Goal: Task Accomplishment & Management: Use online tool/utility

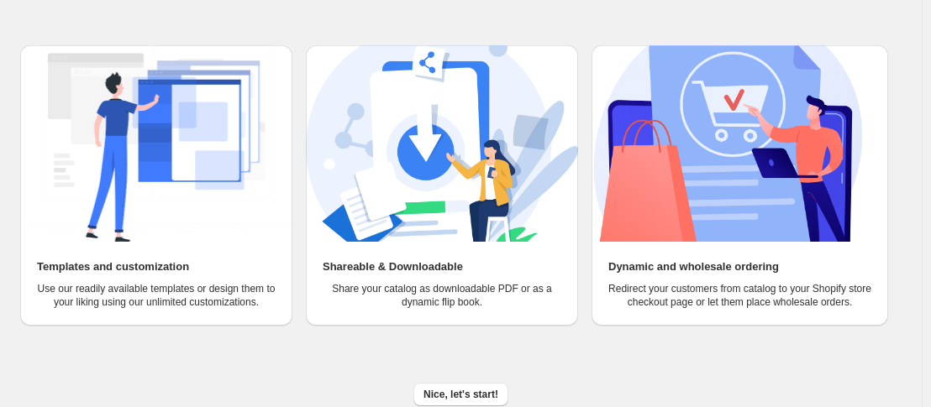
scroll to position [189, 0]
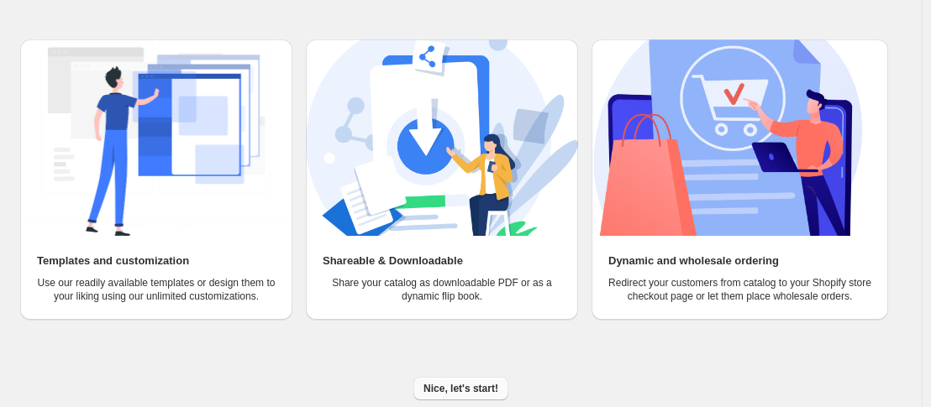
click at [469, 382] on span "Nice, let's start!" at bounding box center [460, 388] width 75 height 13
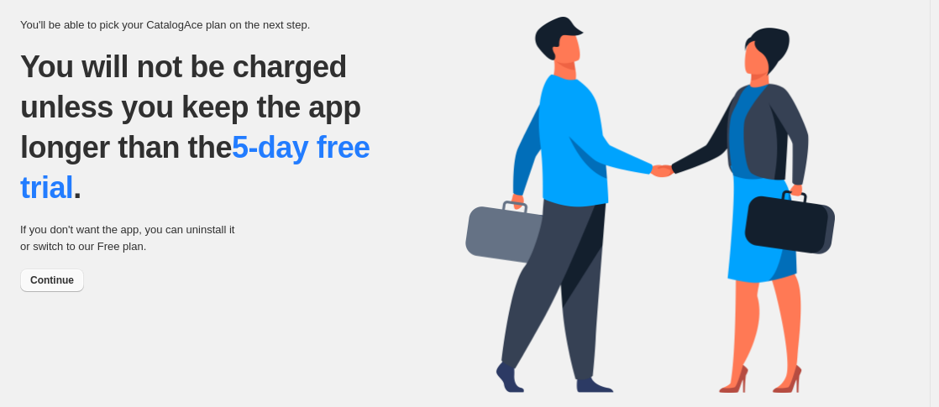
click at [68, 285] on span "Continue" at bounding box center [52, 280] width 44 height 13
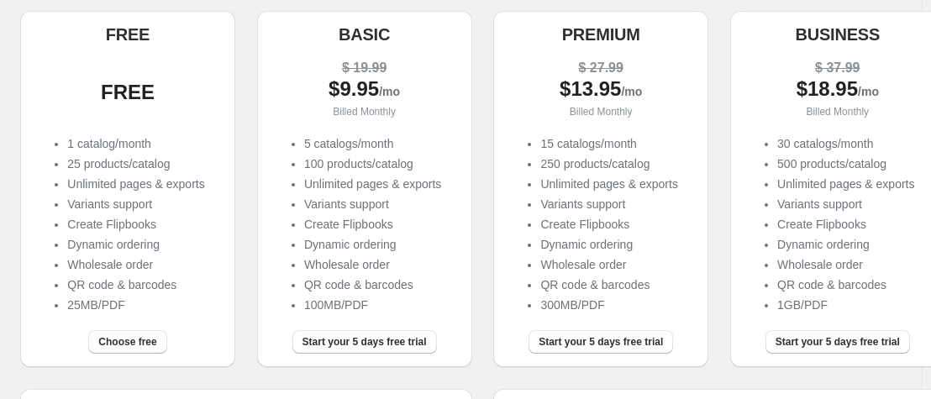
scroll to position [209, 0]
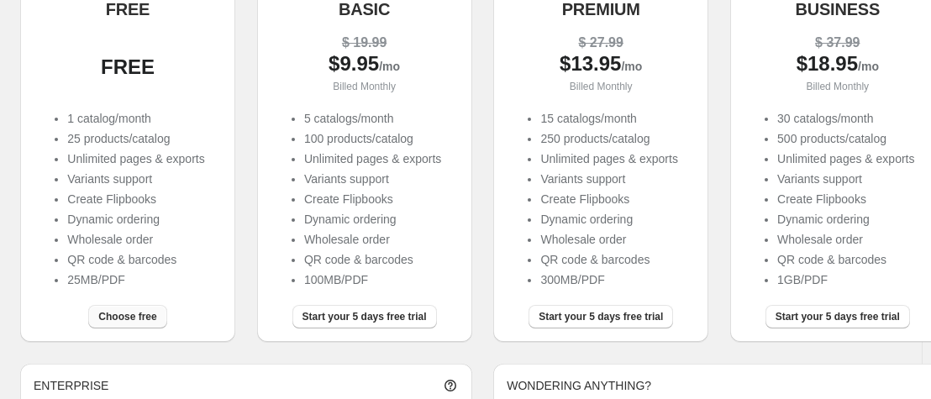
click at [118, 315] on span "Choose free" at bounding box center [127, 316] width 58 height 13
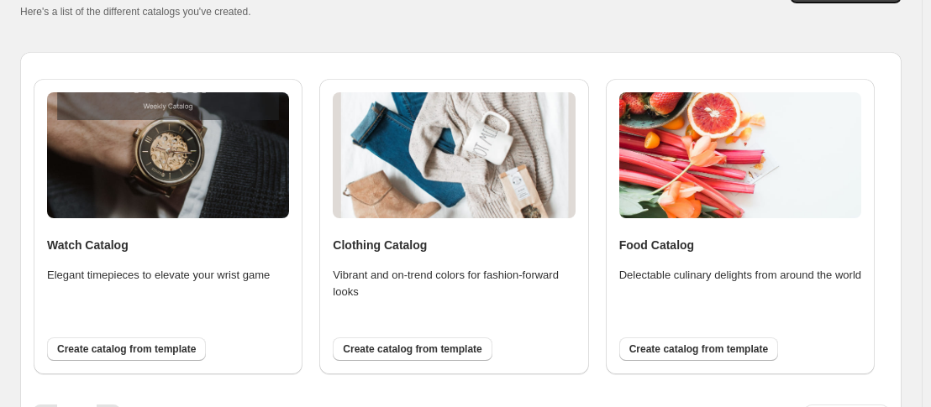
scroll to position [134, 0]
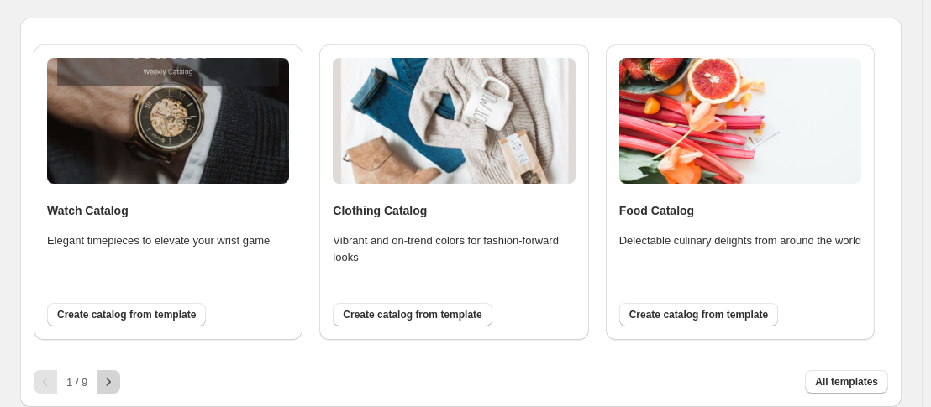
click at [108, 379] on icon "button" at bounding box center [108, 382] width 17 height 17
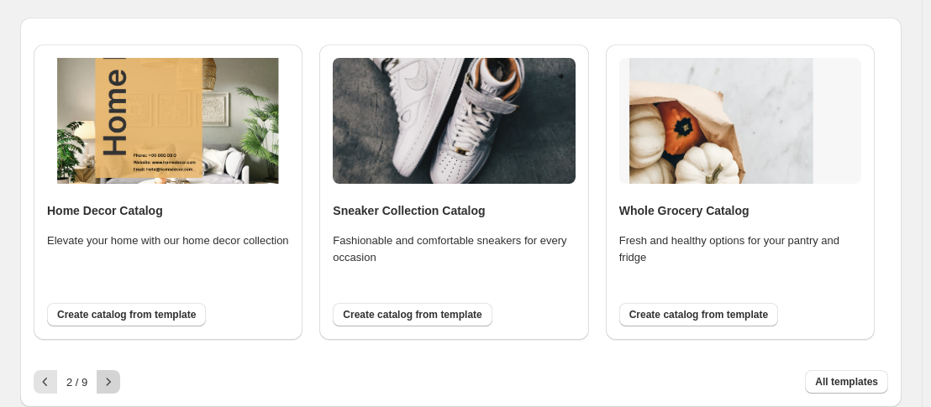
click at [108, 379] on icon "button" at bounding box center [108, 382] width 17 height 17
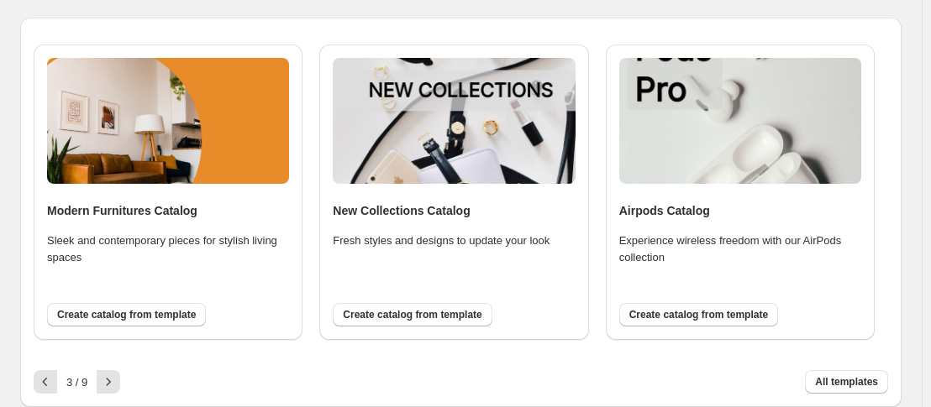
click at [57, 383] on div "3 / 9" at bounding box center [76, 382] width 41 height 11
click at [49, 383] on icon "button" at bounding box center [45, 382] width 17 height 17
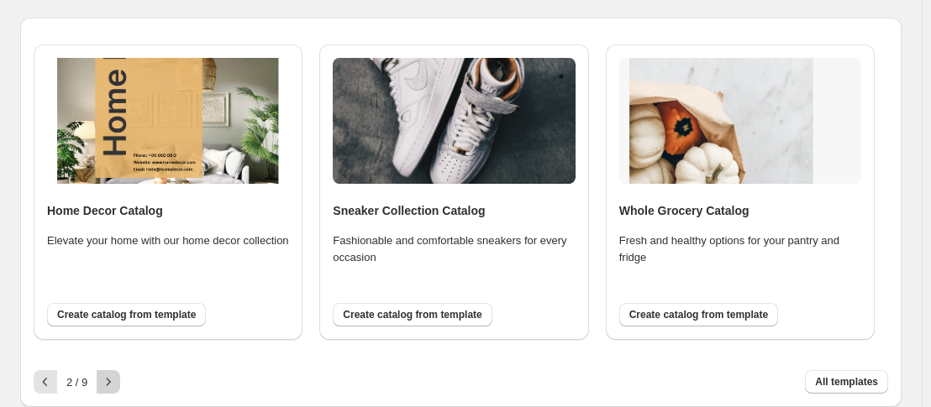
click at [99, 374] on button "button" at bounding box center [109, 382] width 24 height 24
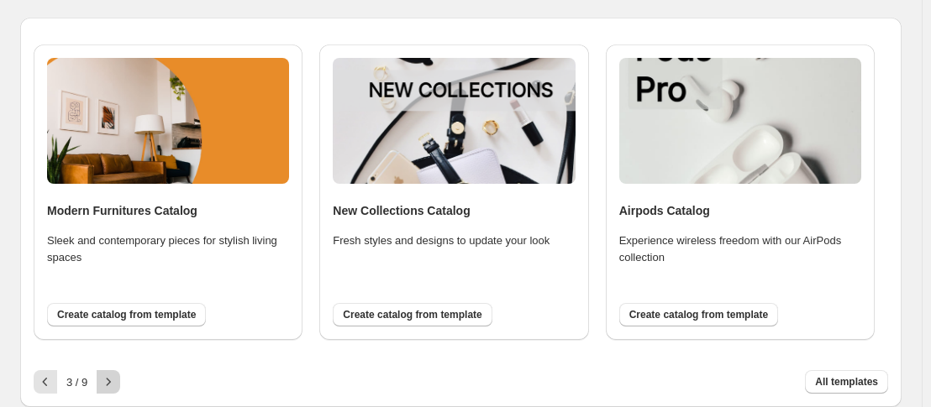
click at [99, 374] on button "button" at bounding box center [109, 382] width 24 height 24
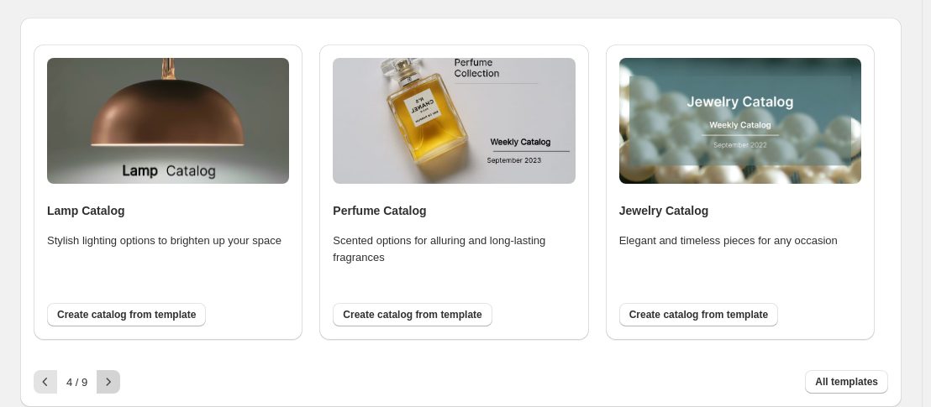
click at [99, 374] on button "button" at bounding box center [109, 382] width 24 height 24
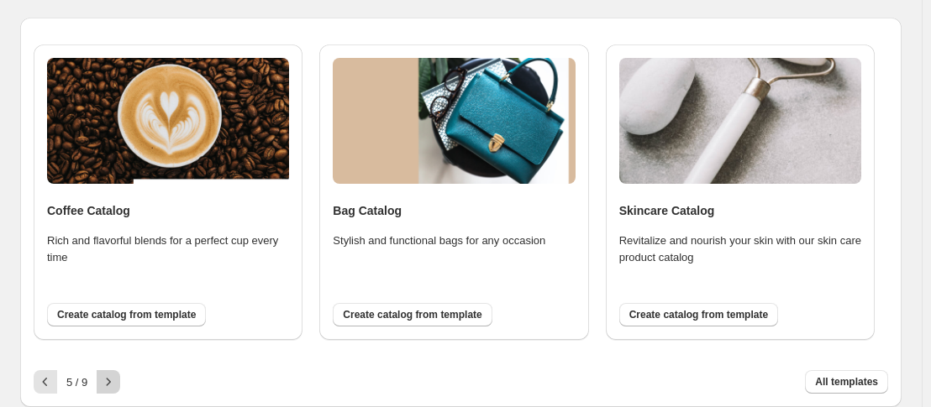
click at [99, 374] on button "button" at bounding box center [109, 382] width 24 height 24
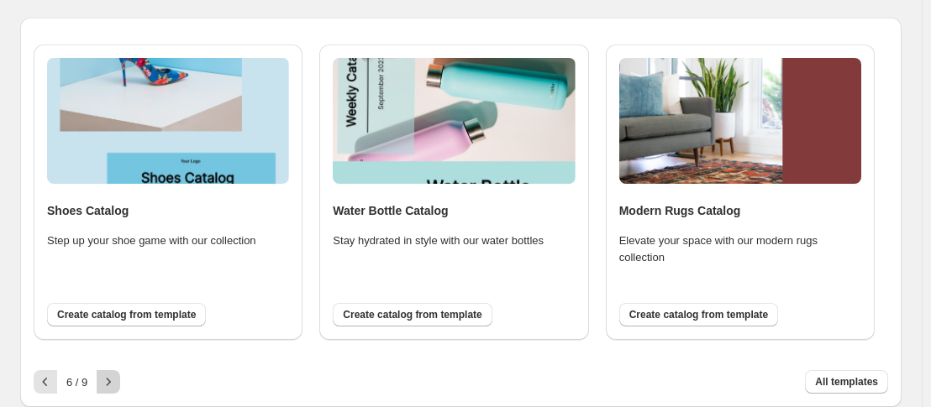
click at [99, 374] on button "button" at bounding box center [109, 382] width 24 height 24
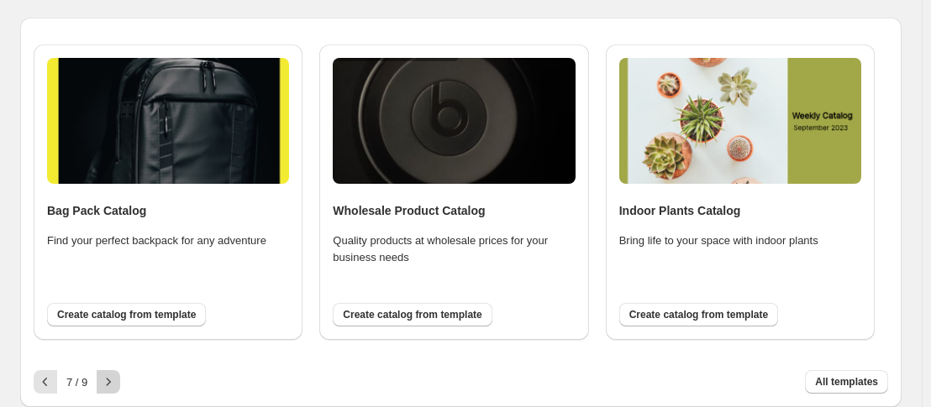
click at [99, 374] on button "button" at bounding box center [109, 382] width 24 height 24
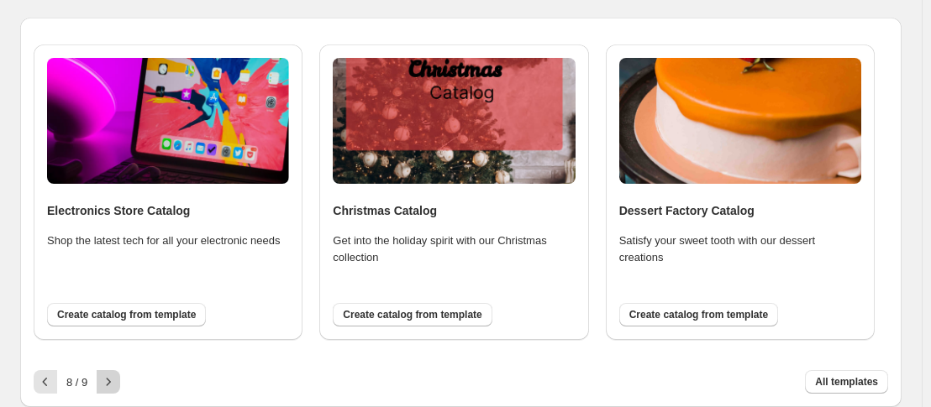
click at [99, 374] on button "button" at bounding box center [109, 382] width 24 height 24
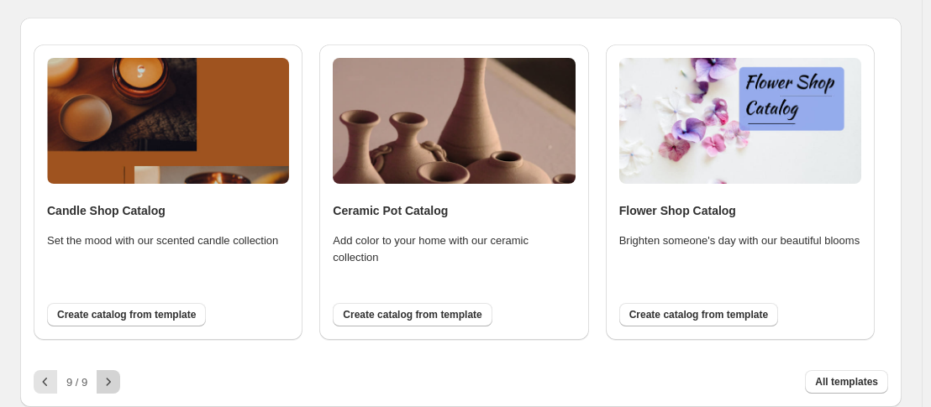
click at [99, 374] on div at bounding box center [109, 382] width 24 height 24
click at [50, 383] on icon "button" at bounding box center [45, 382] width 17 height 17
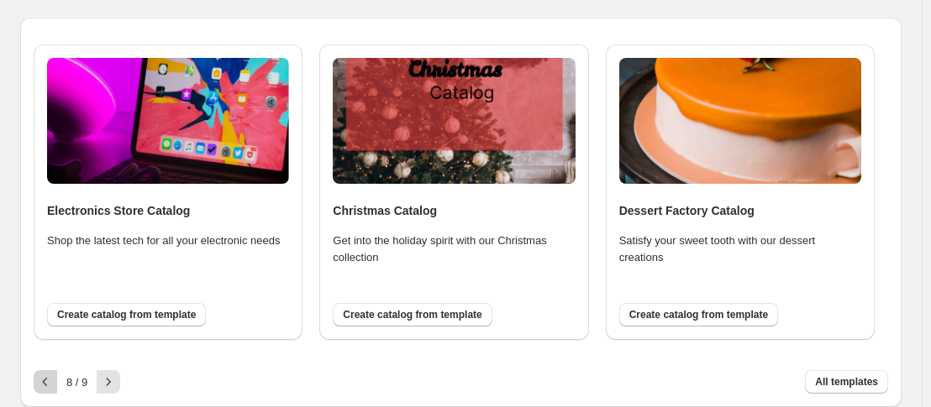
click at [50, 383] on icon "button" at bounding box center [45, 382] width 17 height 17
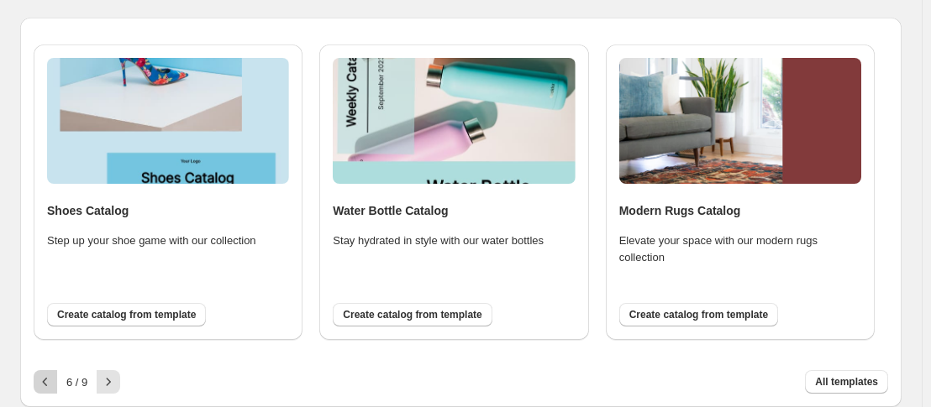
click at [50, 383] on icon "button" at bounding box center [45, 382] width 17 height 17
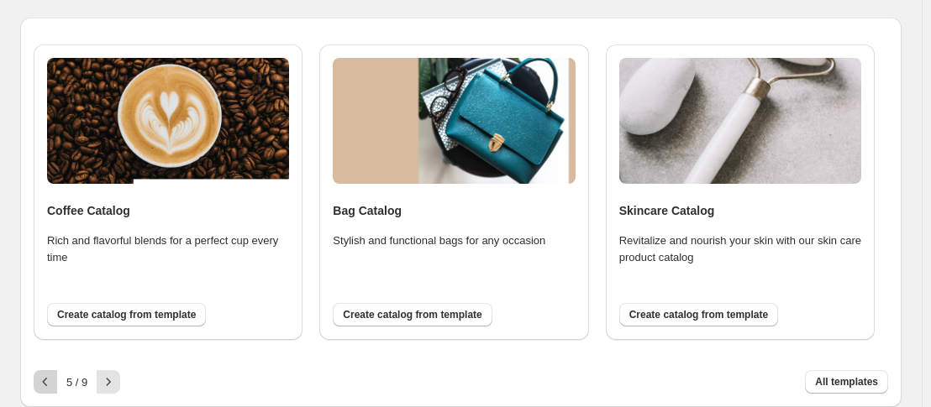
click at [50, 383] on icon "button" at bounding box center [45, 382] width 17 height 17
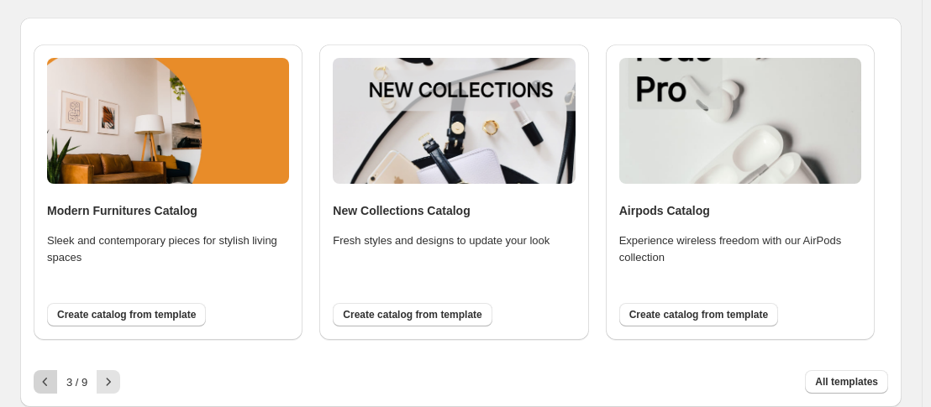
click at [50, 383] on icon "button" at bounding box center [45, 382] width 17 height 17
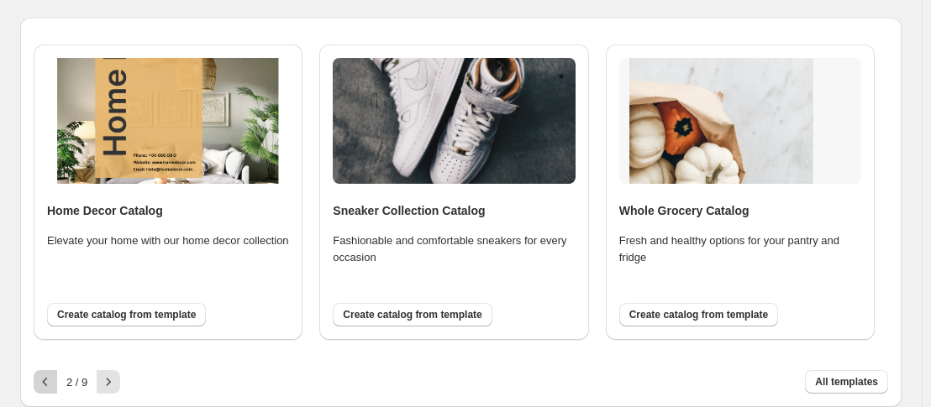
click at [50, 383] on icon "button" at bounding box center [45, 382] width 17 height 17
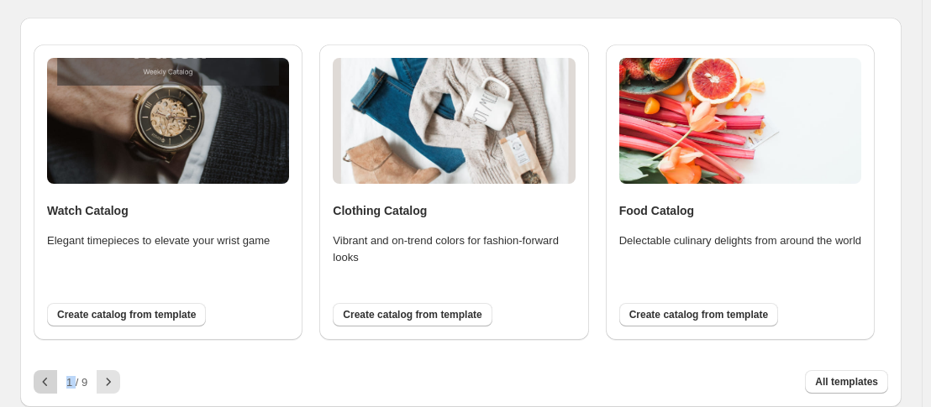
click at [50, 383] on div at bounding box center [46, 382] width 24 height 24
click at [838, 379] on span "All templates" at bounding box center [846, 382] width 63 height 13
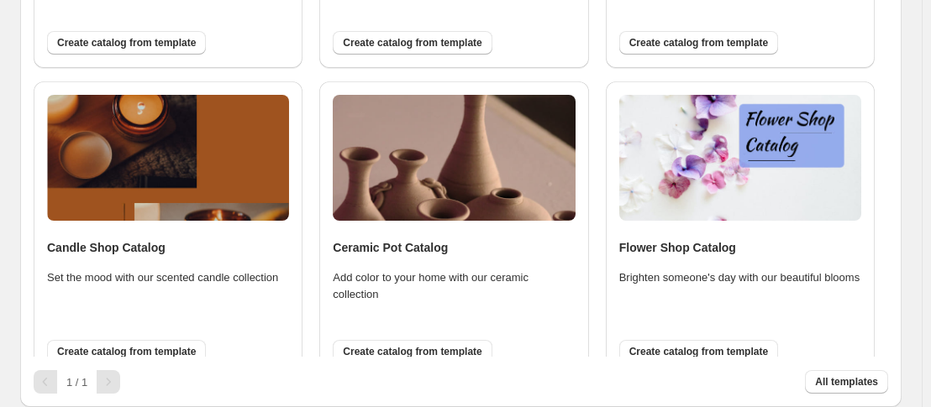
scroll to position [2127, 0]
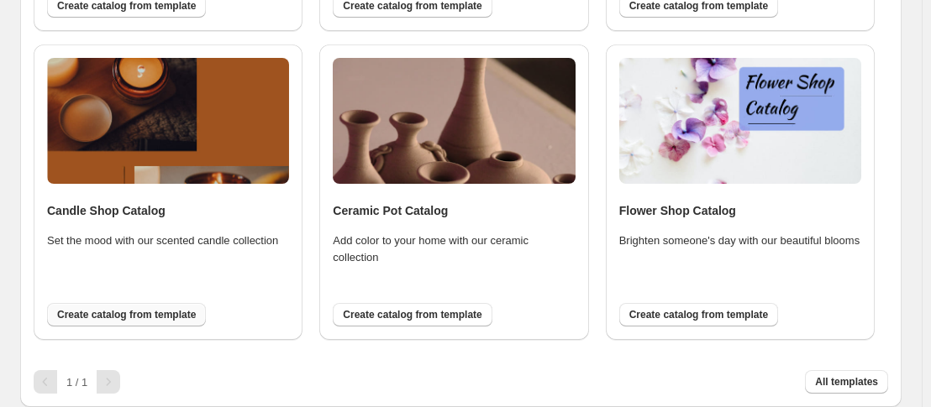
click at [166, 315] on span "Create catalog from template" at bounding box center [126, 314] width 139 height 13
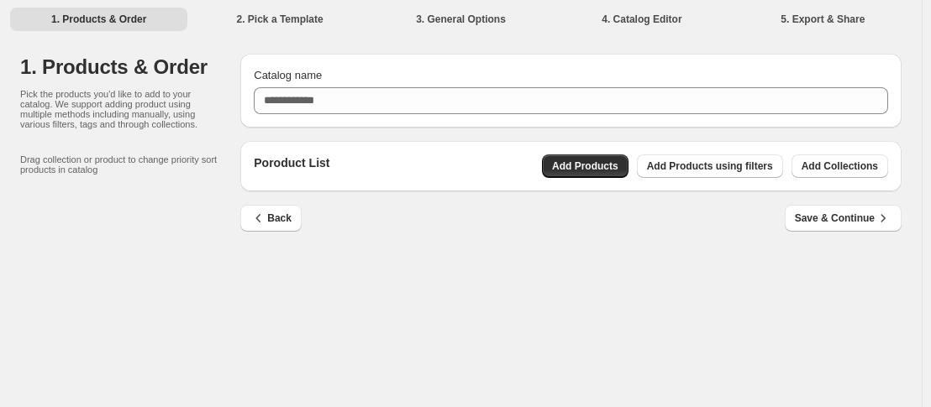
scroll to position [0, 0]
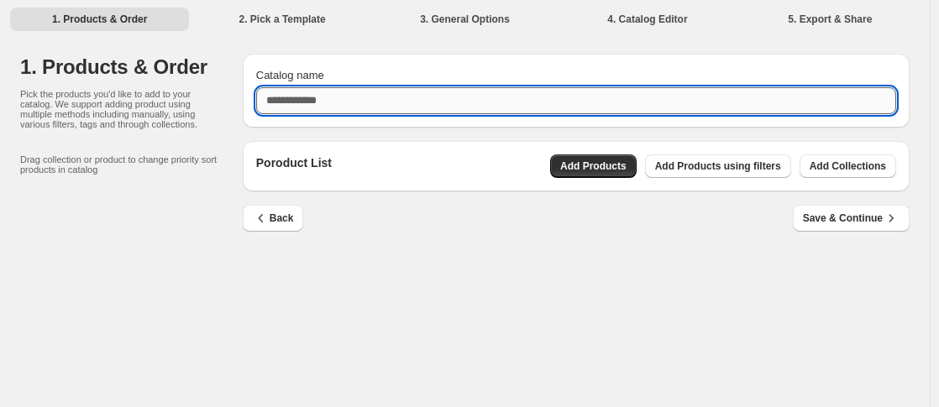
click at [508, 103] on input "Catalog name" at bounding box center [576, 100] width 640 height 27
type input "*"
type input "******"
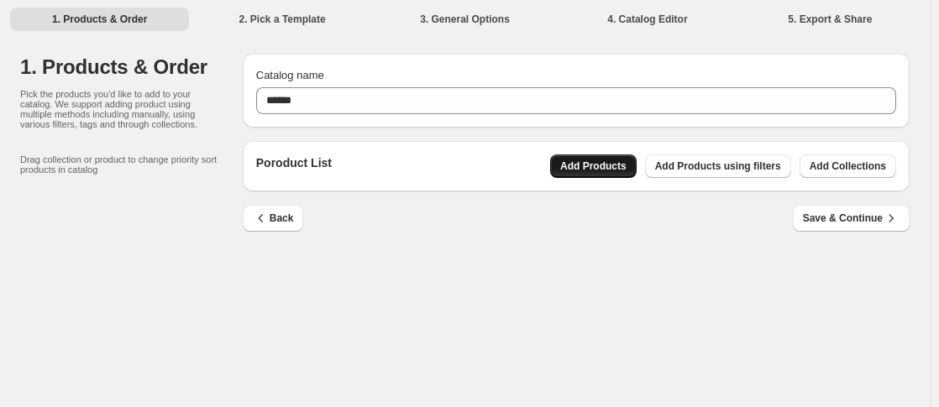
click at [592, 170] on span "Add Products" at bounding box center [593, 166] width 66 height 13
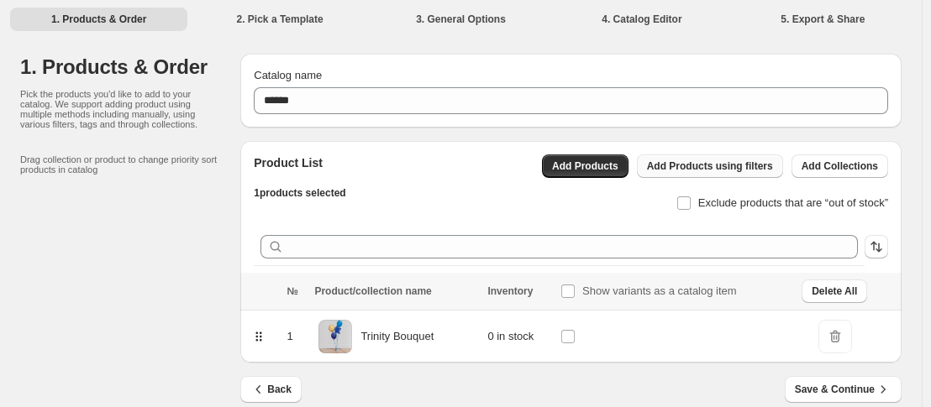
click at [709, 175] on button "Add Products using filters" at bounding box center [710, 167] width 146 height 24
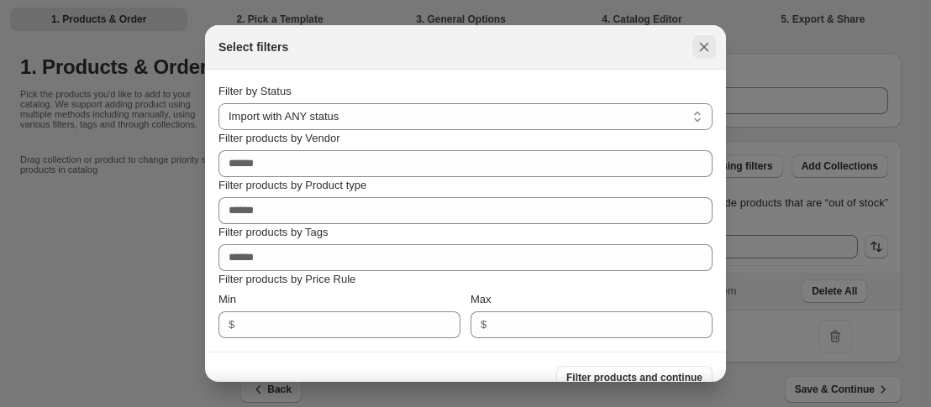
click at [700, 47] on icon ":rm:" at bounding box center [704, 47] width 17 height 17
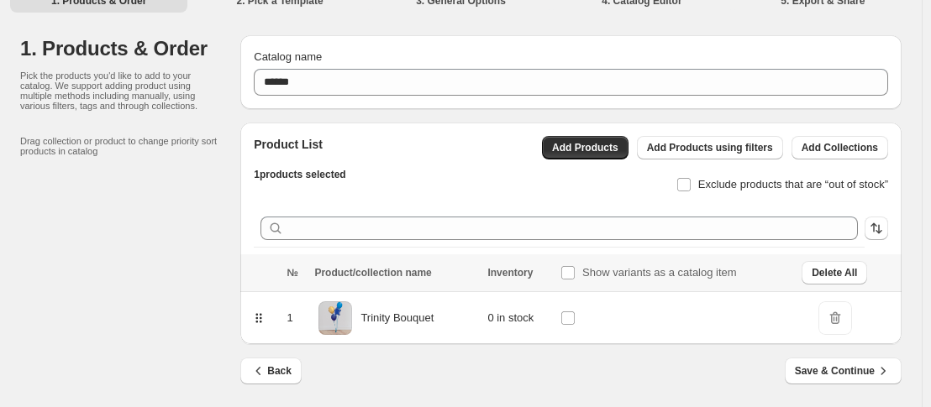
scroll to position [24, 0]
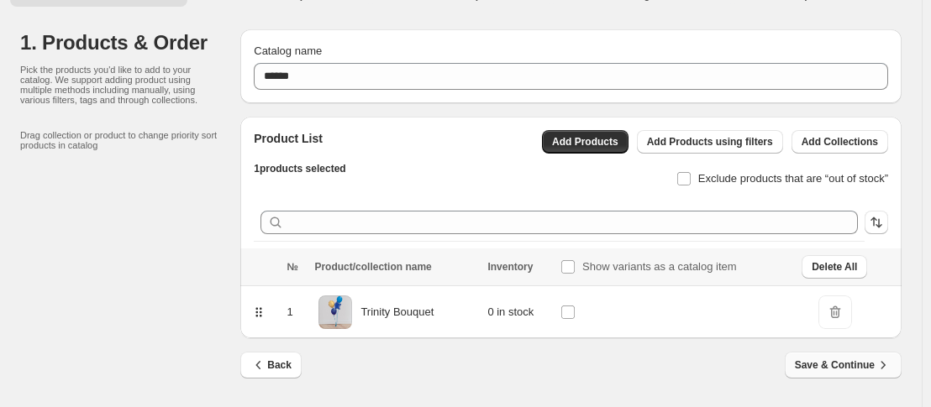
click at [803, 365] on button "Save & Continue" at bounding box center [843, 365] width 117 height 27
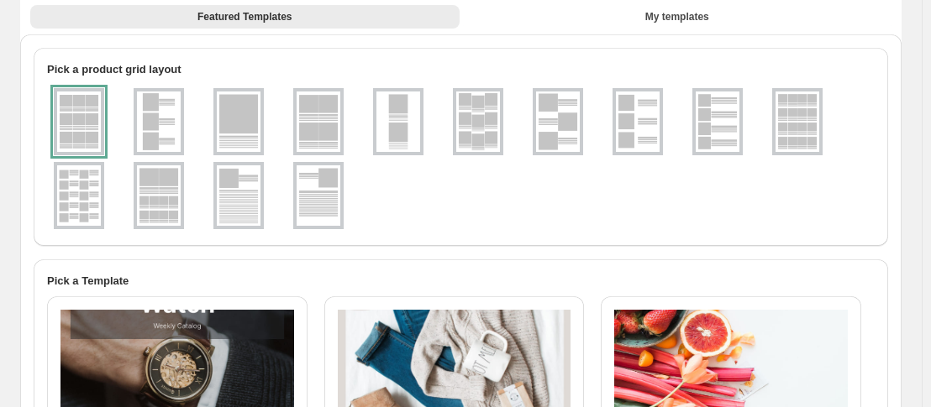
scroll to position [102, 0]
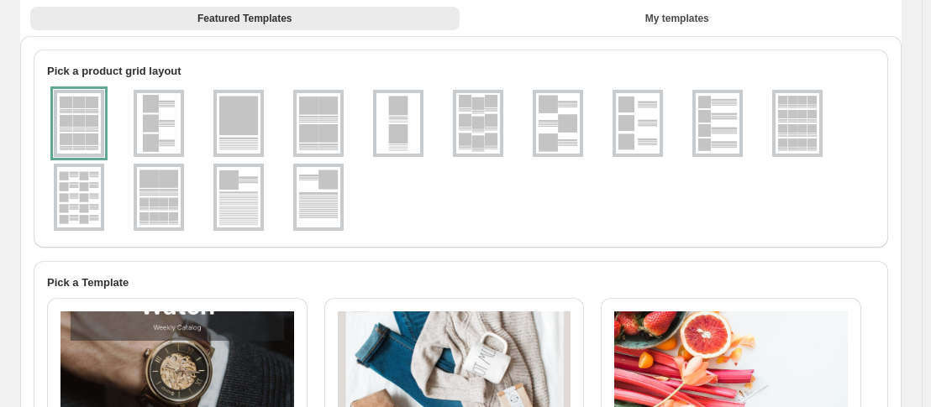
click at [807, 133] on img at bounding box center [797, 123] width 44 height 60
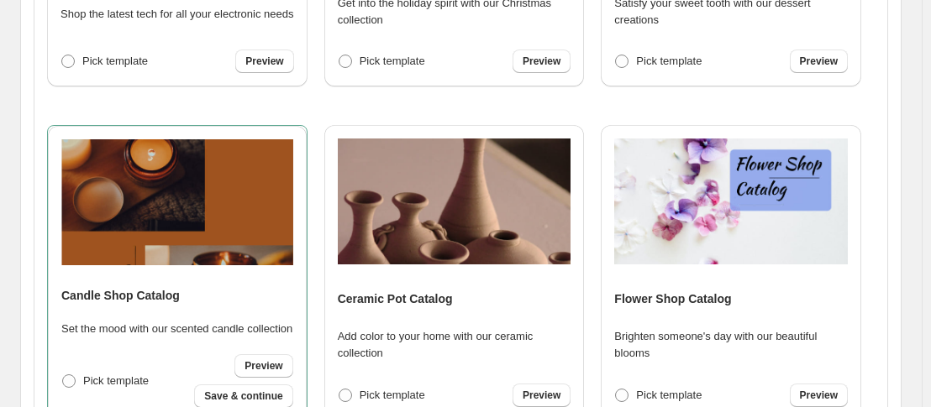
scroll to position [770, 0]
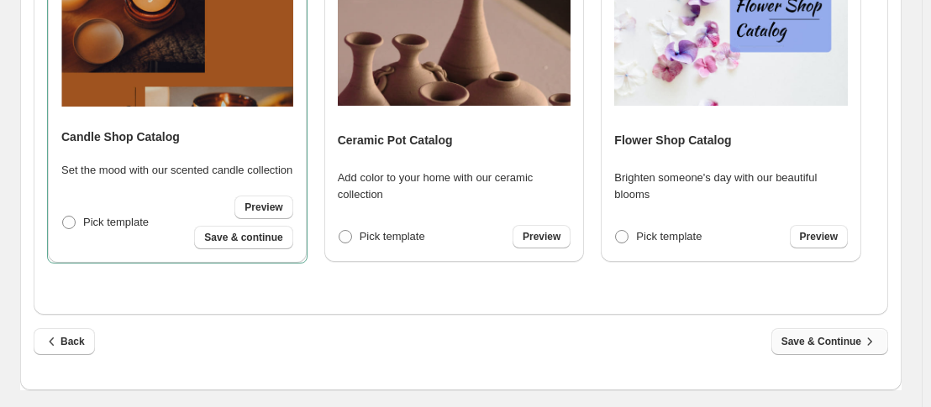
click at [798, 342] on span "Save & Continue" at bounding box center [829, 342] width 97 height 17
select select "**********"
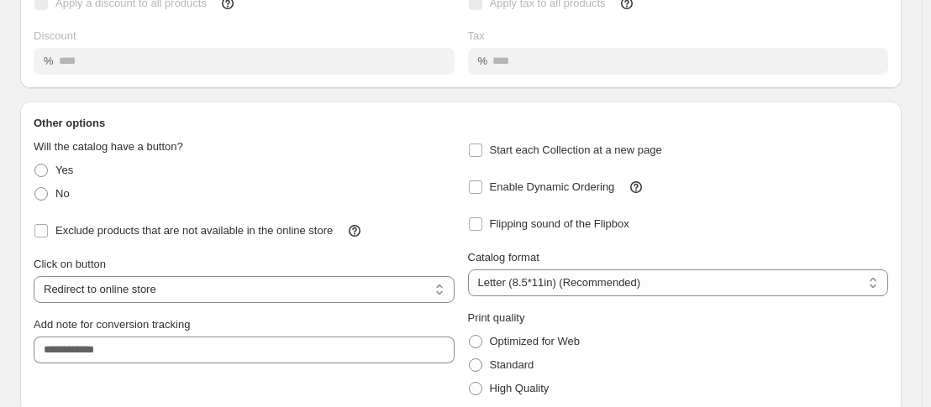
scroll to position [218, 0]
click at [36, 189] on span at bounding box center [40, 192] width 13 height 13
select select "**********"
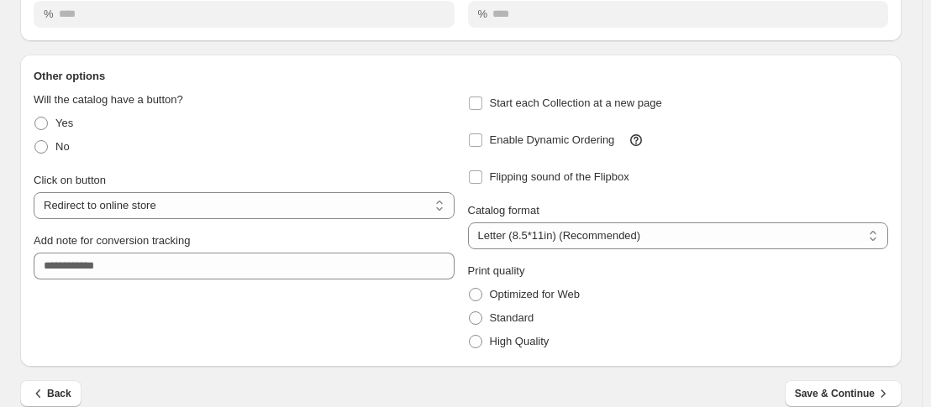
scroll to position [286, 0]
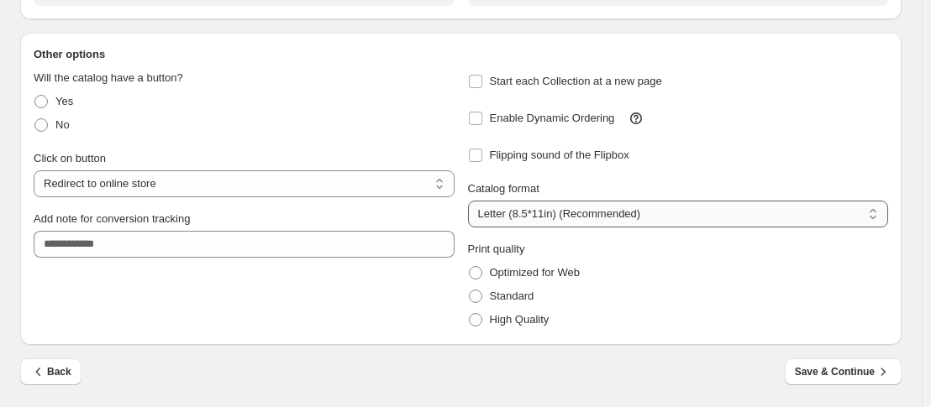
click at [664, 210] on select "**********" at bounding box center [678, 214] width 421 height 27
select select "**"
click at [471, 201] on select "**********" at bounding box center [678, 214] width 421 height 27
click at [536, 328] on span "High Quality" at bounding box center [520, 320] width 60 height 17
click at [828, 370] on span "Save & Continue" at bounding box center [843, 372] width 97 height 17
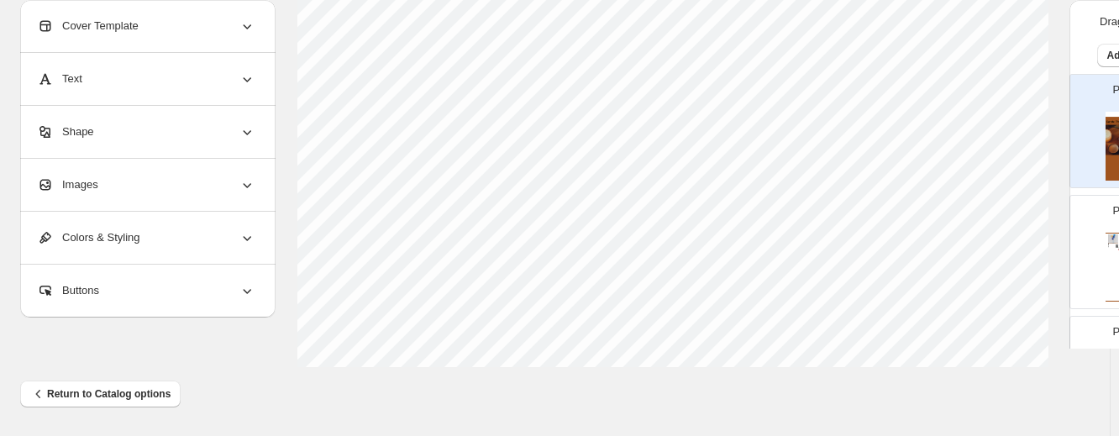
scroll to position [845, 71]
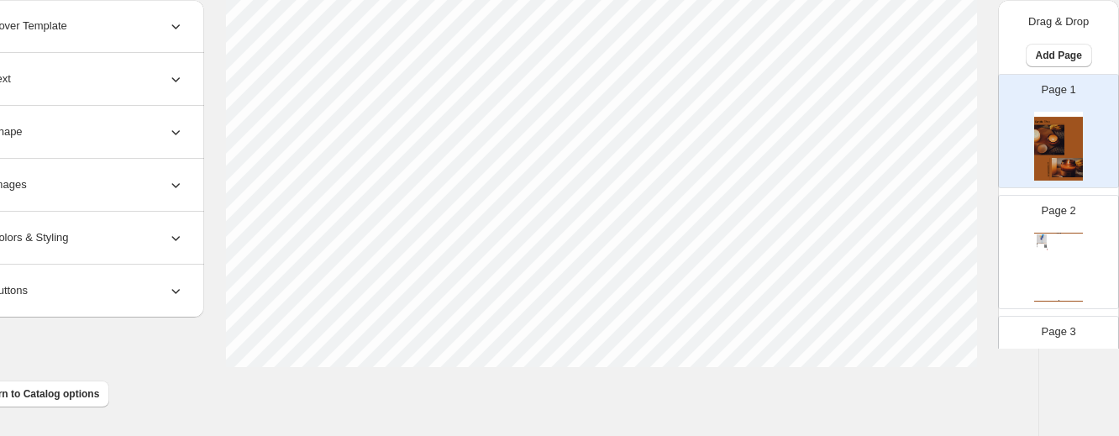
click at [938, 272] on div "Candle Shop Catalog Trinity Bouquet Our in house balloons artists are skilled a…" at bounding box center [1058, 267] width 49 height 69
type input "*"
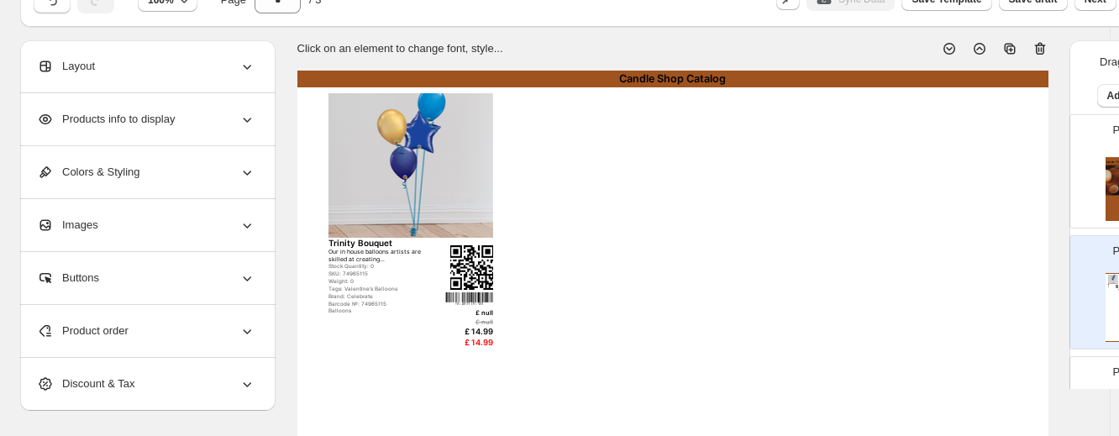
scroll to position [80, 0]
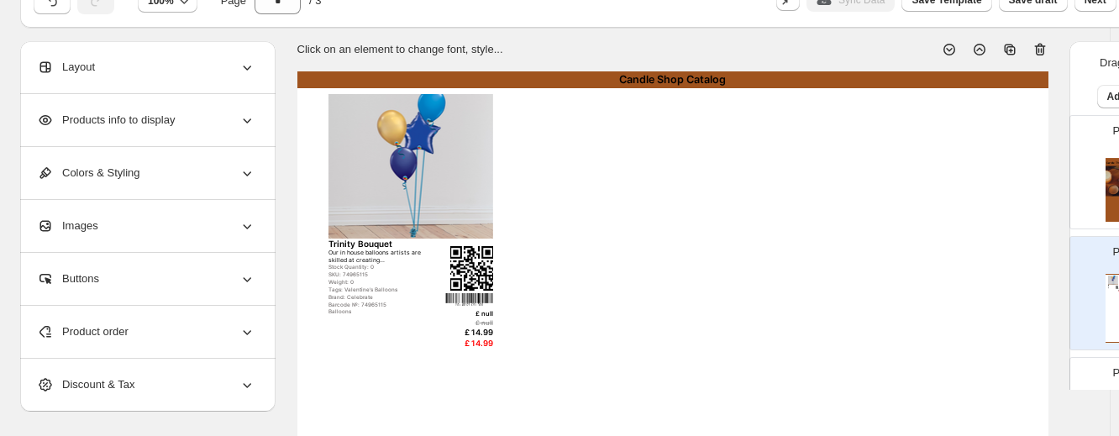
click at [191, 74] on div "Layout" at bounding box center [146, 67] width 218 height 52
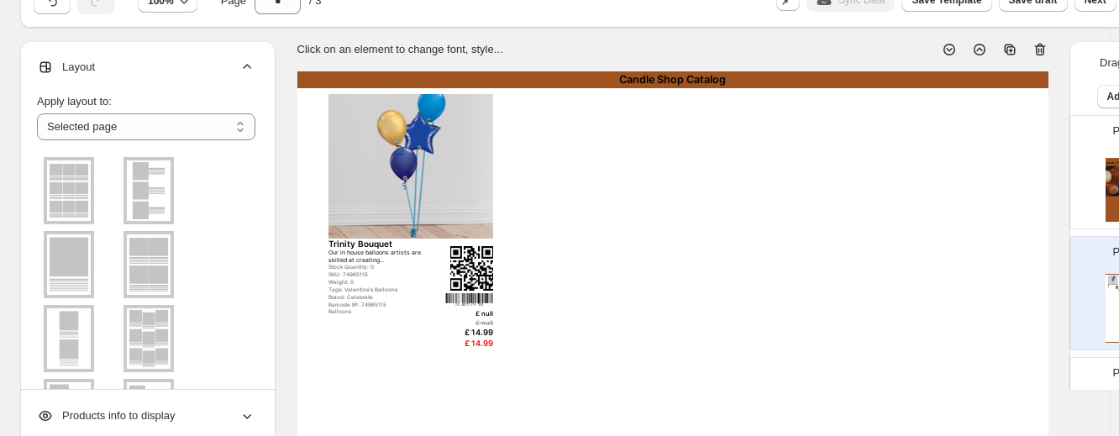
click at [205, 75] on div "Layout" at bounding box center [146, 67] width 218 height 52
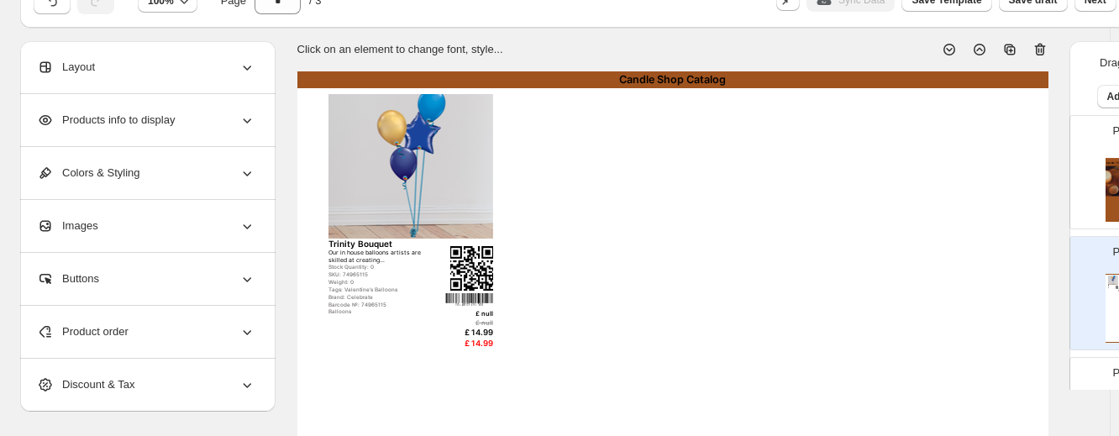
click at [209, 115] on div "Products info to display" at bounding box center [146, 120] width 218 height 52
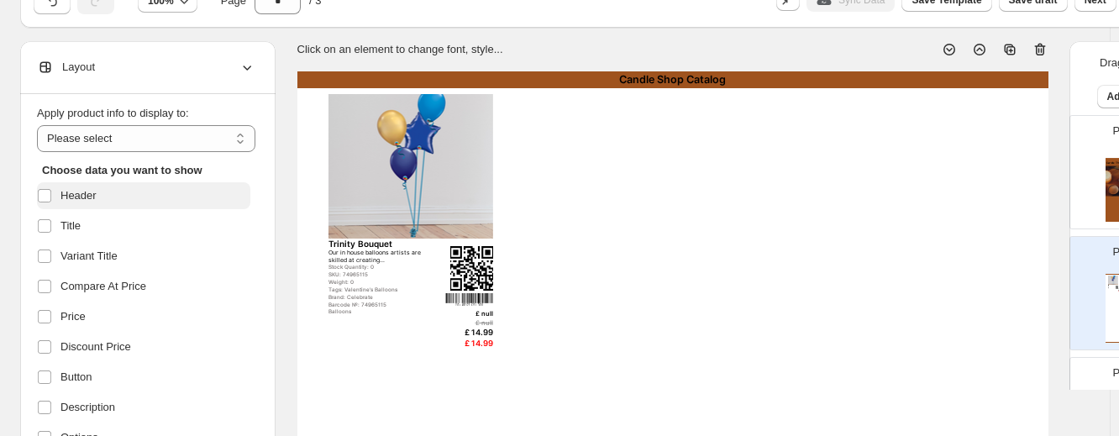
scroll to position [45, 0]
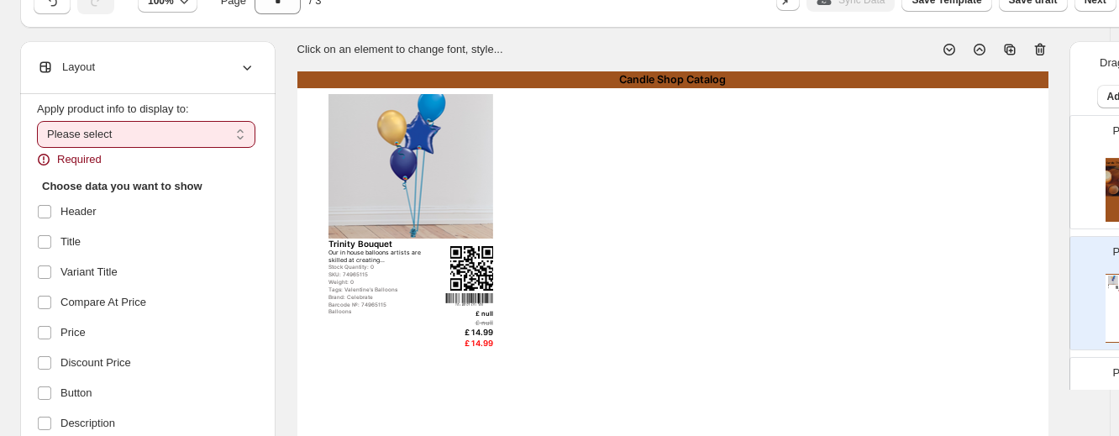
click at [74, 134] on select "**********" at bounding box center [146, 134] width 218 height 27
select select "*********"
click at [37, 121] on select "**********" at bounding box center [146, 134] width 218 height 27
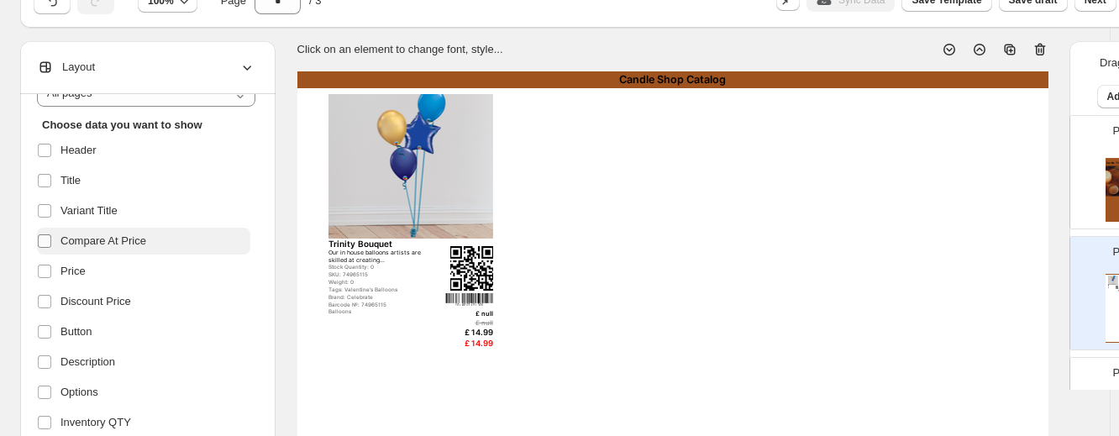
scroll to position [112, 0]
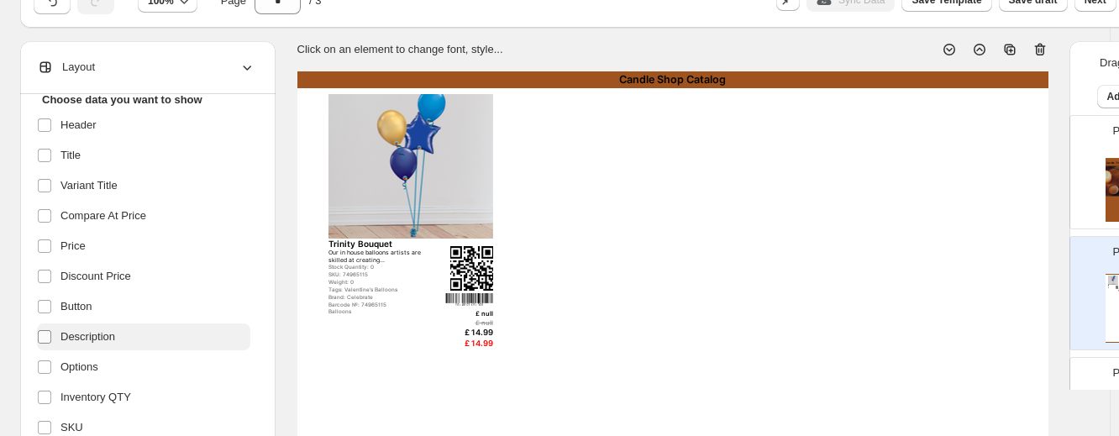
click at [45, 329] on span at bounding box center [44, 336] width 15 height 15
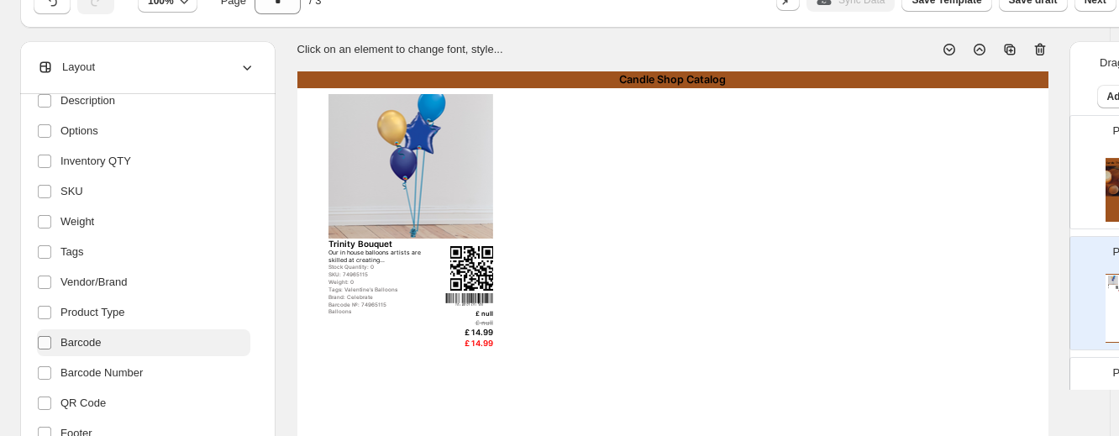
scroll to position [347, 0]
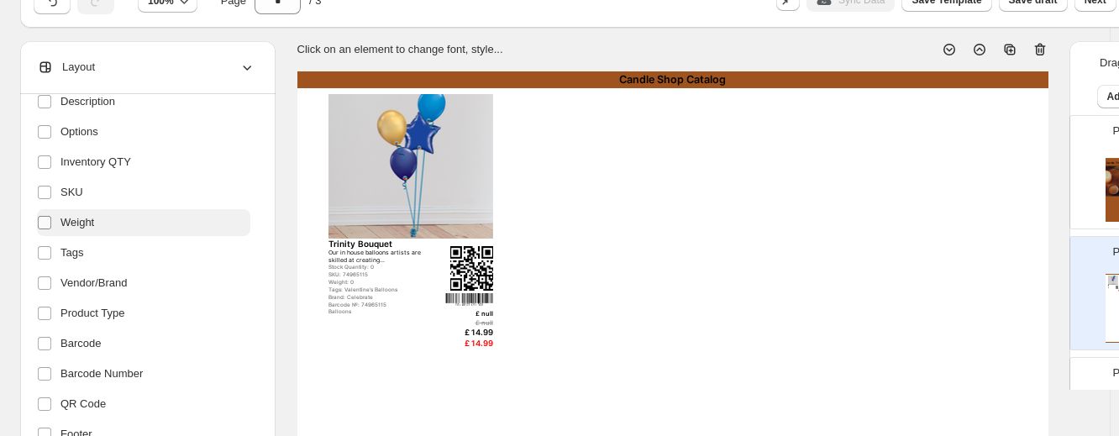
click at [43, 231] on label at bounding box center [48, 223] width 22 height 22
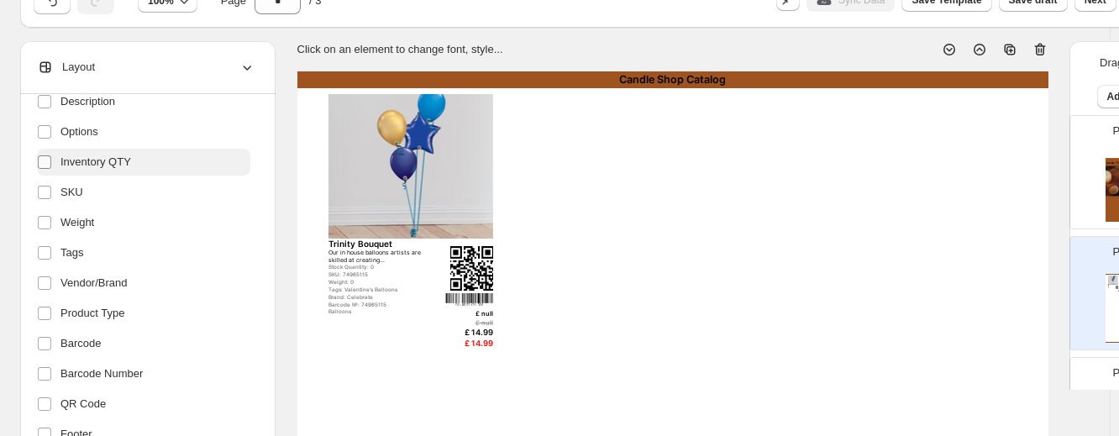
click at [43, 169] on span at bounding box center [44, 162] width 15 height 15
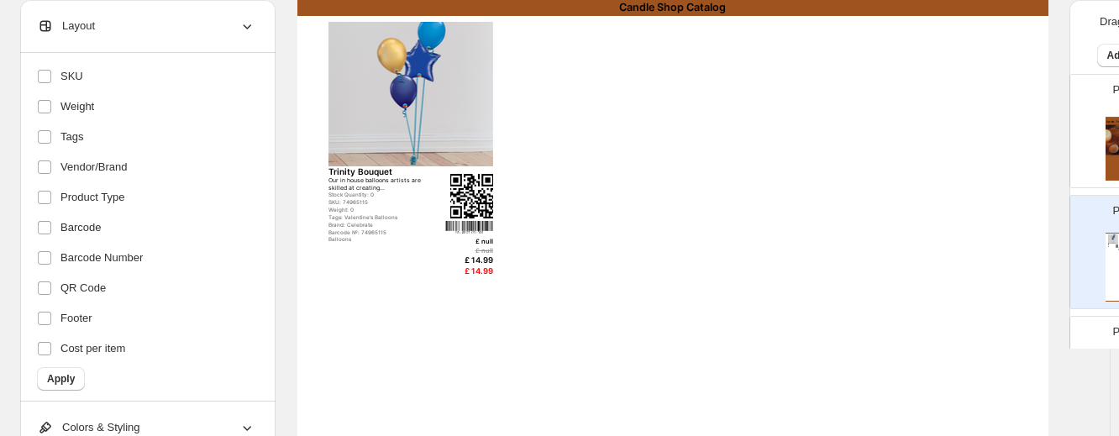
scroll to position [153, 0]
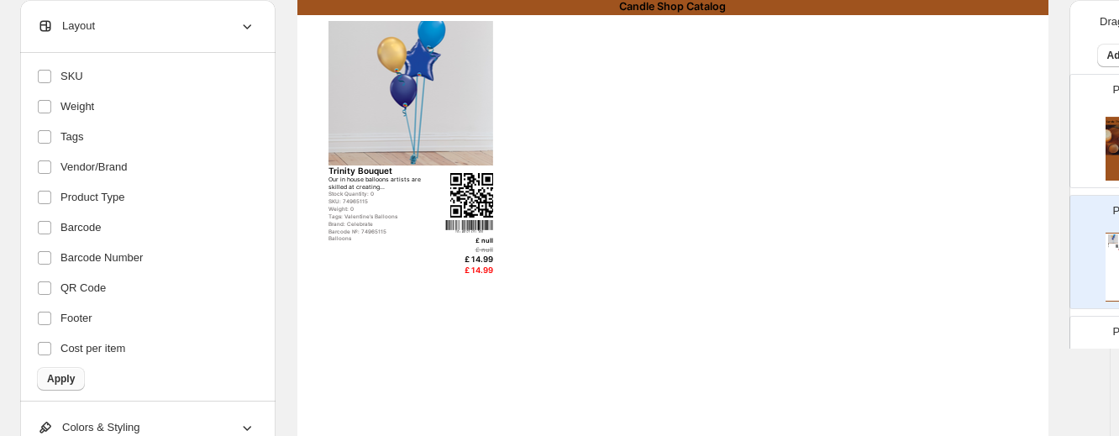
click at [62, 376] on span "Apply" at bounding box center [61, 378] width 28 height 13
click at [61, 372] on span "Apply" at bounding box center [61, 378] width 28 height 13
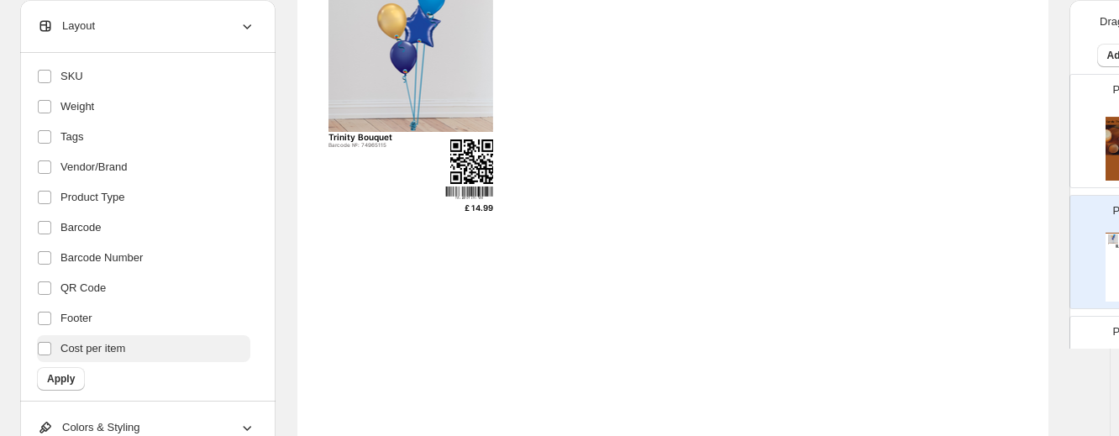
scroll to position [188, 0]
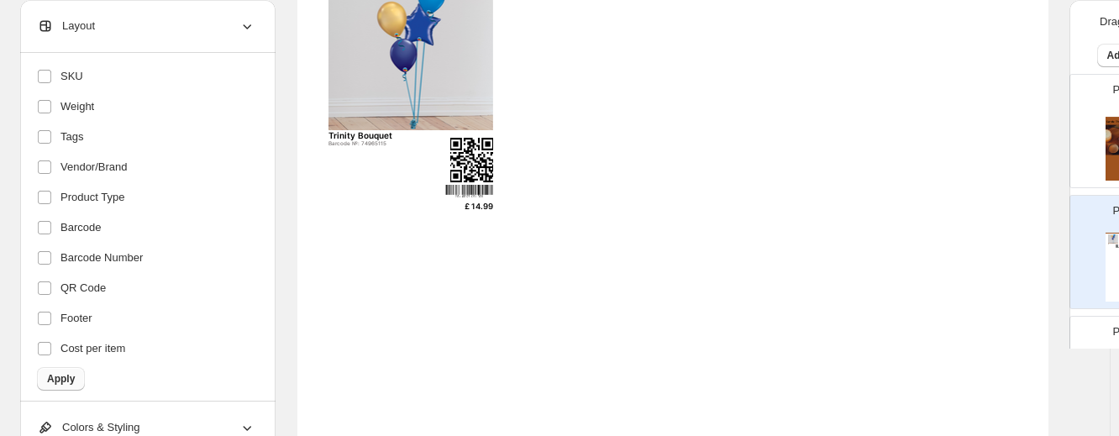
click at [71, 377] on span "Apply" at bounding box center [61, 378] width 28 height 13
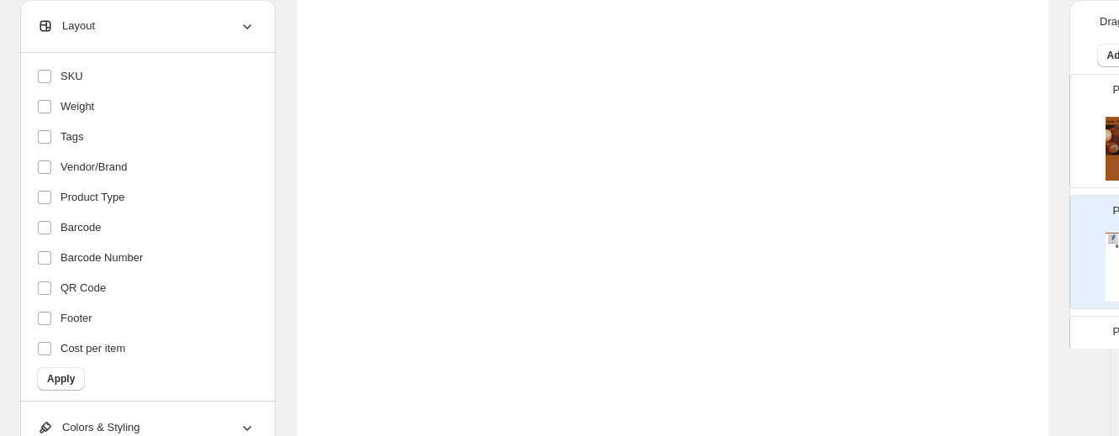
scroll to position [436, 0]
click at [60, 376] on span "Apply" at bounding box center [61, 378] width 28 height 13
click at [61, 370] on span "Apply" at bounding box center [61, 376] width 28 height 13
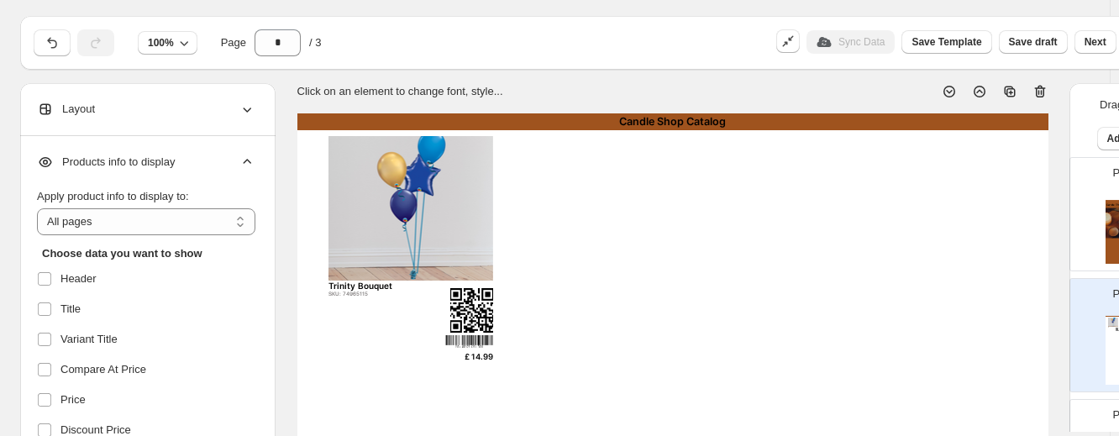
scroll to position [36, 0]
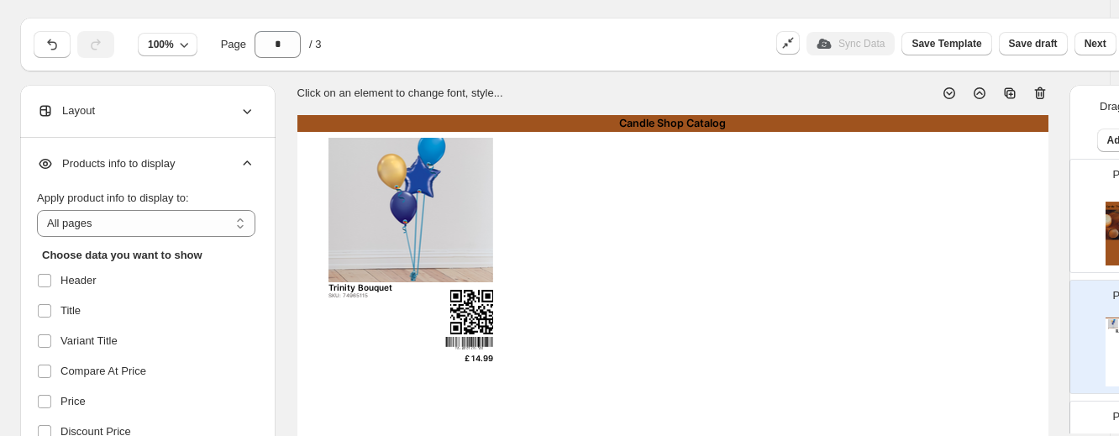
click at [239, 157] on icon at bounding box center [247, 163] width 17 height 17
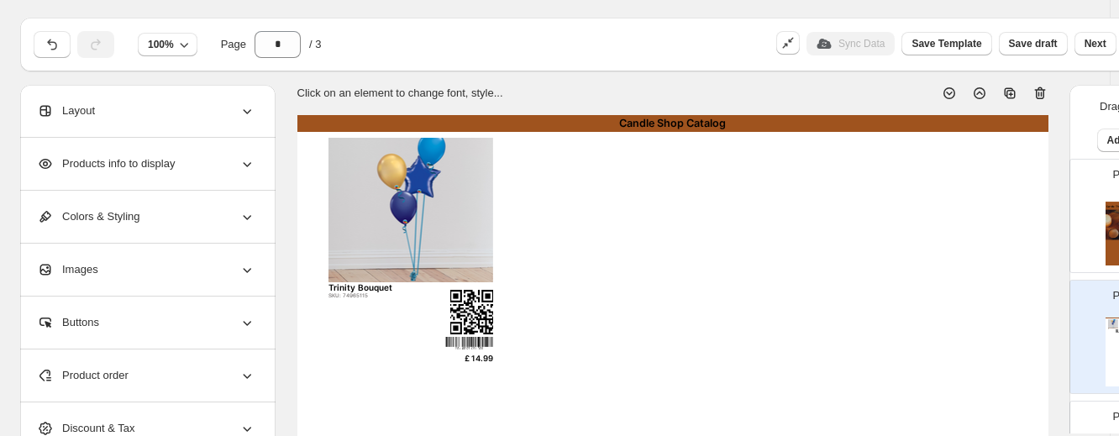
click at [239, 261] on icon at bounding box center [247, 269] width 17 height 17
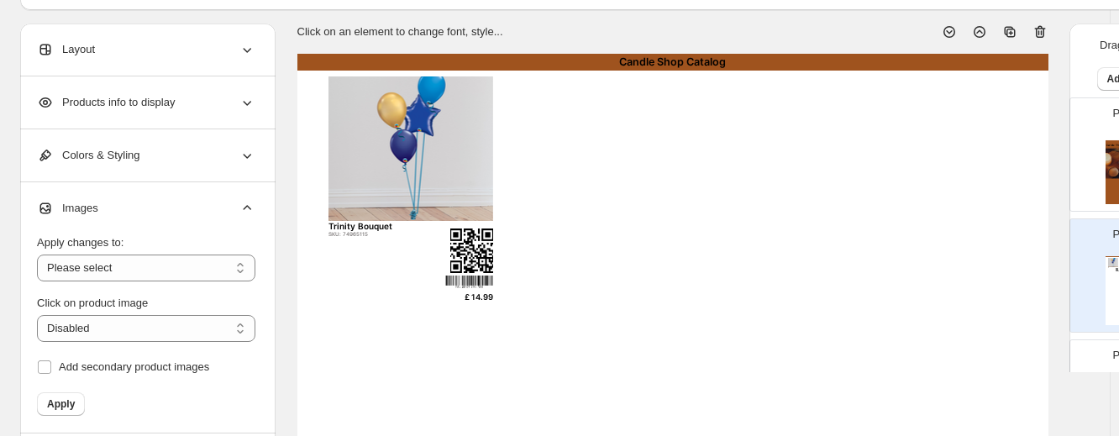
scroll to position [97, 0]
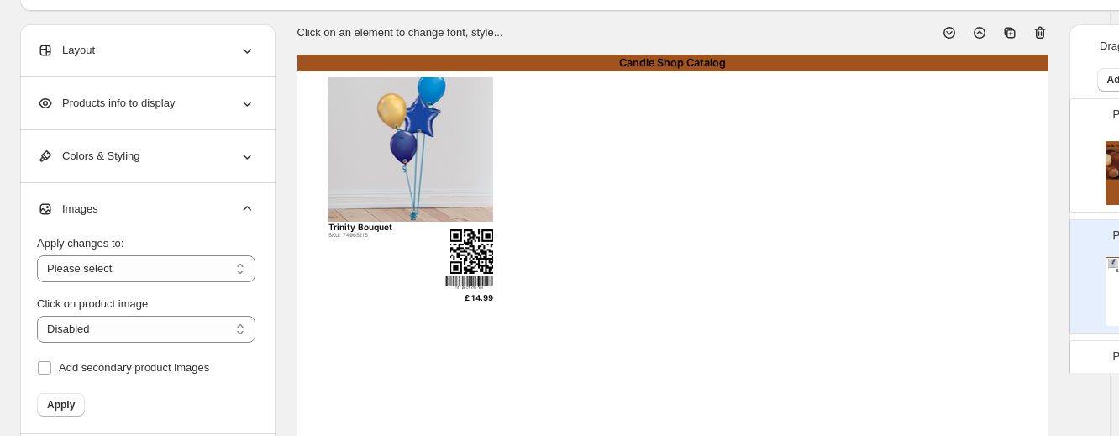
click at [243, 219] on div "Images" at bounding box center [146, 209] width 218 height 52
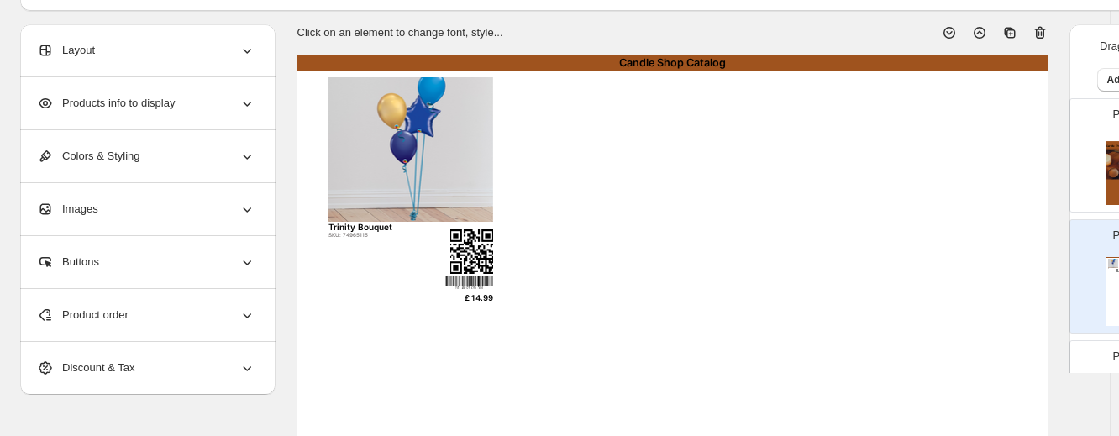
click at [243, 307] on icon at bounding box center [247, 315] width 17 height 17
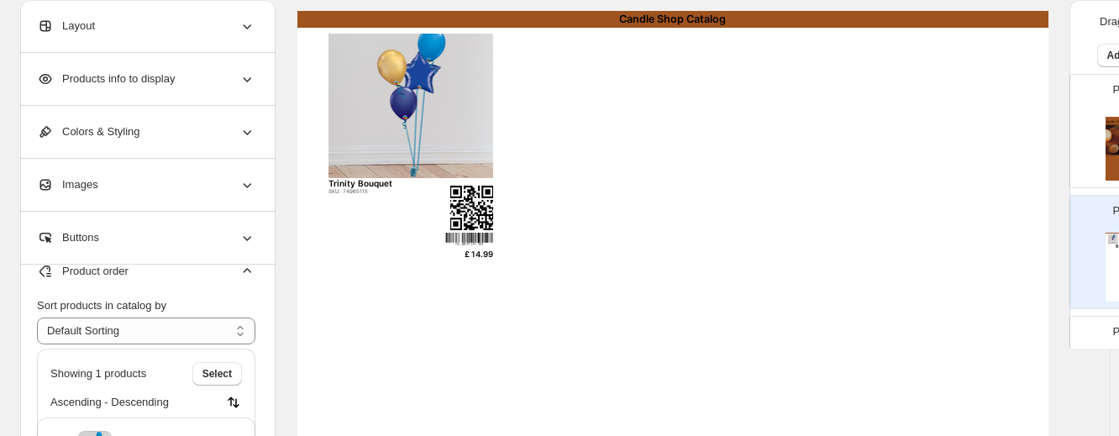
scroll to position [139, 0]
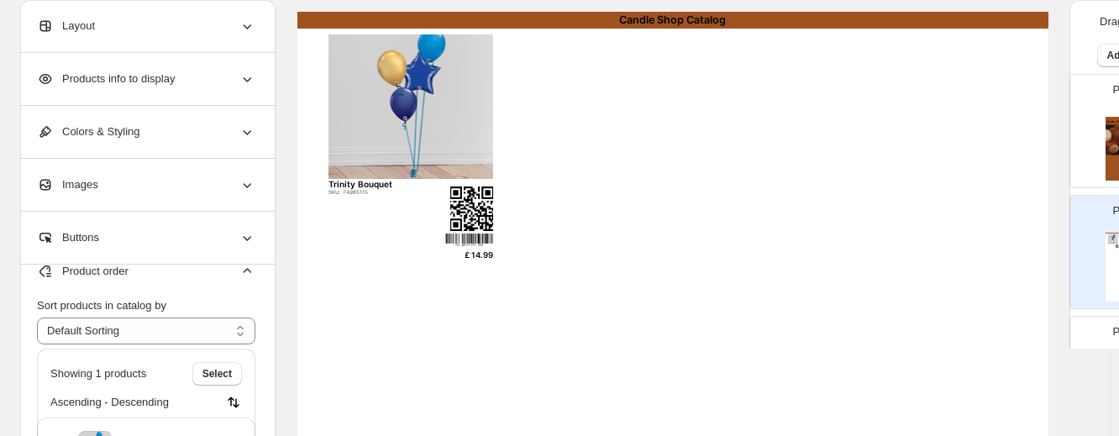
click at [244, 276] on icon at bounding box center [247, 271] width 17 height 17
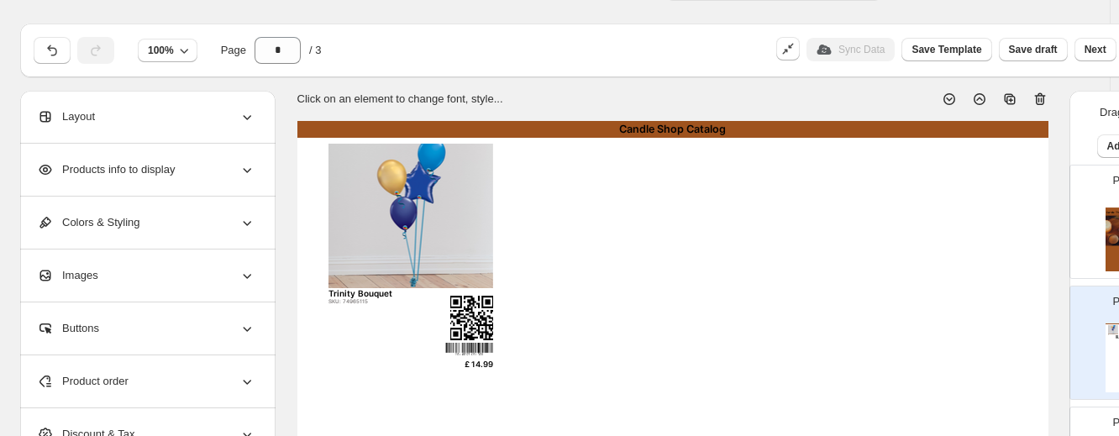
scroll to position [24, 0]
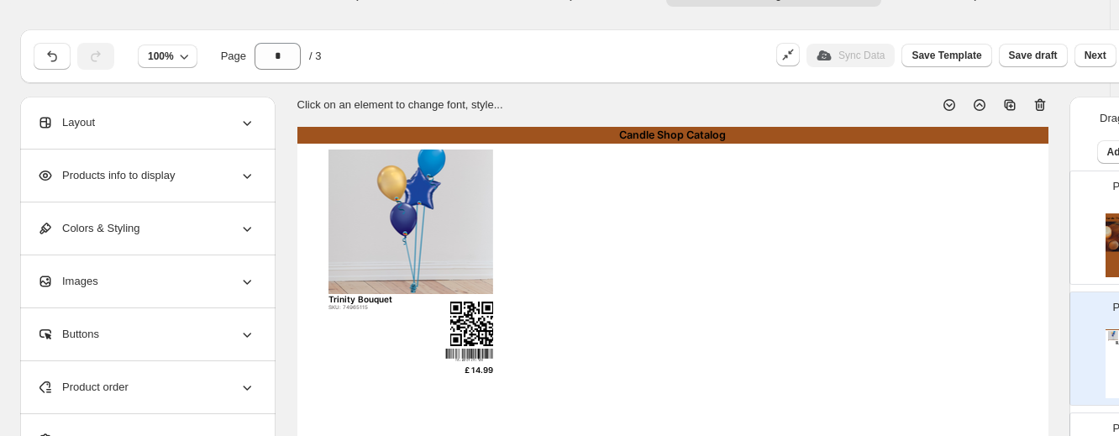
click at [241, 125] on icon at bounding box center [247, 122] width 17 height 17
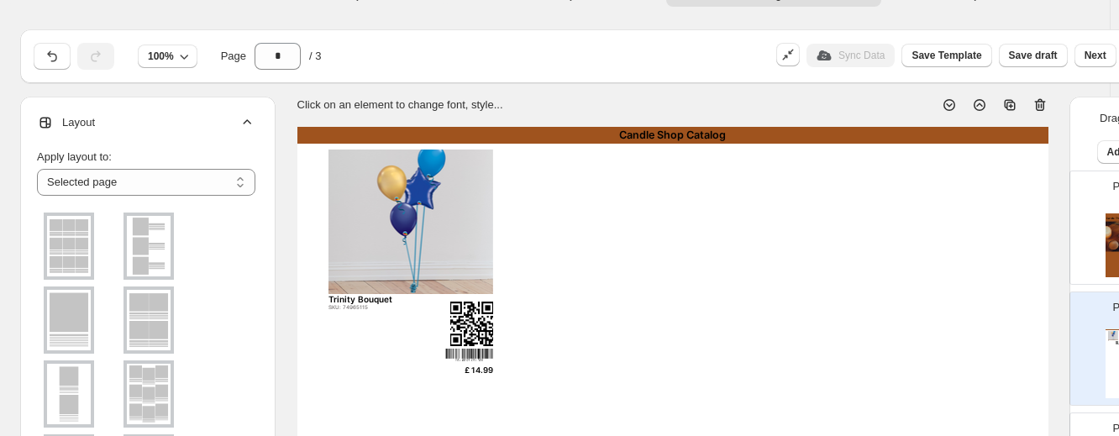
click at [244, 125] on icon at bounding box center [247, 122] width 17 height 17
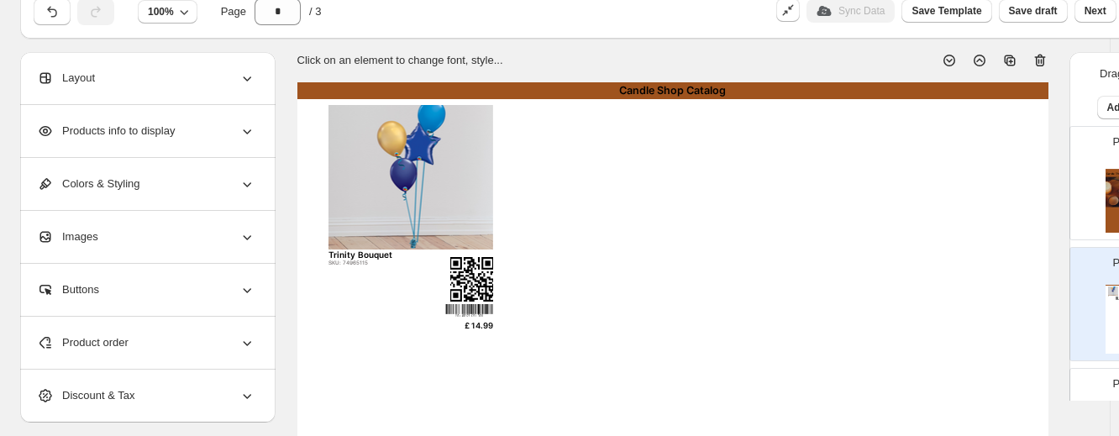
scroll to position [71, 0]
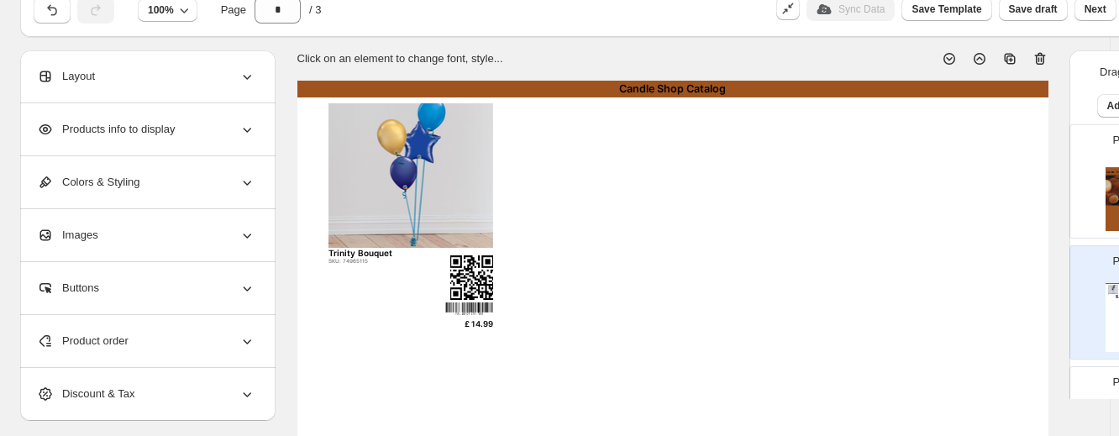
click at [230, 179] on div "Colors & Styling" at bounding box center [146, 182] width 218 height 52
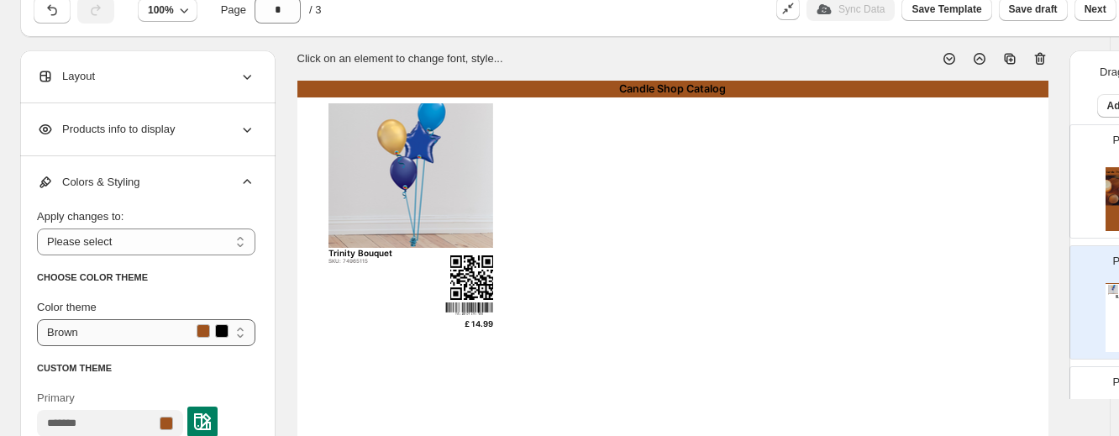
click at [176, 330] on select "***** ******* ***** ******* ******" at bounding box center [146, 332] width 218 height 27
click at [142, 368] on div "CUSTOM THEME" at bounding box center [146, 368] width 218 height 17
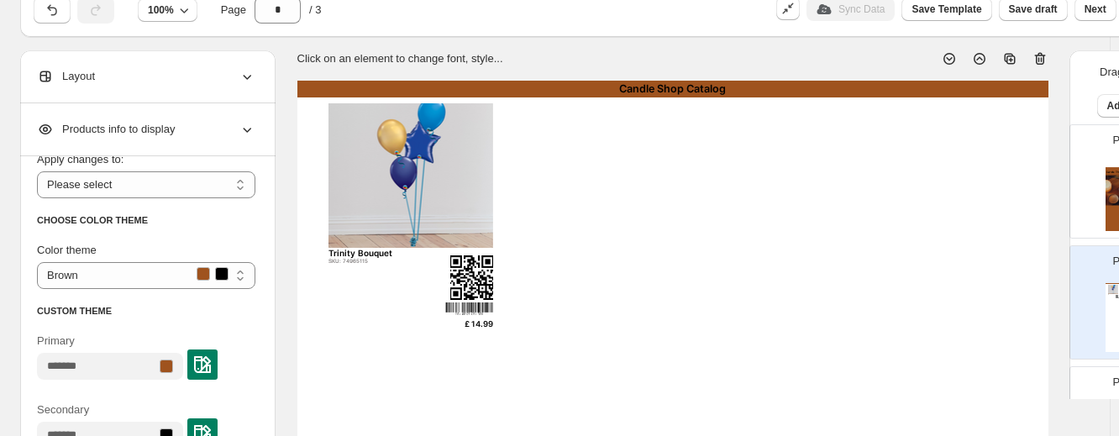
click at [173, 368] on div at bounding box center [166, 366] width 13 height 13
click at [211, 365] on img at bounding box center [202, 364] width 17 height 17
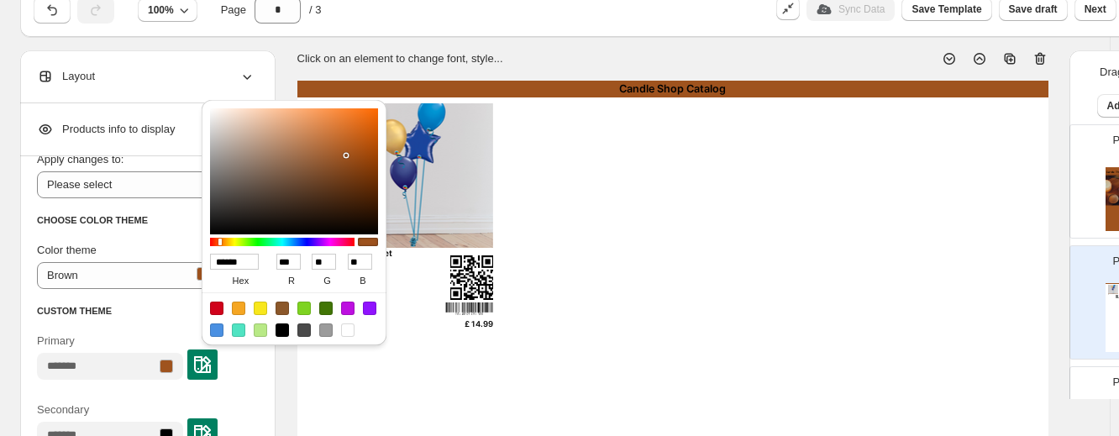
click at [346, 323] on div at bounding box center [347, 329] width 13 height 13
type input "******"
type input "***"
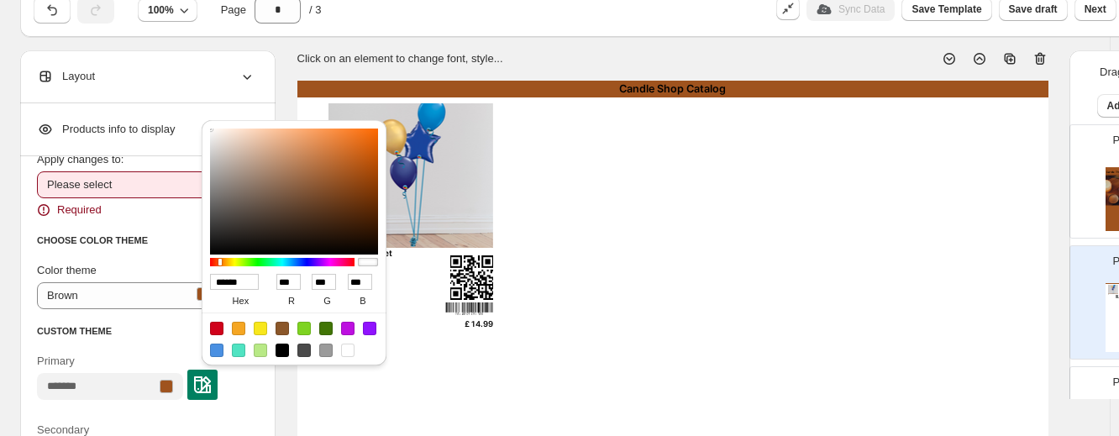
click at [107, 189] on select "**********" at bounding box center [146, 184] width 218 height 27
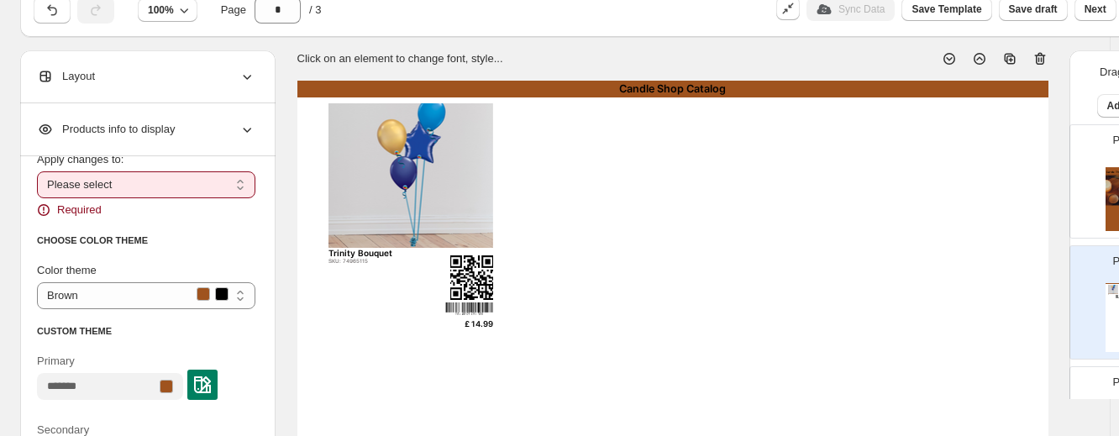
select select "**********"
click at [37, 171] on select "**********" at bounding box center [146, 184] width 218 height 27
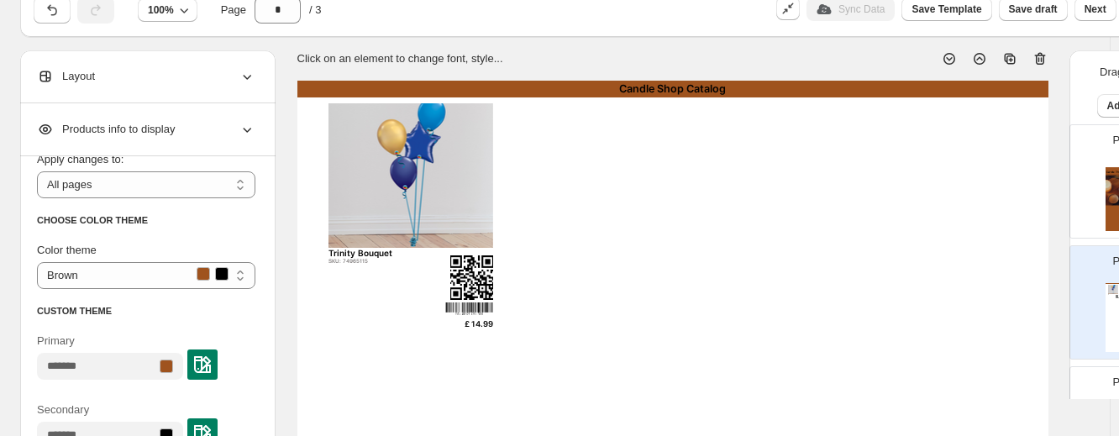
click at [211, 371] on img at bounding box center [202, 364] width 17 height 17
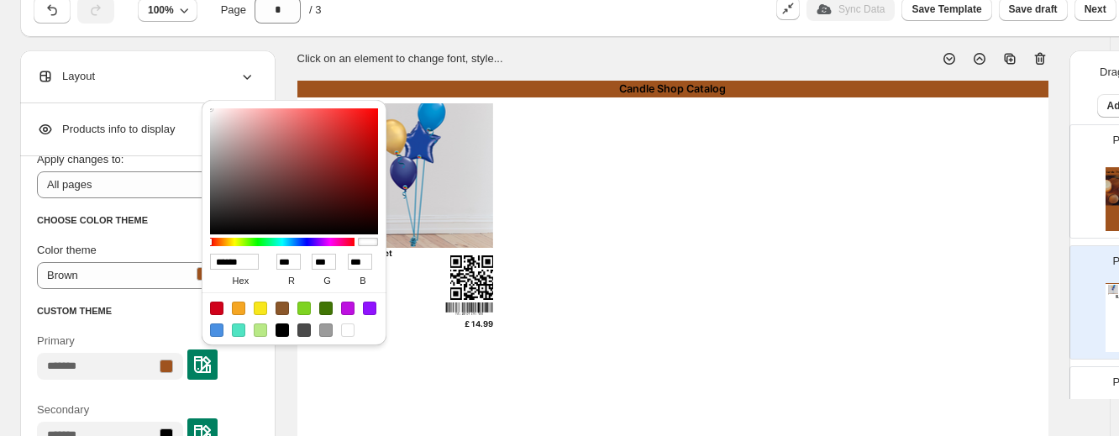
click at [349, 332] on div at bounding box center [347, 329] width 13 height 13
click at [170, 320] on div "Primary" at bounding box center [146, 353] width 218 height 69
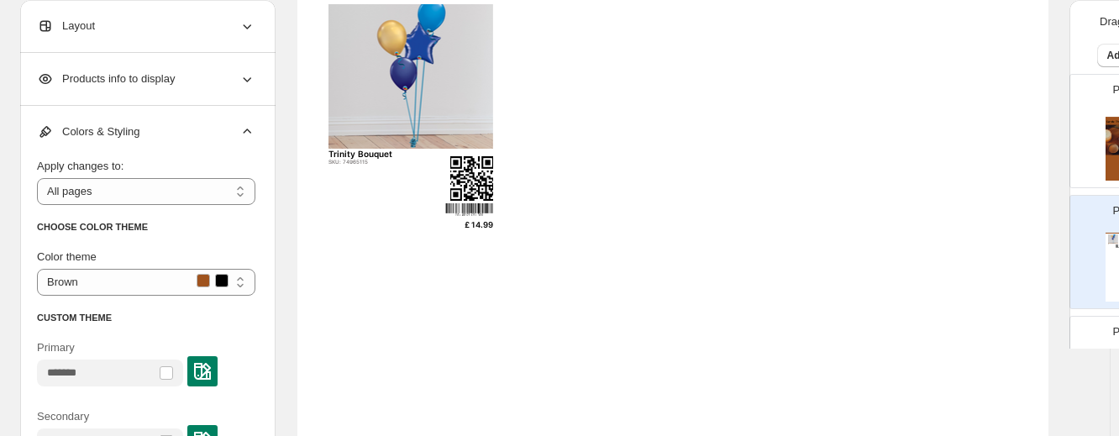
scroll to position [0, 0]
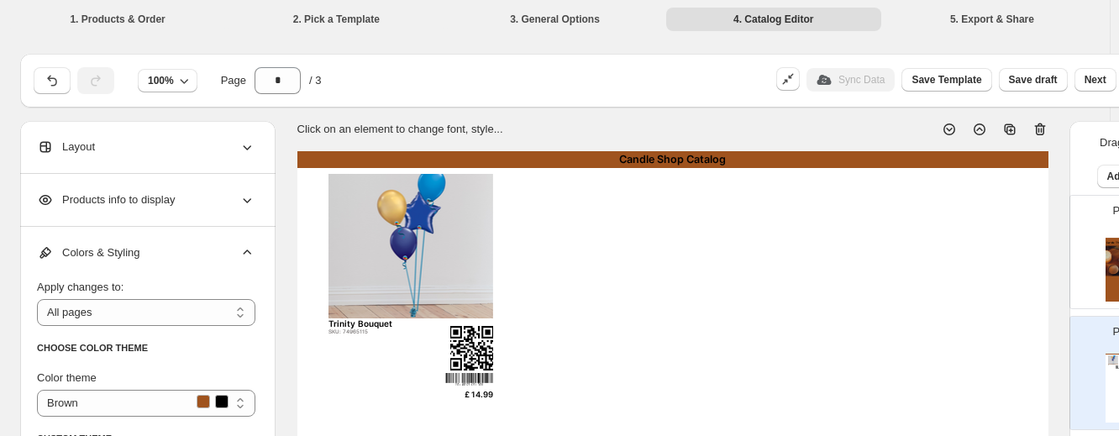
click at [502, 155] on div "Candle Shop Catalog" at bounding box center [672, 159] width 751 height 17
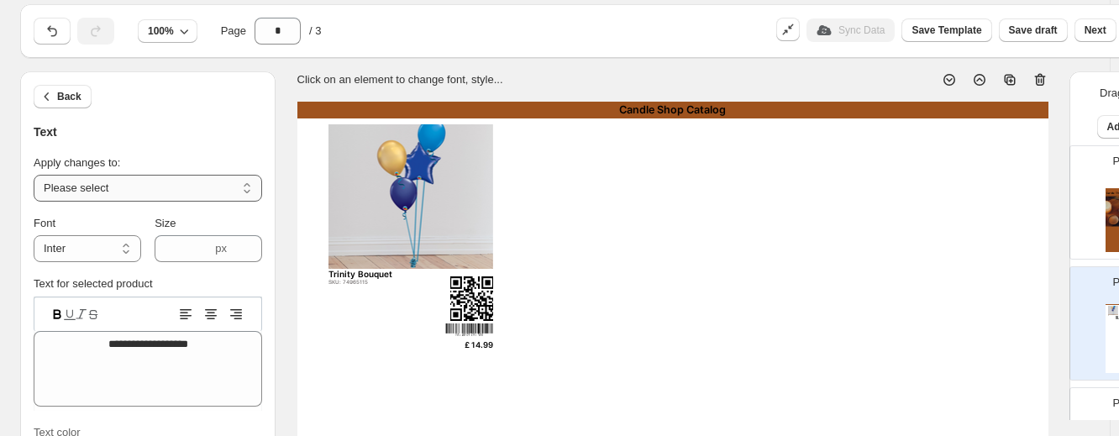
scroll to position [51, 0]
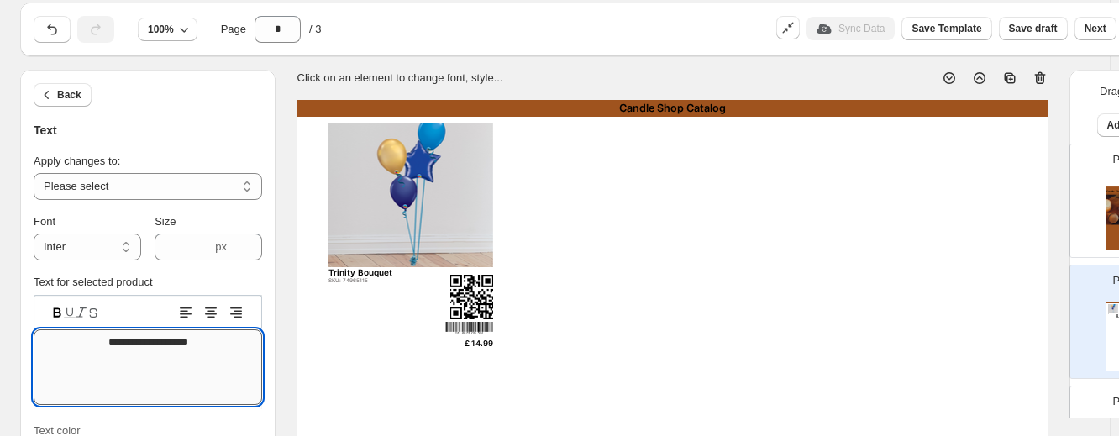
click at [179, 342] on textarea "**********" at bounding box center [148, 367] width 228 height 76
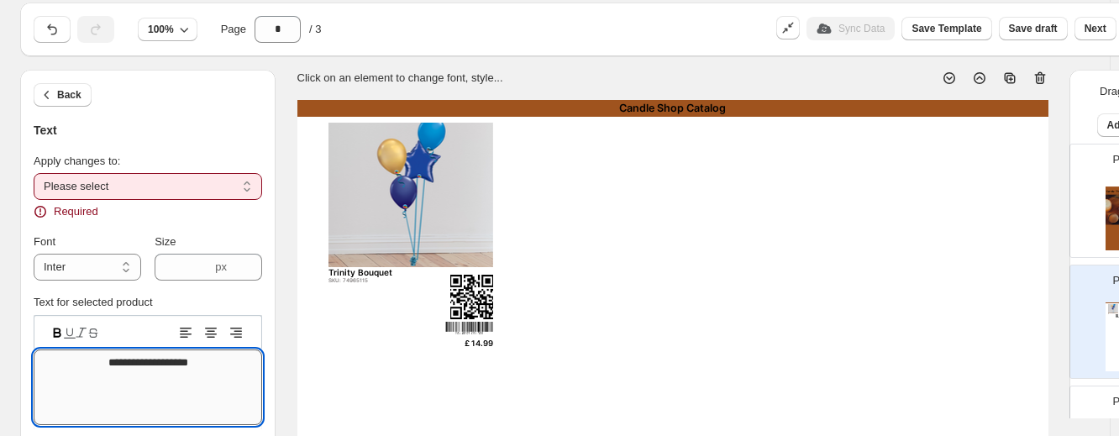
click at [181, 354] on textarea "**********" at bounding box center [148, 387] width 228 height 76
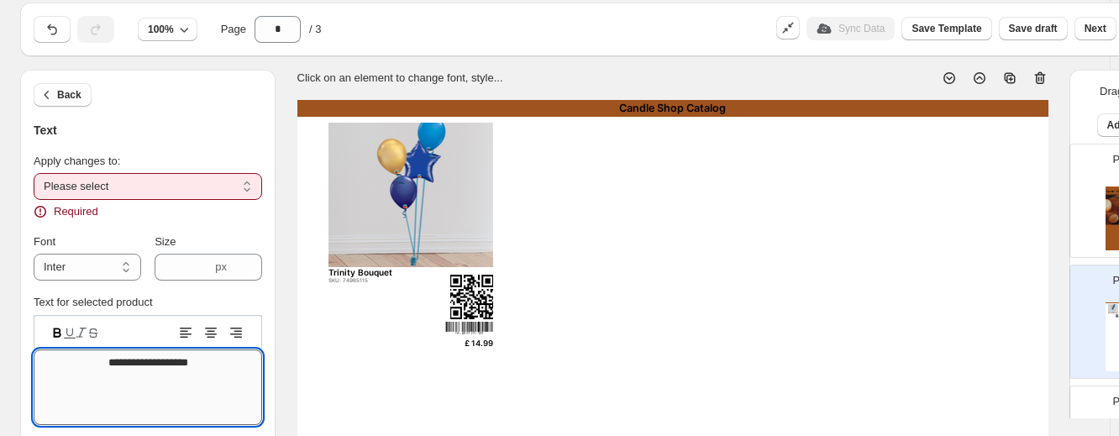
click at [181, 354] on textarea "**********" at bounding box center [148, 387] width 228 height 76
type textarea "**********"
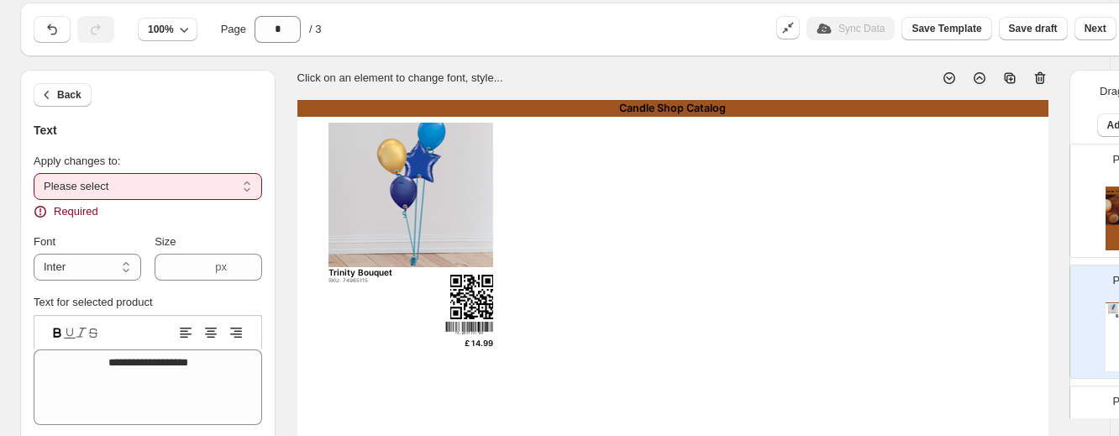
click at [163, 186] on select "**********" at bounding box center [148, 186] width 228 height 27
select select "**********"
click at [34, 173] on select "**********" at bounding box center [148, 186] width 228 height 27
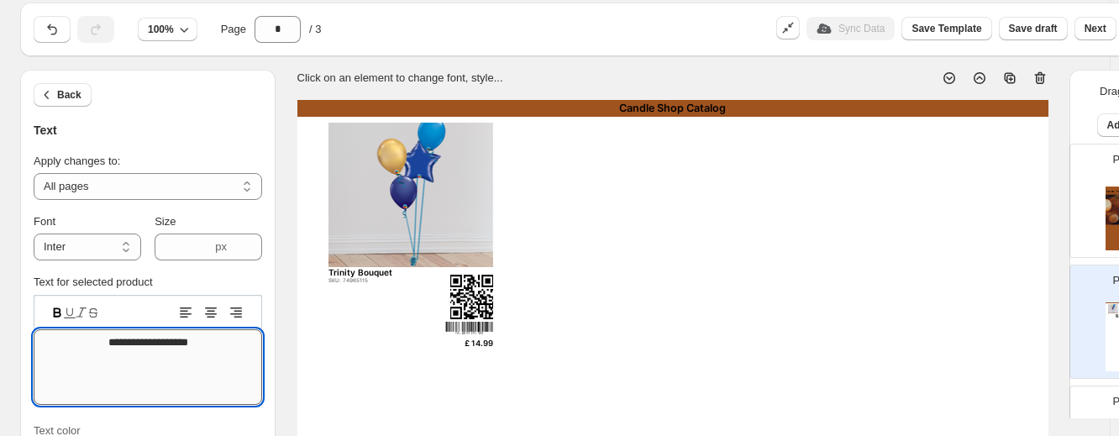
click at [138, 340] on textarea "**********" at bounding box center [148, 367] width 228 height 76
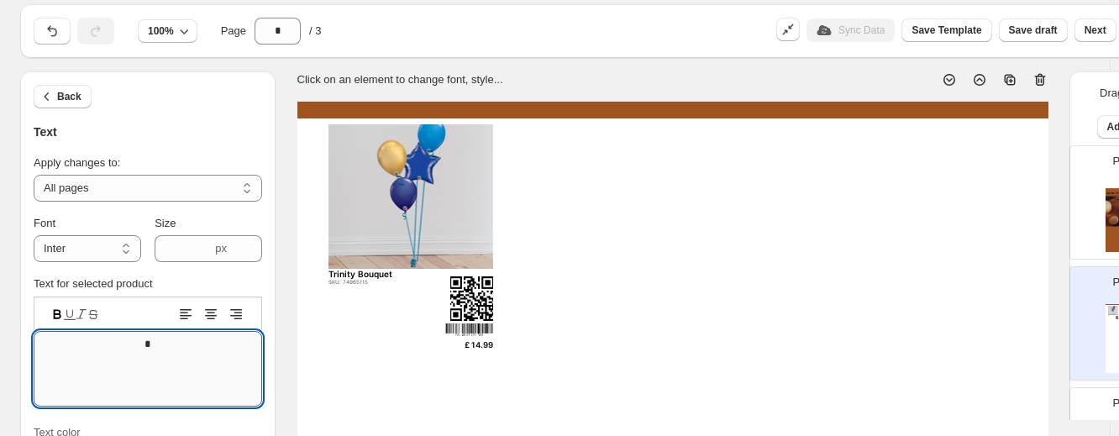
scroll to position [49, 0]
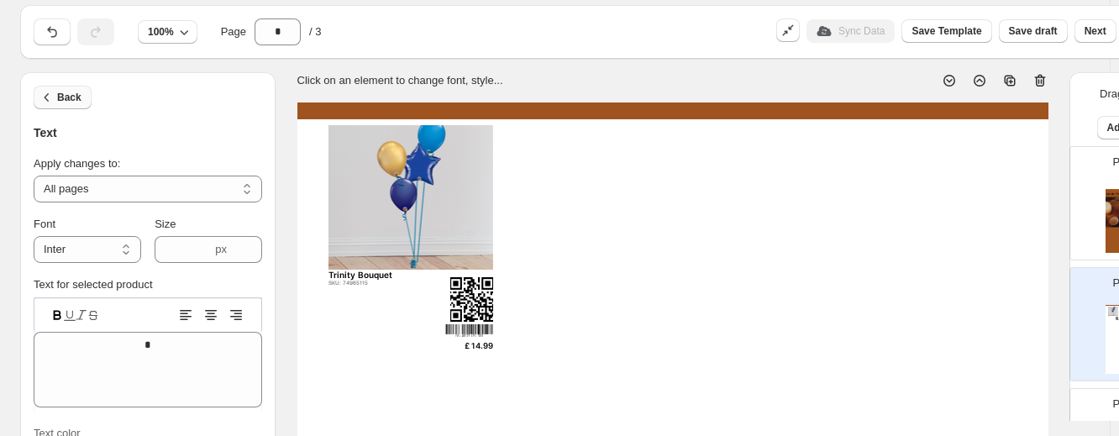
click at [39, 93] on icon "button" at bounding box center [47, 97] width 17 height 17
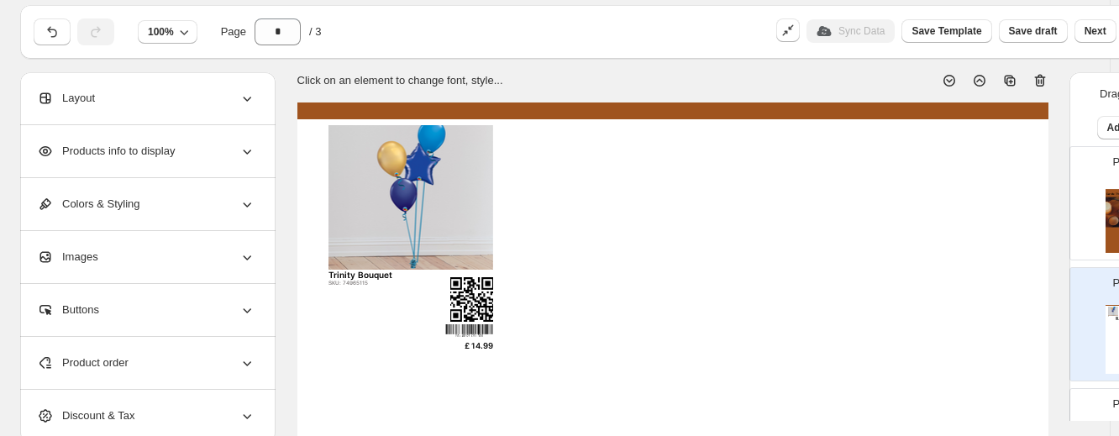
click at [310, 110] on div at bounding box center [672, 110] width 751 height 17
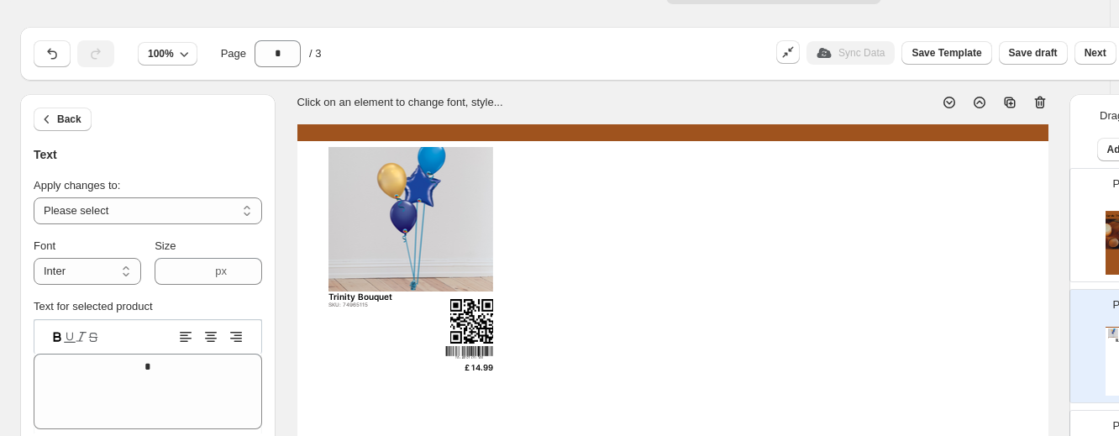
scroll to position [24, 0]
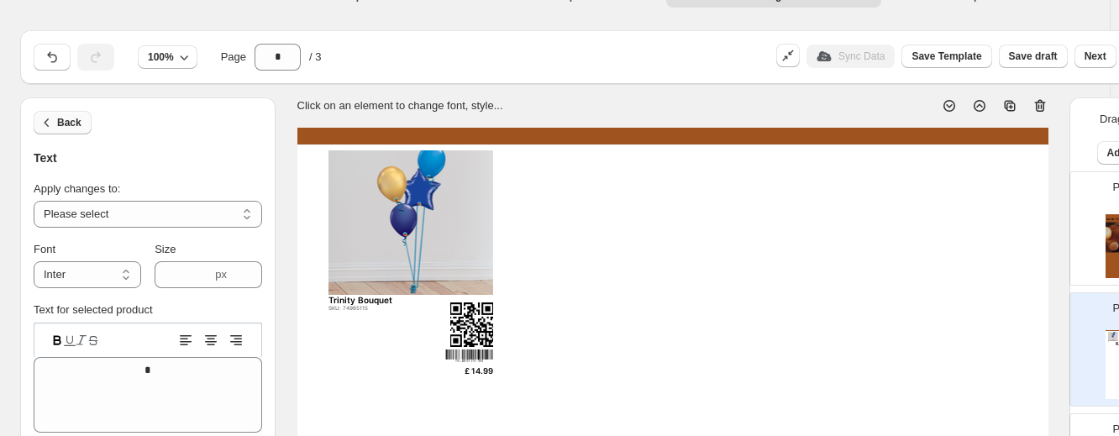
click at [55, 126] on icon "button" at bounding box center [47, 122] width 17 height 17
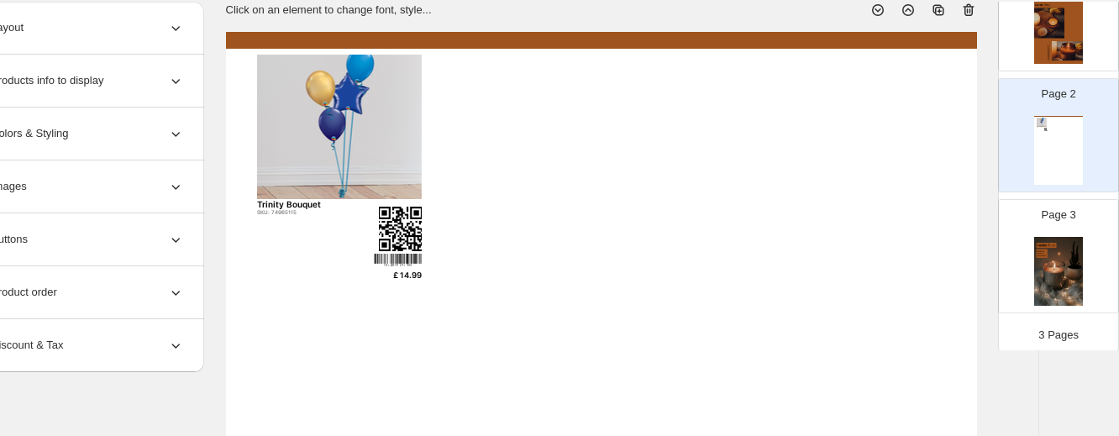
scroll to position [101, 0]
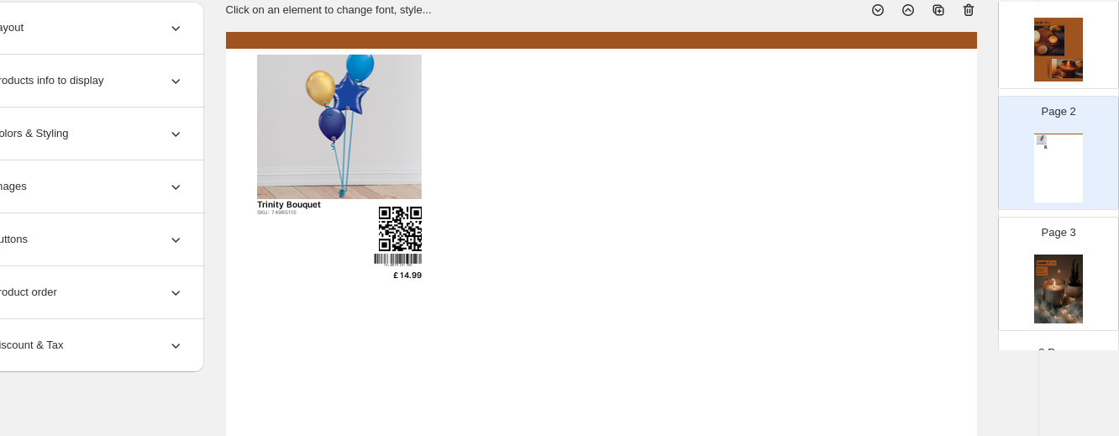
click at [938, 271] on img at bounding box center [1058, 289] width 49 height 69
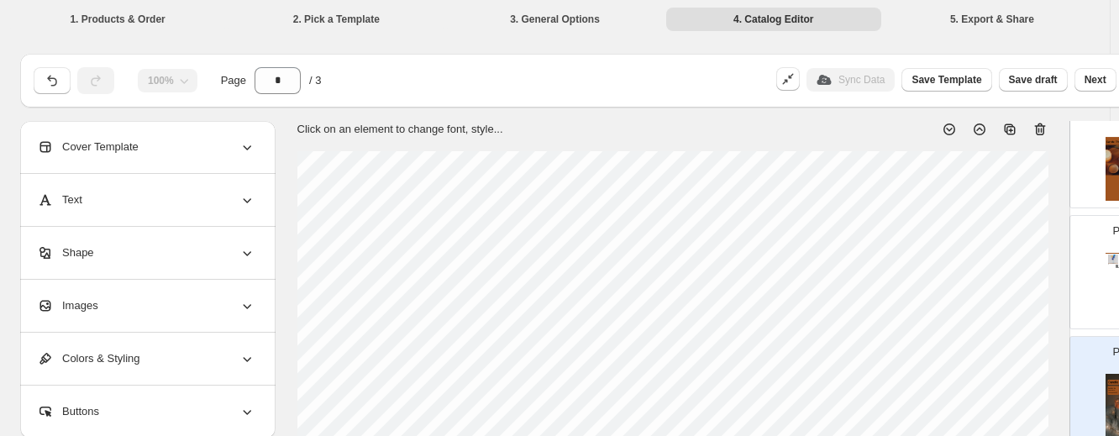
scroll to position [1, 0]
click at [938, 129] on icon at bounding box center [1040, 128] width 17 height 17
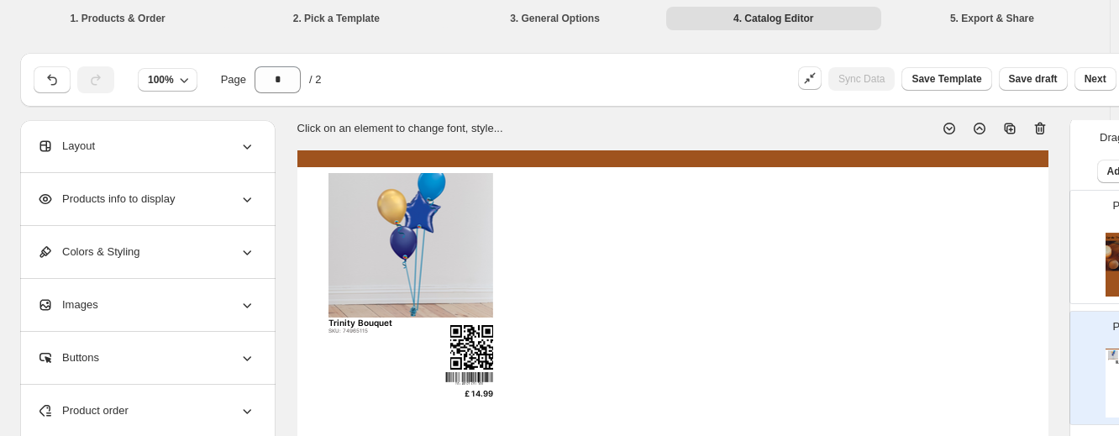
scroll to position [0, 0]
click at [938, 223] on div "Page 1" at bounding box center [1123, 244] width 106 height 113
type input "*"
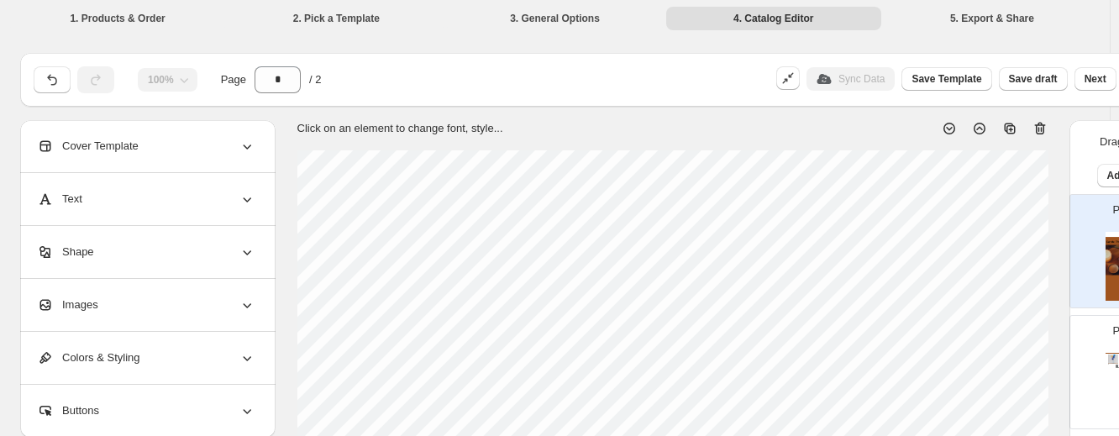
click at [938, 131] on icon at bounding box center [1039, 129] width 11 height 13
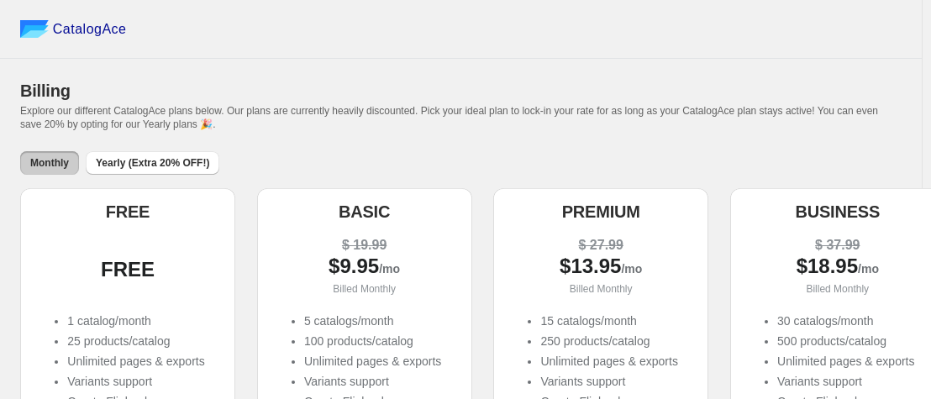
click at [34, 29] on img at bounding box center [34, 29] width 29 height 18
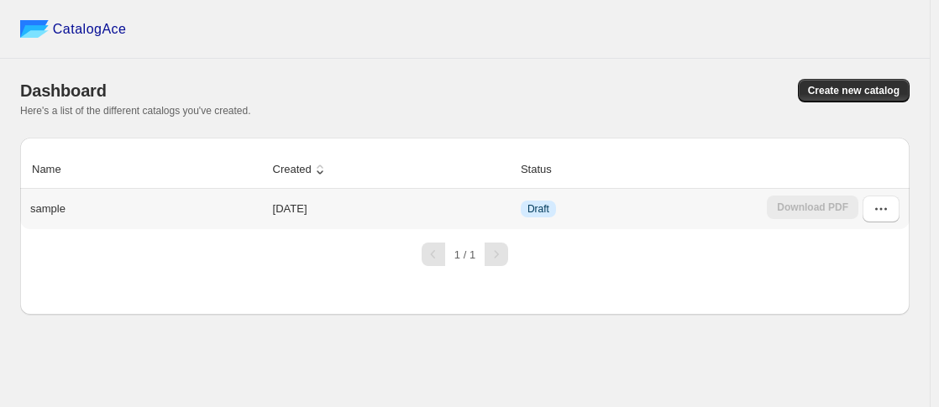
click at [255, 213] on div "sample" at bounding box center [143, 206] width 239 height 24
click at [878, 204] on icon "button" at bounding box center [881, 209] width 17 height 17
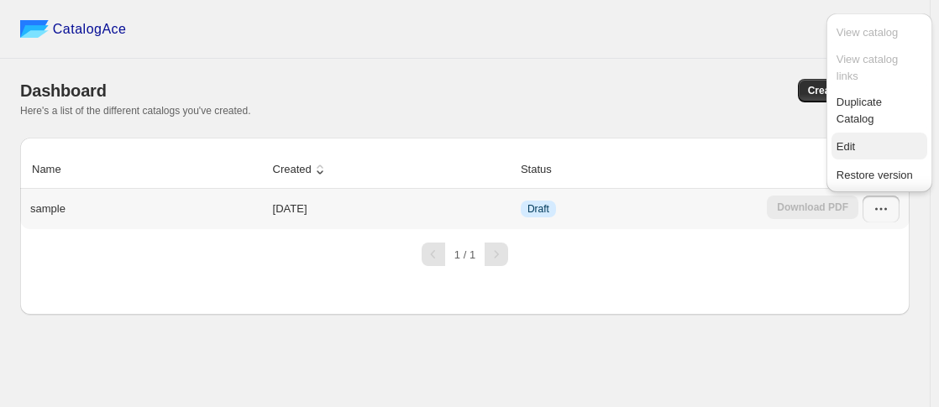
click at [859, 154] on span "Edit" at bounding box center [880, 147] width 86 height 17
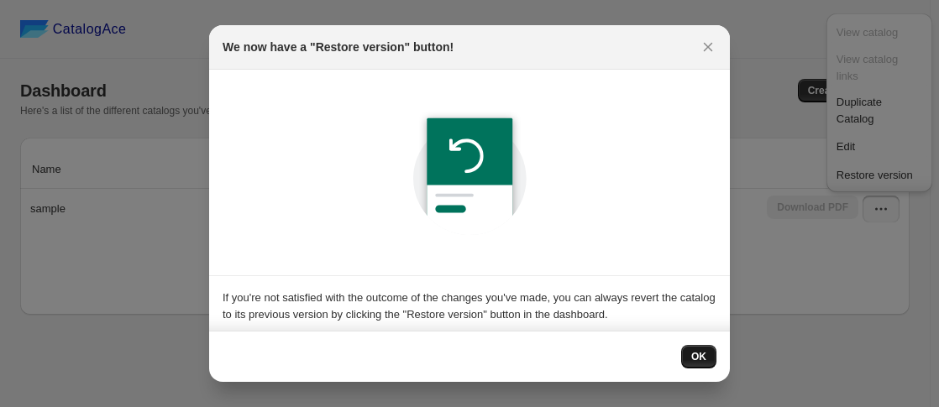
click at [706, 357] on button "OK" at bounding box center [698, 357] width 35 height 24
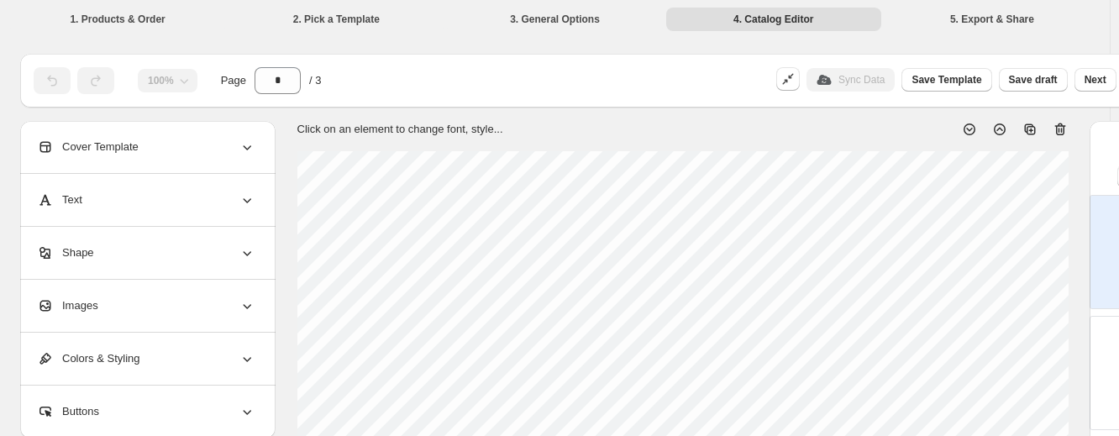
scroll to position [0, 92]
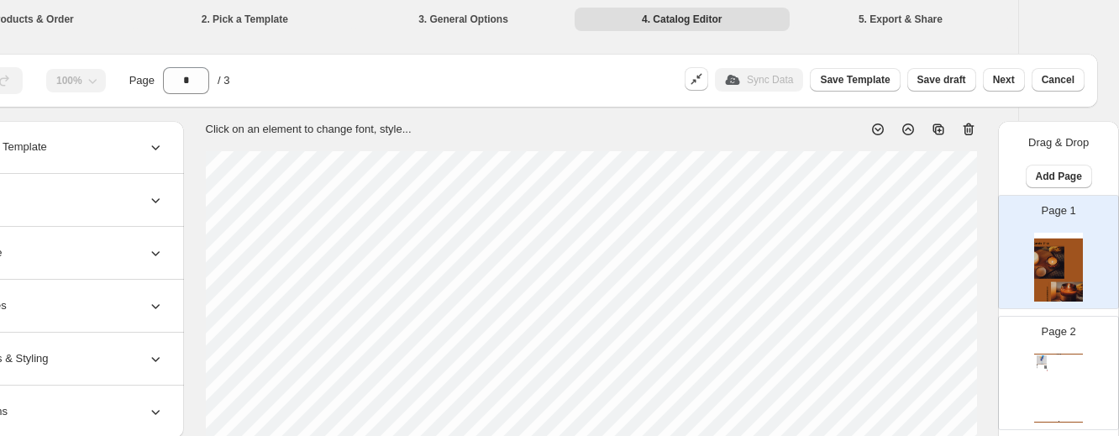
click at [938, 241] on img at bounding box center [1058, 267] width 49 height 69
drag, startPoint x: 1074, startPoint y: 228, endPoint x: 1091, endPoint y: 239, distance: 20.5
click at [938, 239] on div "Page 1" at bounding box center [1052, 245] width 106 height 113
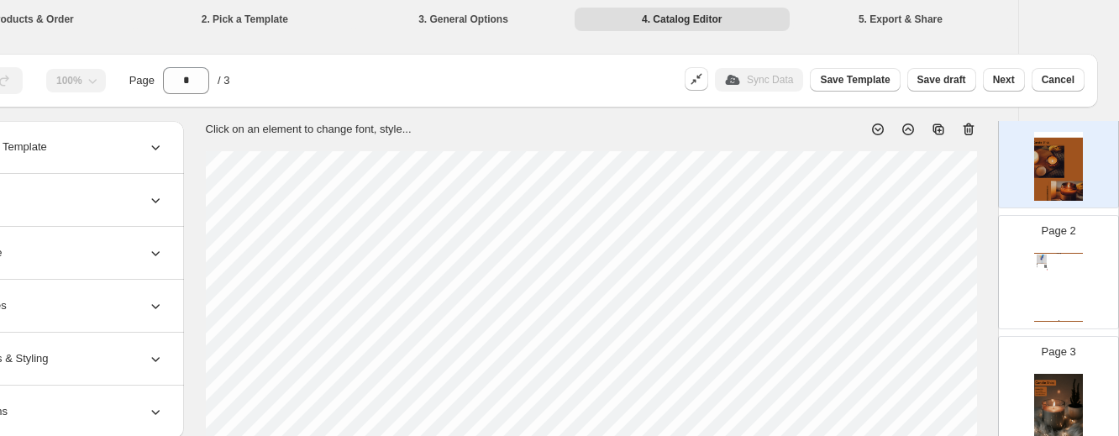
scroll to position [118, 0]
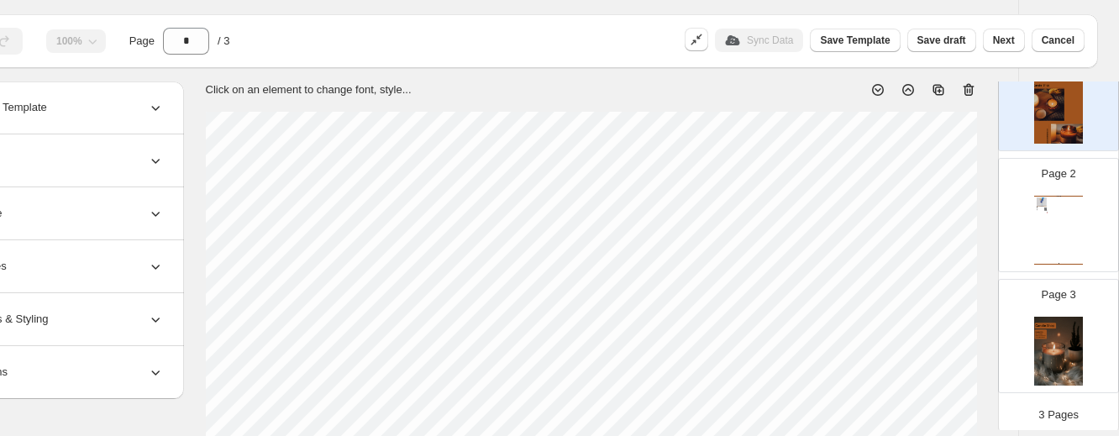
click at [938, 334] on img at bounding box center [1058, 351] width 49 height 69
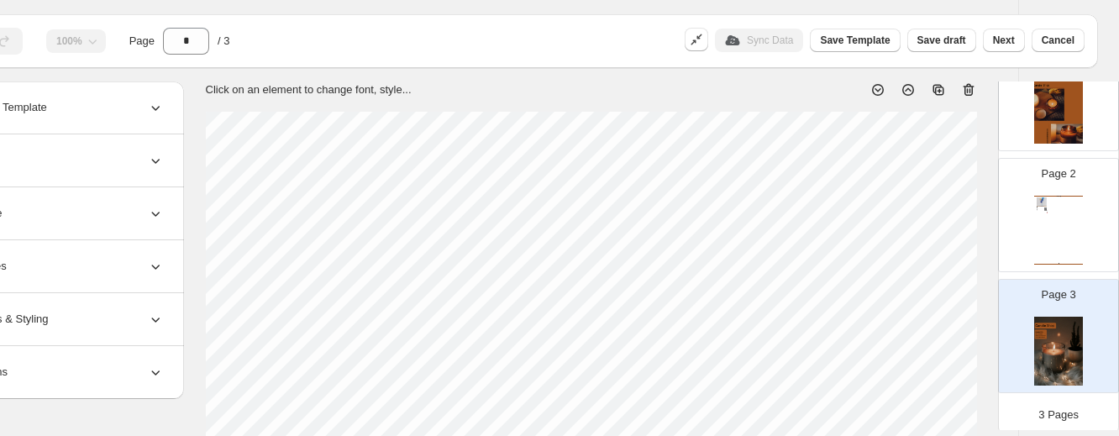
scroll to position [39, 71]
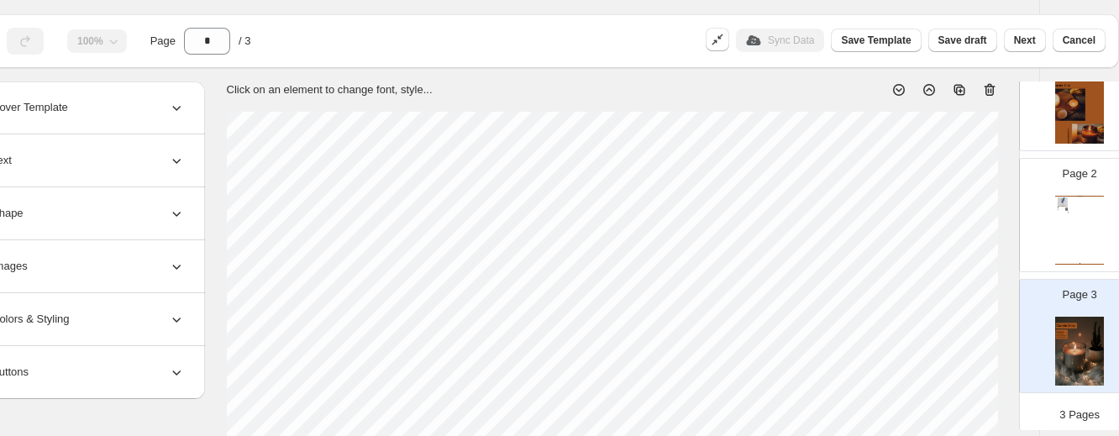
click at [938, 87] on icon at bounding box center [989, 90] width 11 height 13
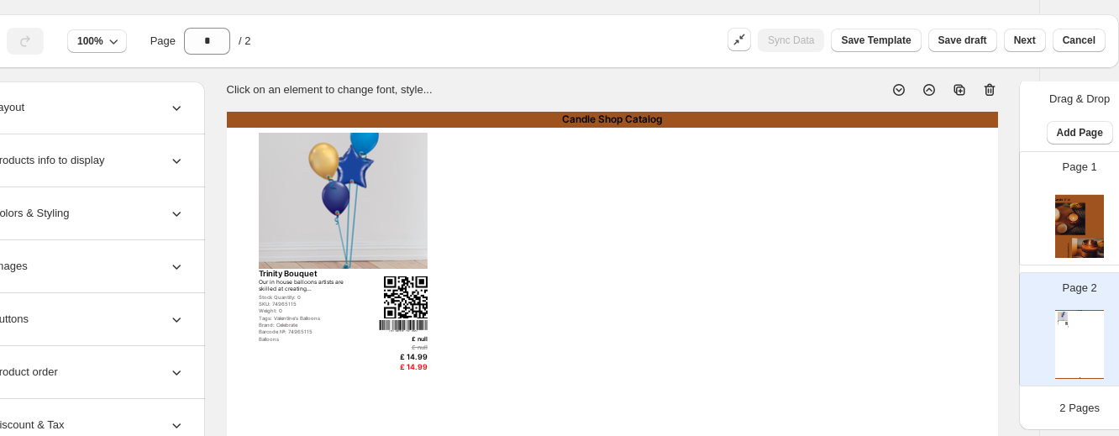
scroll to position [0, 0]
click at [938, 218] on img at bounding box center [1079, 227] width 49 height 69
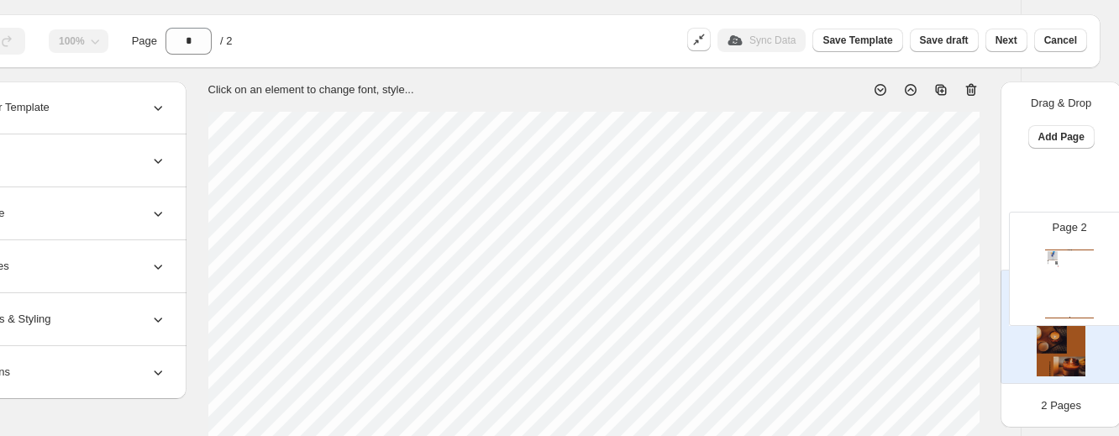
scroll to position [39, 92]
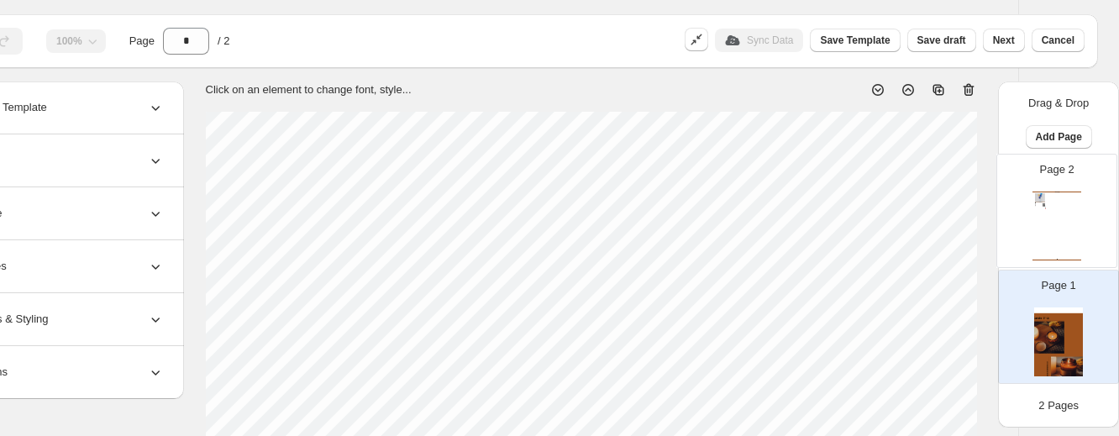
drag, startPoint x: 1047, startPoint y: 328, endPoint x: 1022, endPoint y: 198, distance: 131.6
click at [938, 198] on div "Page 1 Page 2 Candle Shop Catalog Trinity Bouquet Our in house balloons artists…" at bounding box center [1058, 272] width 121 height 235
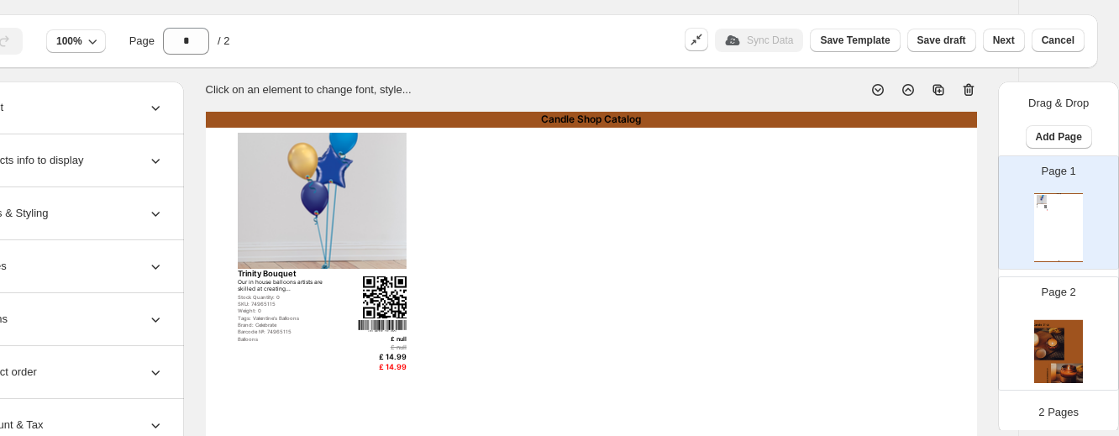
drag, startPoint x: 1092, startPoint y: 292, endPoint x: 1095, endPoint y: 314, distance: 22.0
click at [938, 314] on div "Page 2" at bounding box center [1052, 327] width 106 height 113
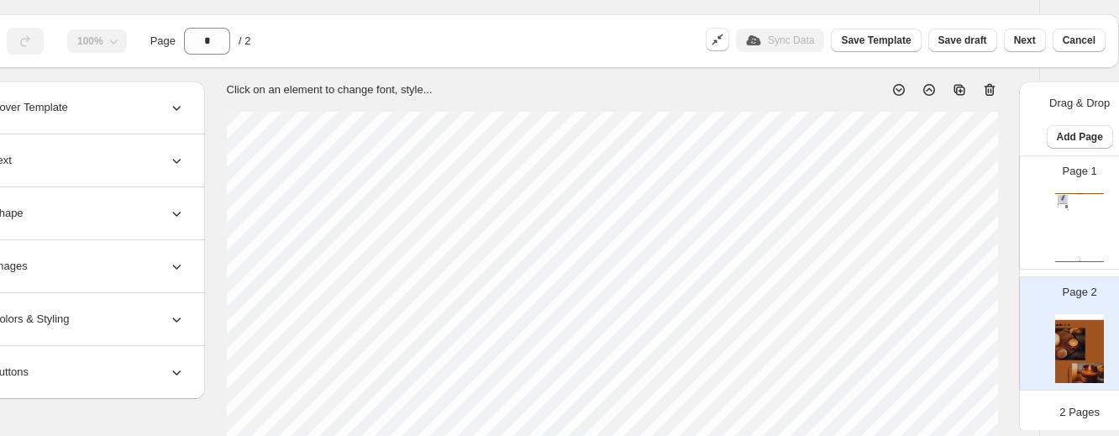
click at [938, 89] on icon at bounding box center [989, 89] width 17 height 17
type input "*"
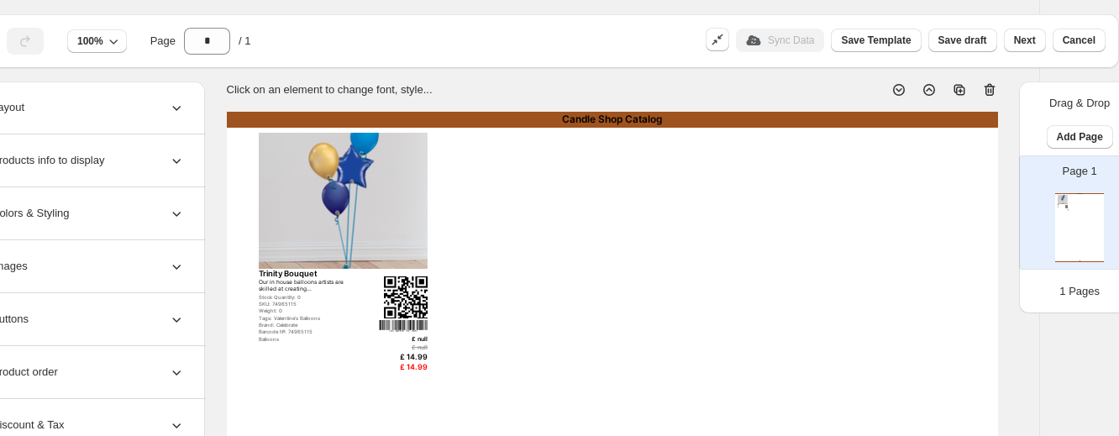
scroll to position [0, 71]
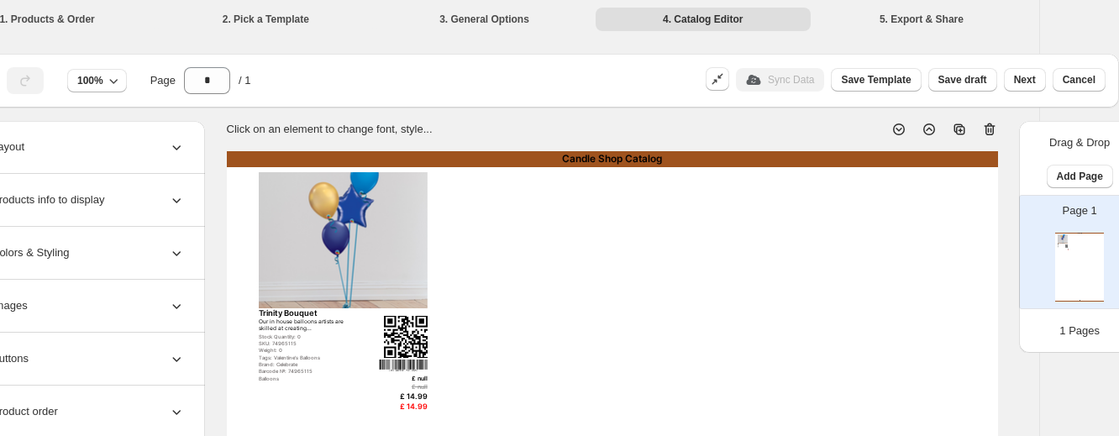
click at [376, 228] on img at bounding box center [343, 240] width 168 height 136
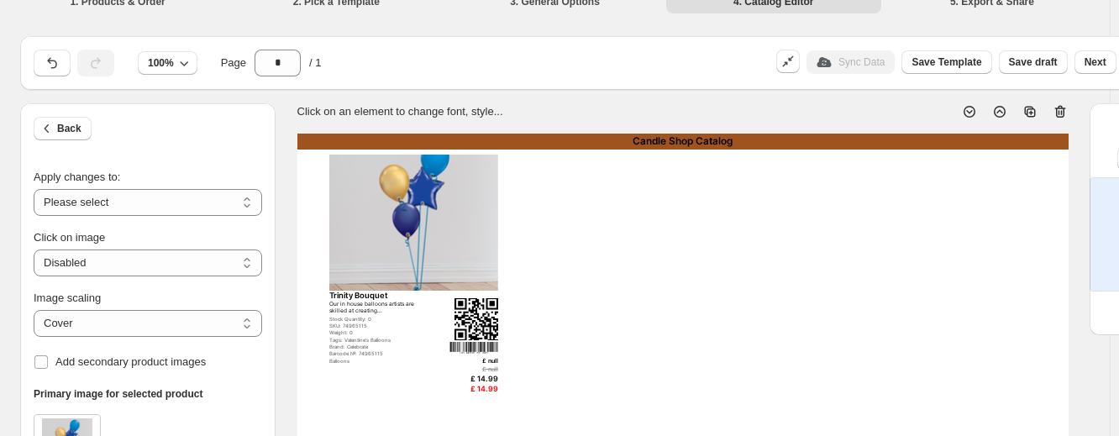
scroll to position [18, 0]
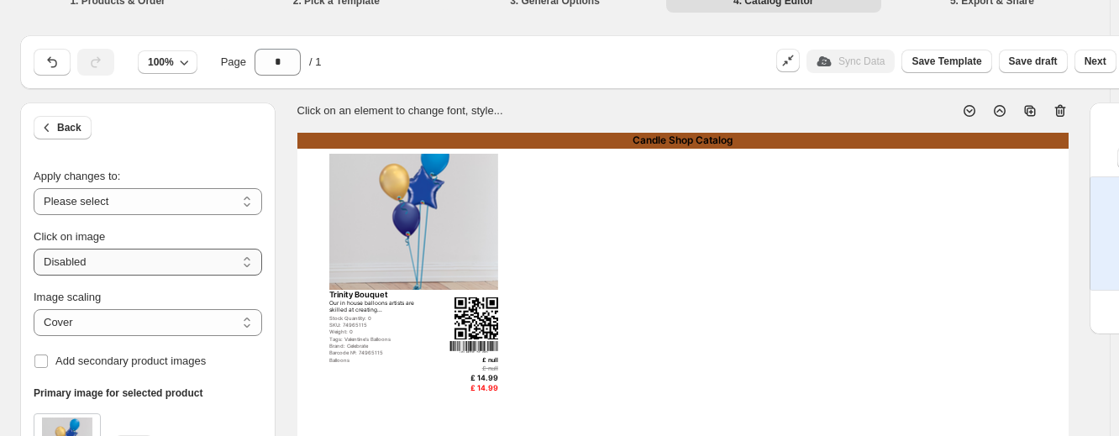
click at [114, 256] on select "**********" at bounding box center [148, 262] width 228 height 27
click at [109, 196] on select "**********" at bounding box center [148, 201] width 228 height 27
select select "**********"
click at [34, 188] on select "**********" at bounding box center [148, 201] width 228 height 27
click at [108, 316] on select "***** *******" at bounding box center [148, 322] width 228 height 27
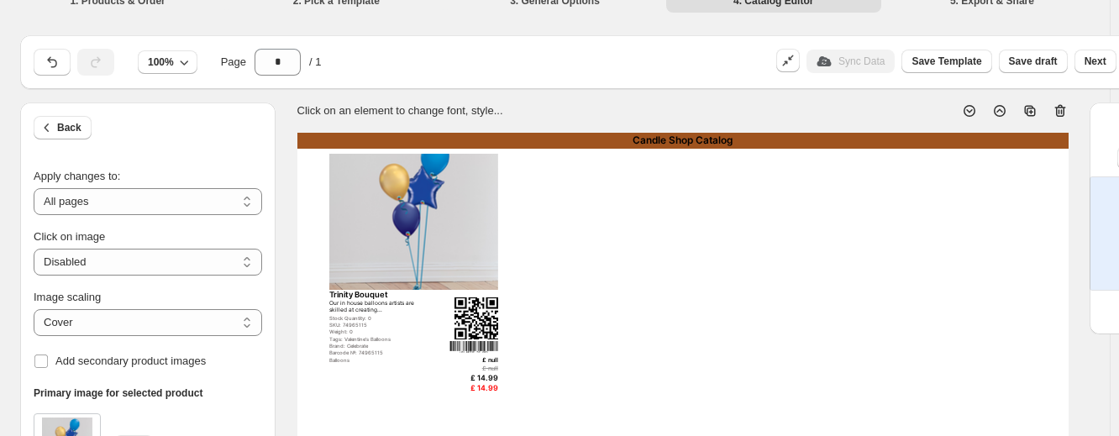
select select "*******"
click at [34, 309] on select "***** *******" at bounding box center [148, 322] width 228 height 27
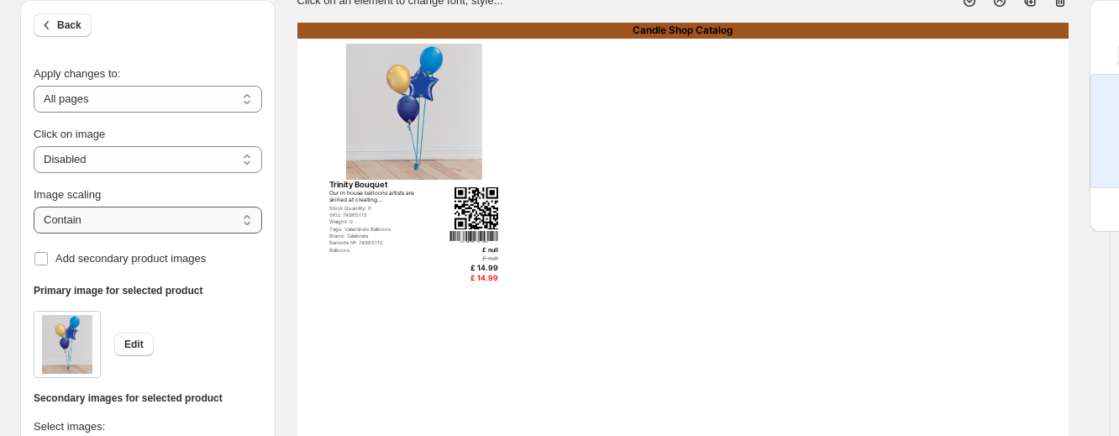
scroll to position [112, 0]
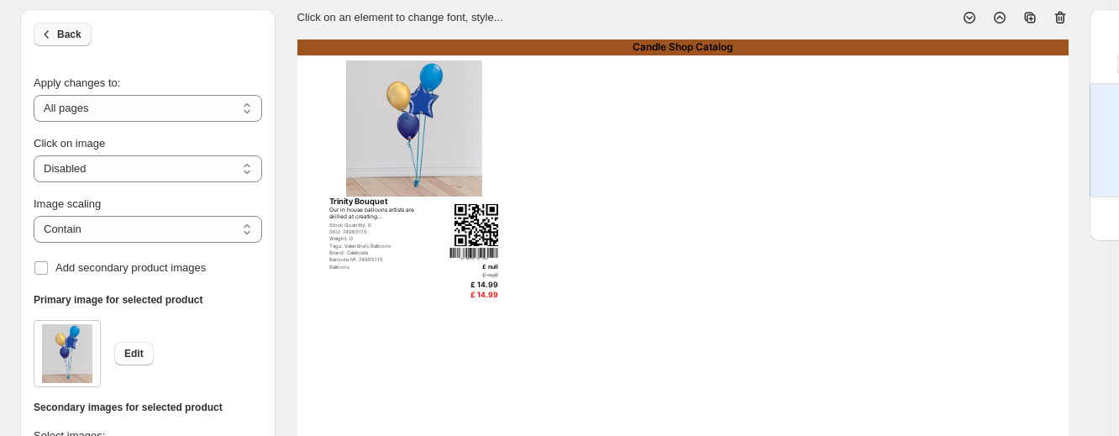
click at [75, 44] on button "Back" at bounding box center [63, 35] width 58 height 24
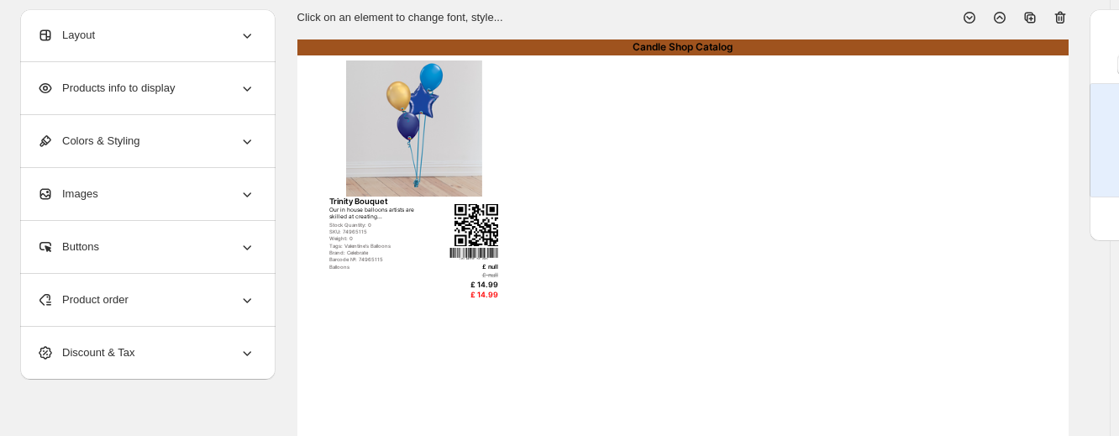
click at [97, 106] on div "Products info to display" at bounding box center [146, 88] width 218 height 52
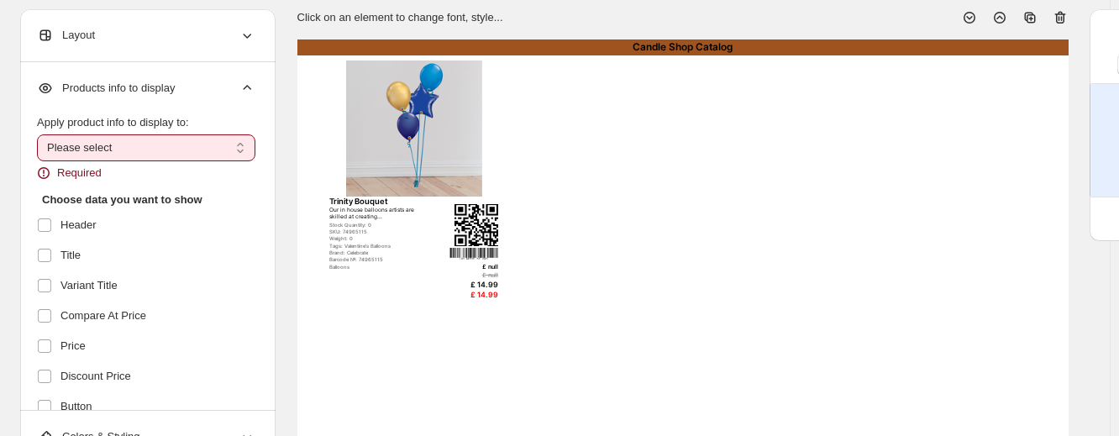
click at [90, 148] on select "**********" at bounding box center [146, 147] width 218 height 27
select select "*********"
click at [37, 134] on select "**********" at bounding box center [146, 147] width 218 height 27
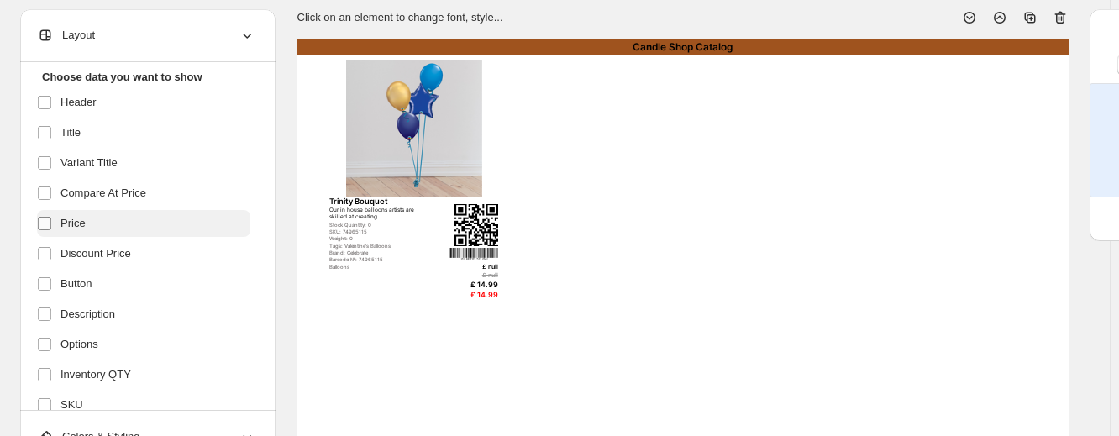
scroll to position [107, 0]
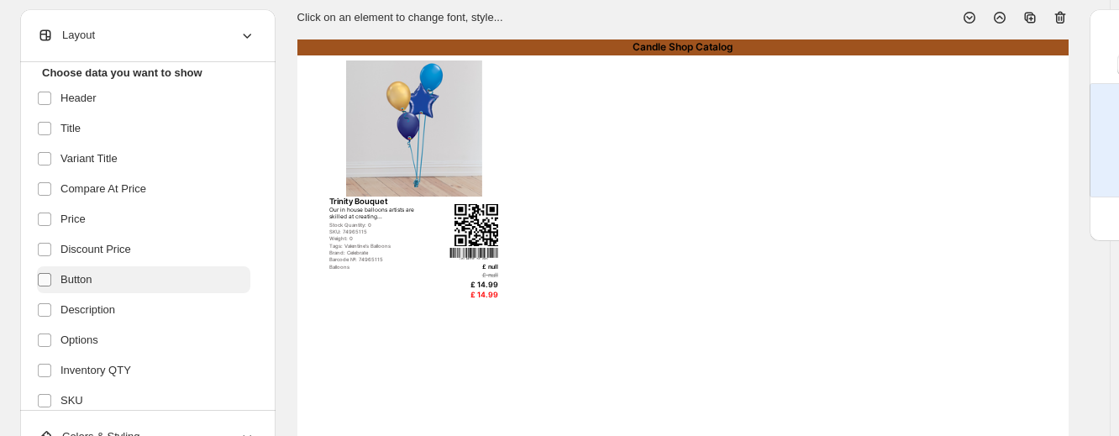
click at [44, 286] on span at bounding box center [44, 279] width 15 height 15
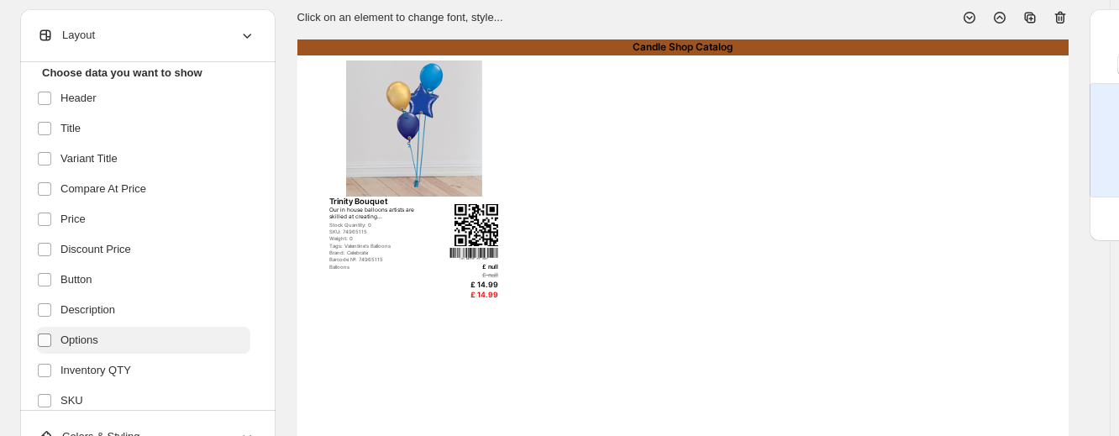
click at [42, 348] on label at bounding box center [48, 340] width 22 height 22
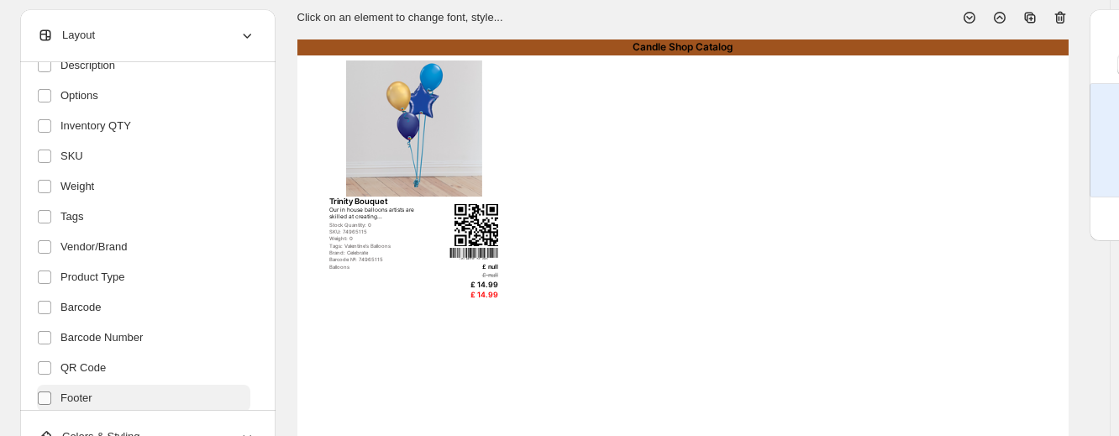
scroll to position [422, 0]
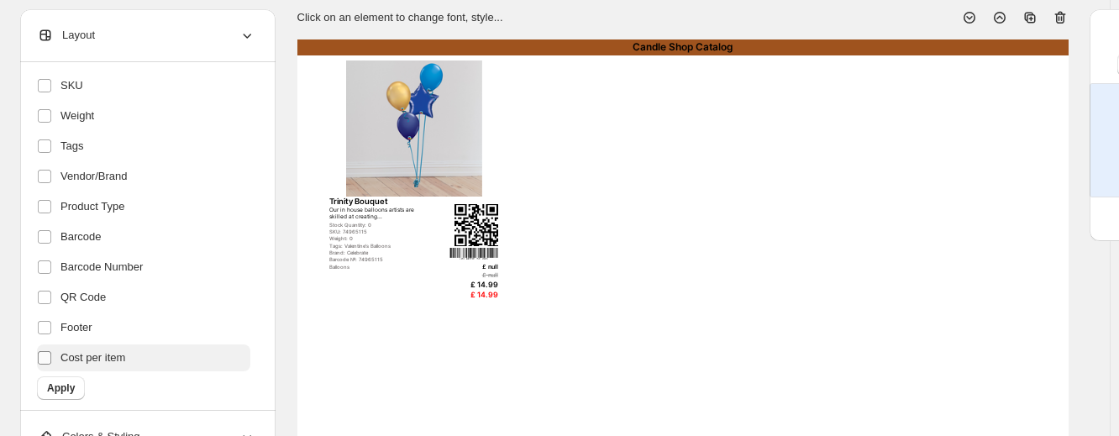
click at [42, 365] on label at bounding box center [48, 358] width 22 height 22
click at [60, 388] on span "Apply" at bounding box center [61, 387] width 28 height 13
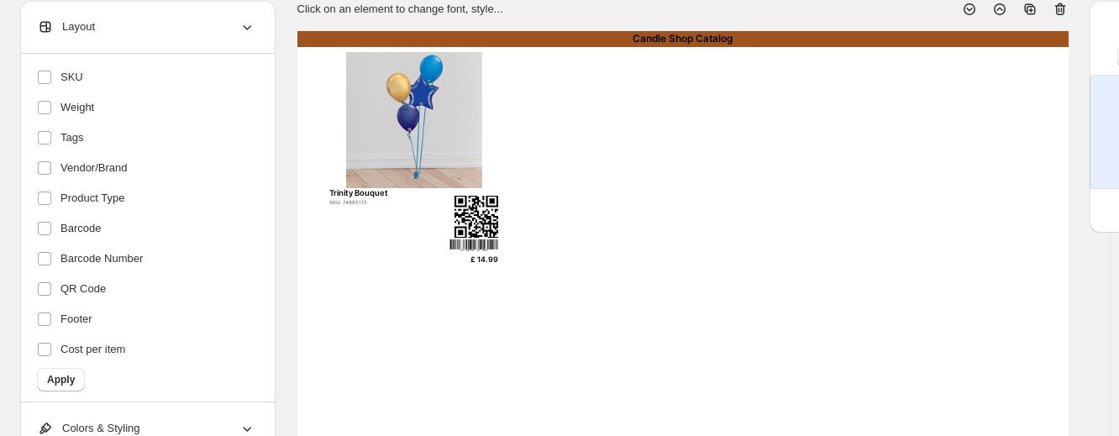
scroll to position [118, 0]
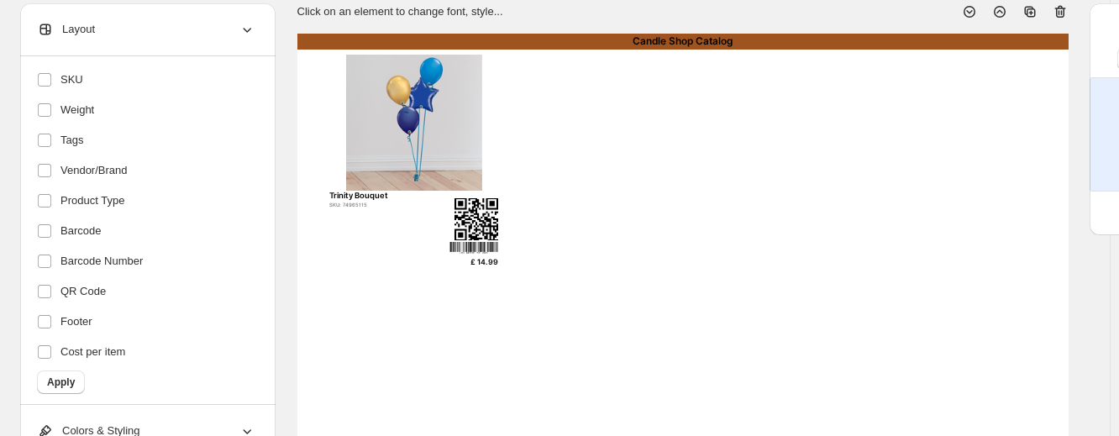
click at [254, 38] on div "Layout" at bounding box center [146, 29] width 218 height 52
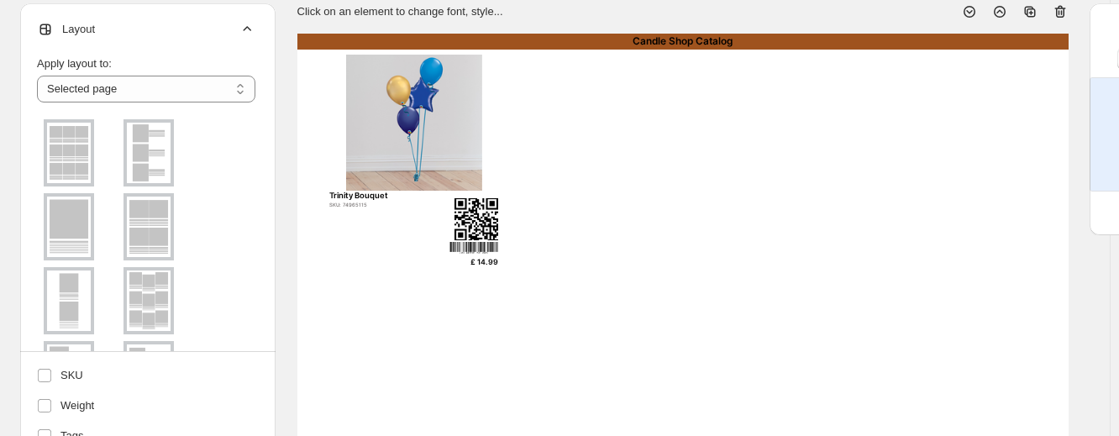
click at [254, 38] on div "Layout" at bounding box center [146, 29] width 218 height 52
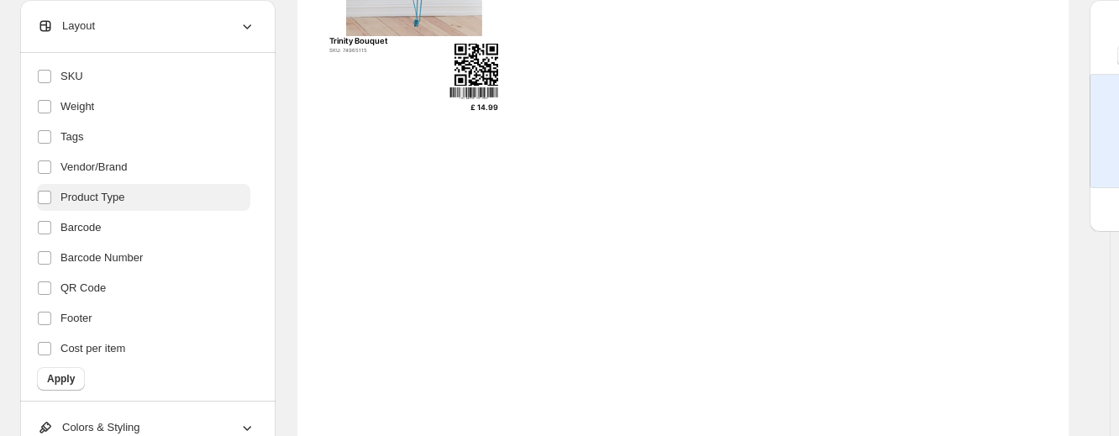
scroll to position [287, 0]
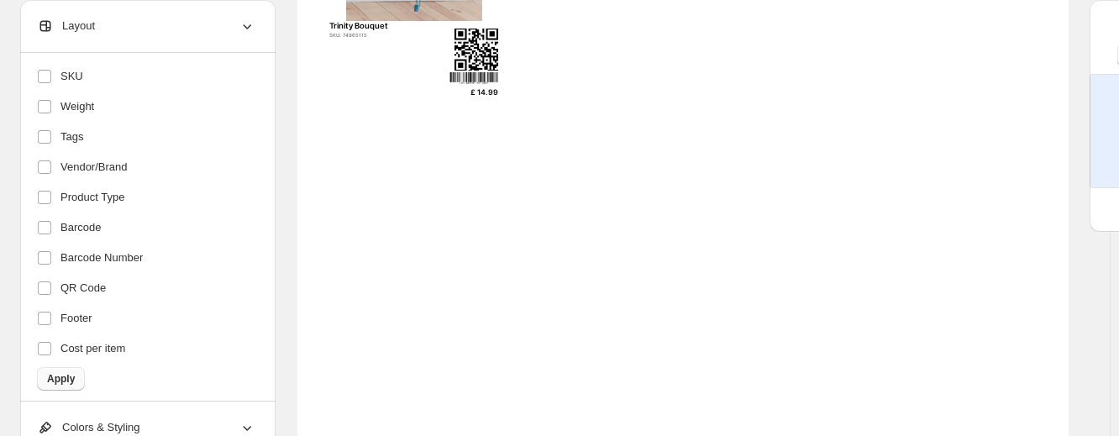
click at [52, 372] on button "Apply" at bounding box center [61, 379] width 48 height 24
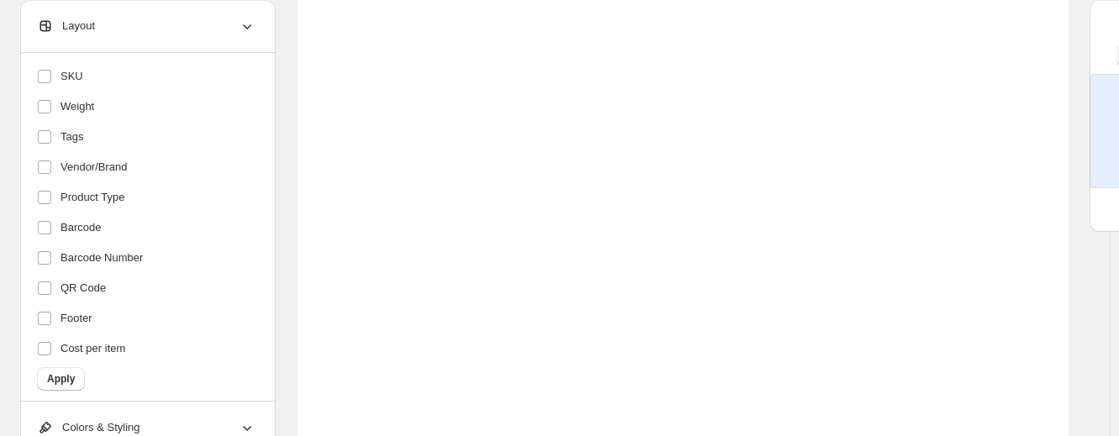
scroll to position [440, 0]
click at [160, 407] on div "Colors & Styling" at bounding box center [146, 428] width 218 height 52
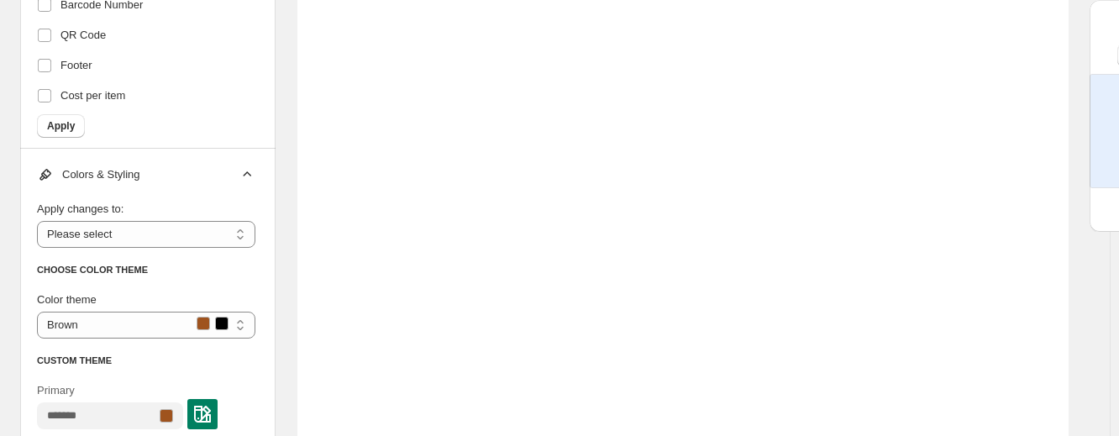
click at [207, 404] on div at bounding box center [202, 414] width 30 height 30
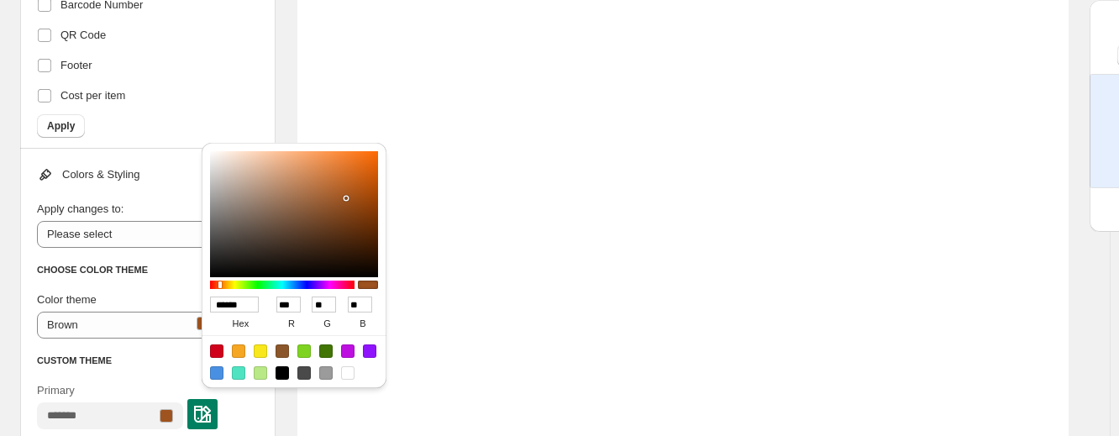
click at [347, 370] on div at bounding box center [347, 372] width 13 height 13
type input "******"
type input "***"
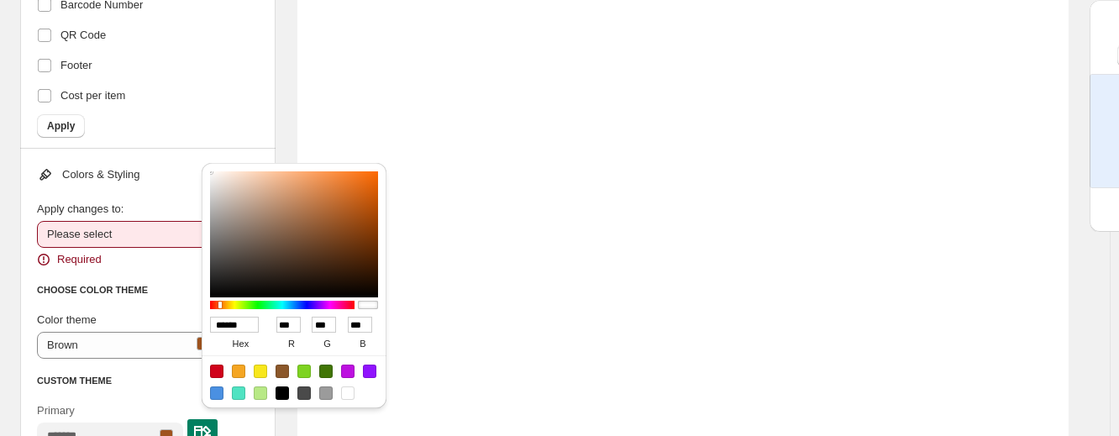
click at [104, 228] on select "**********" at bounding box center [146, 234] width 218 height 27
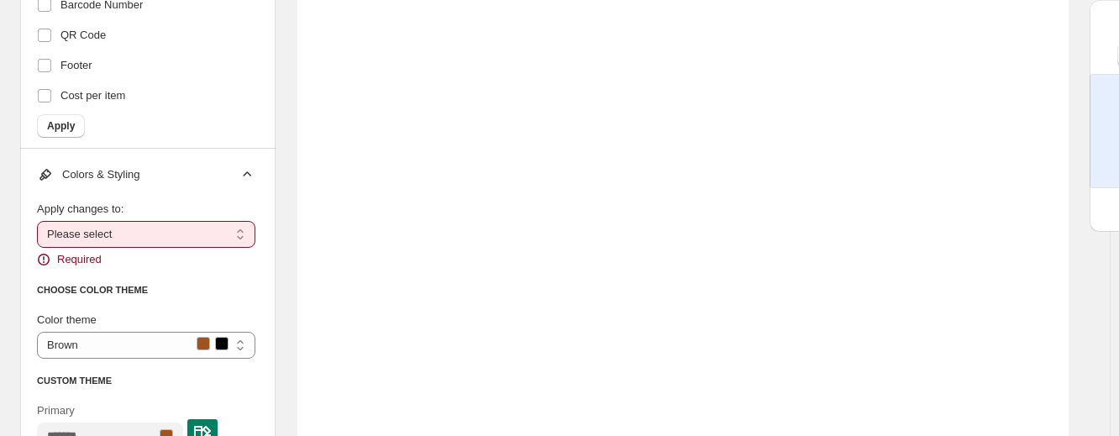
select select "**********"
click at [37, 221] on select "**********" at bounding box center [146, 234] width 218 height 27
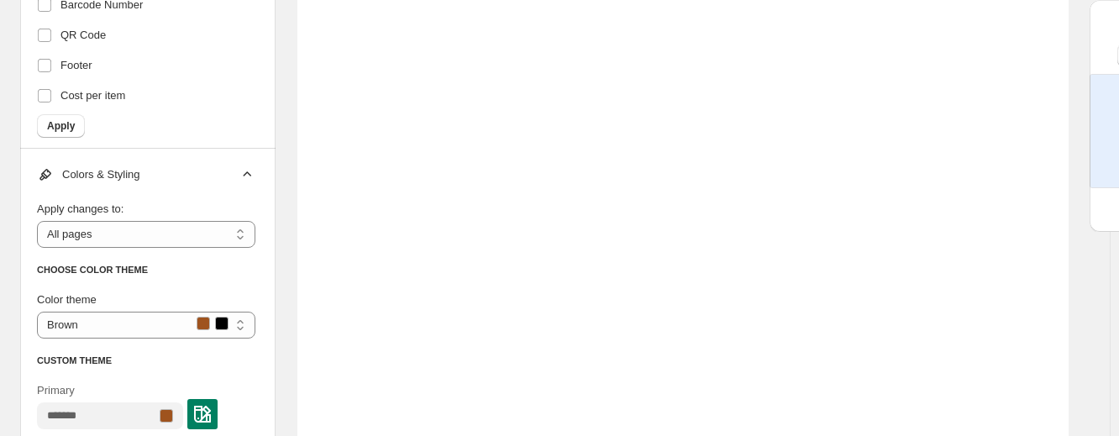
scroll to position [57, 0]
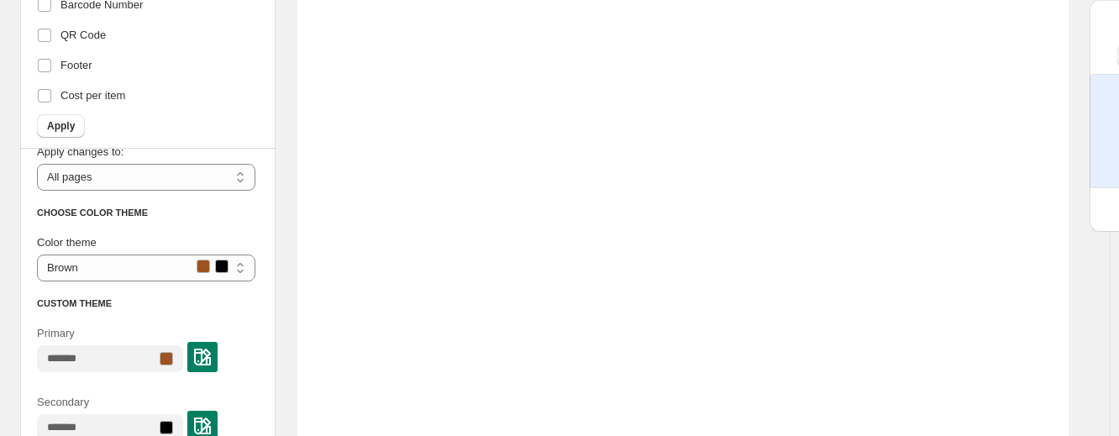
click at [210, 350] on img at bounding box center [202, 357] width 17 height 17
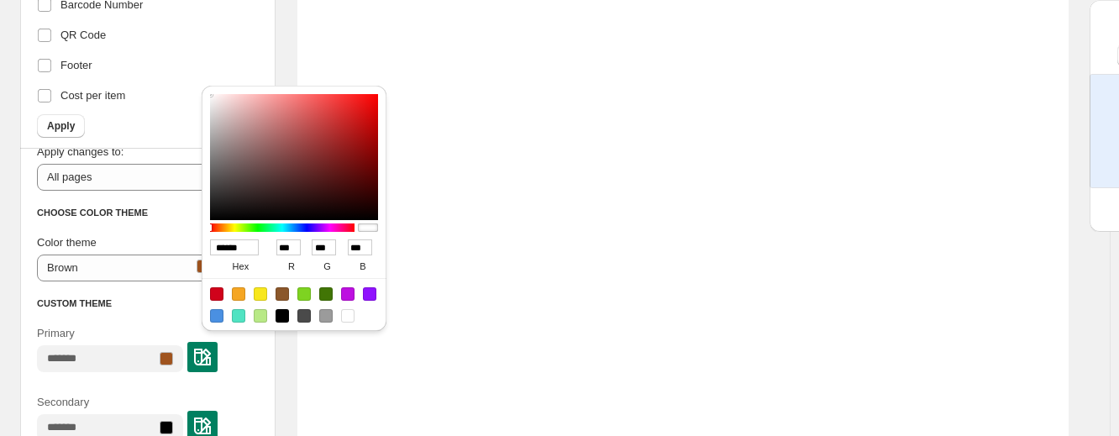
click at [343, 319] on div at bounding box center [347, 315] width 13 height 13
click at [245, 382] on div "Secondary" at bounding box center [146, 415] width 218 height 69
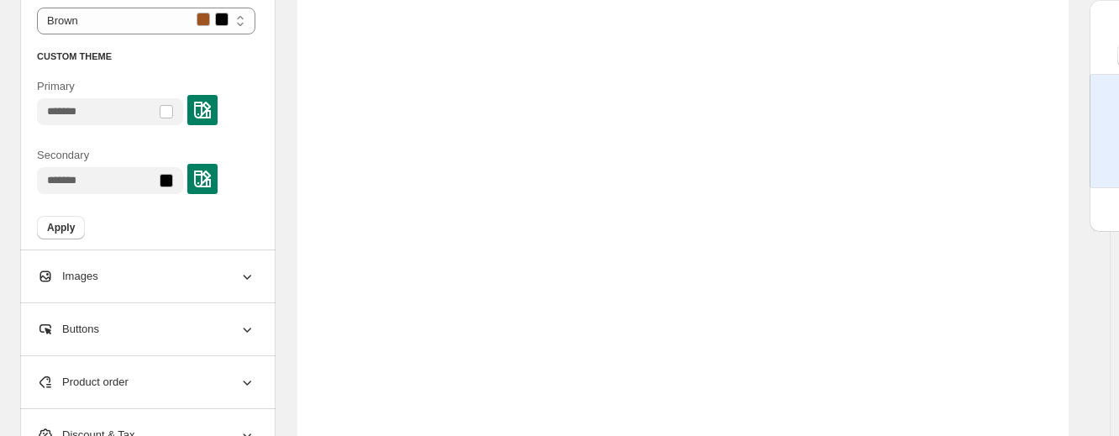
scroll to position [689, 0]
click at [70, 219] on span "Apply" at bounding box center [61, 225] width 28 height 13
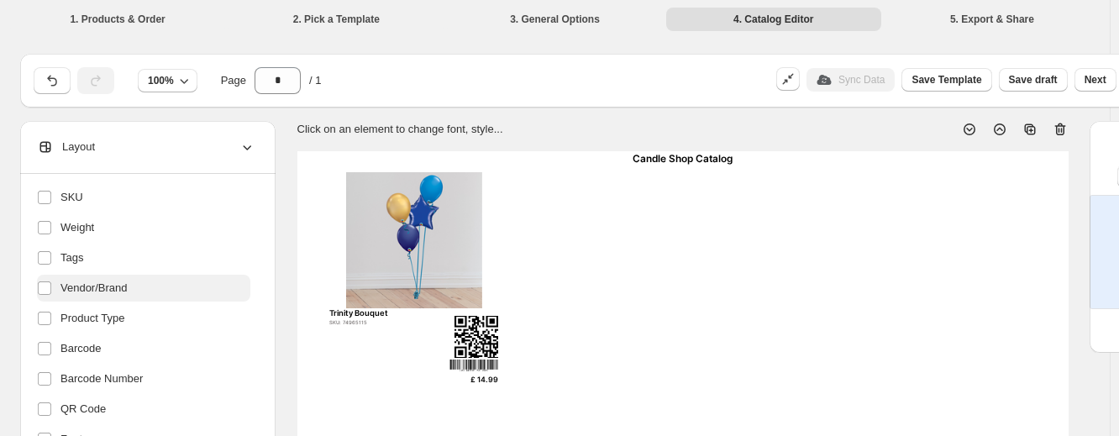
scroll to position [65, 0]
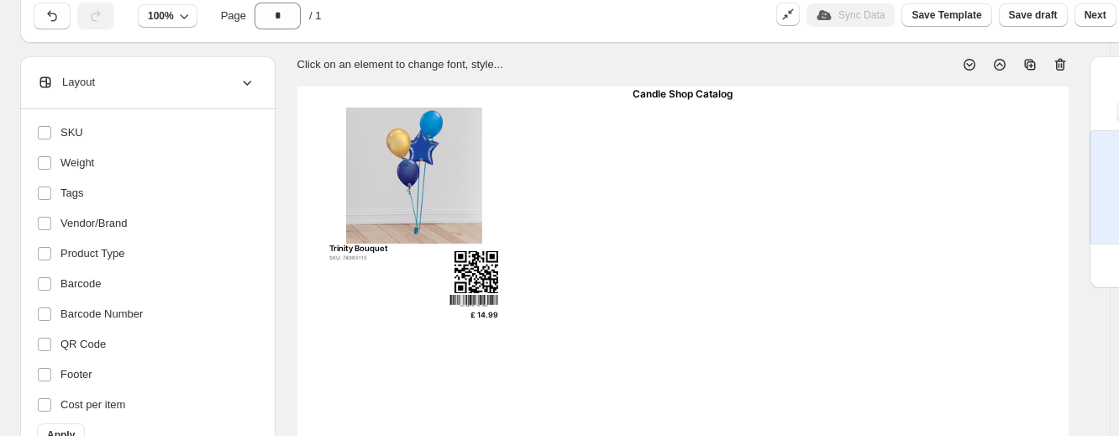
click at [664, 97] on div "Candle Shop Catalog" at bounding box center [682, 95] width 771 height 16
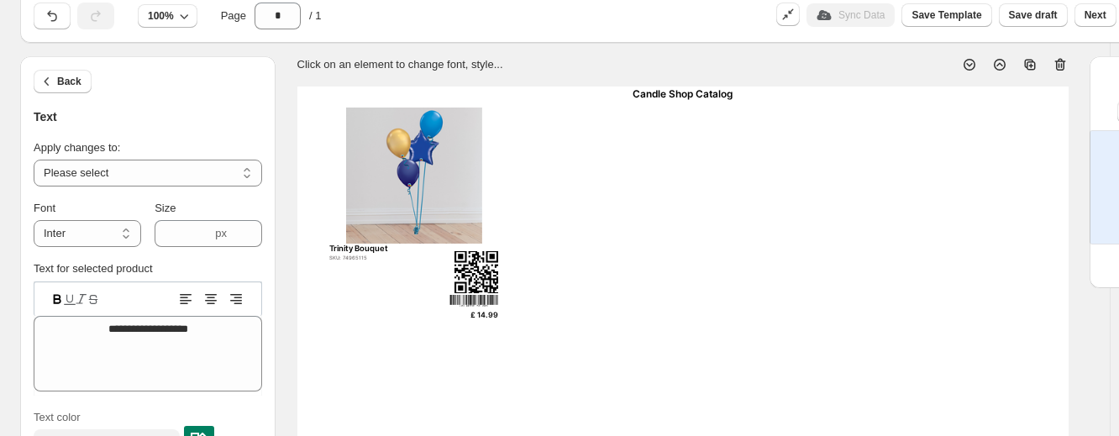
click at [151, 188] on div "**********" at bounding box center [148, 325] width 228 height 278
click at [140, 177] on select "**********" at bounding box center [148, 173] width 228 height 27
select select "**********"
click at [34, 160] on select "**********" at bounding box center [148, 173] width 228 height 27
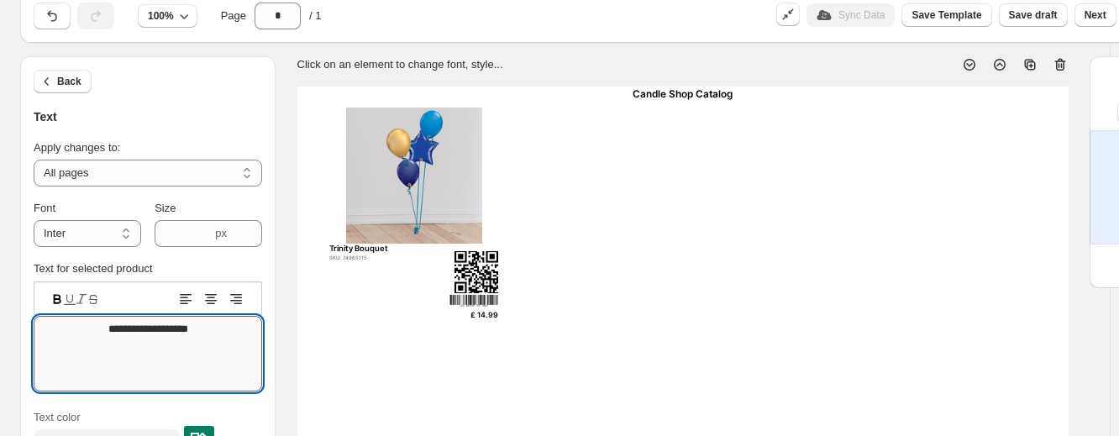
click at [160, 325] on textarea "**********" at bounding box center [148, 354] width 228 height 76
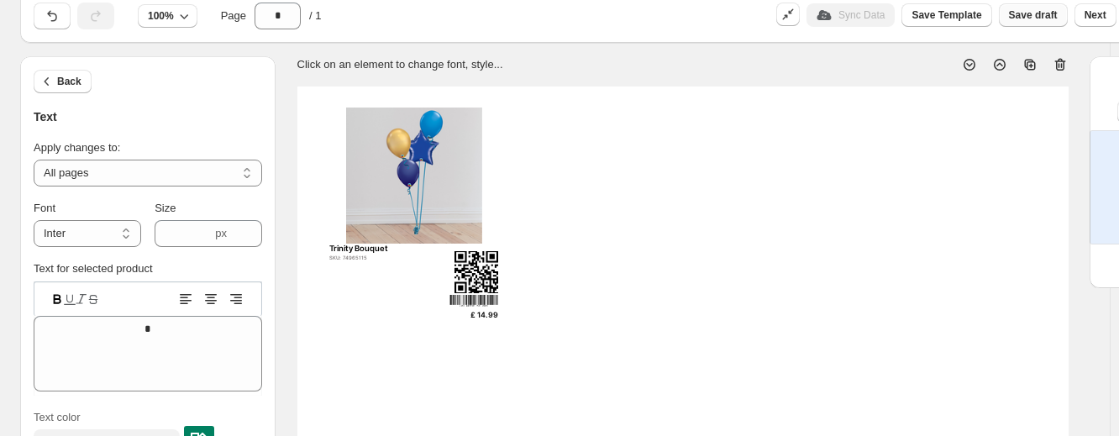
click at [938, 18] on span "Save draft" at bounding box center [1033, 14] width 49 height 13
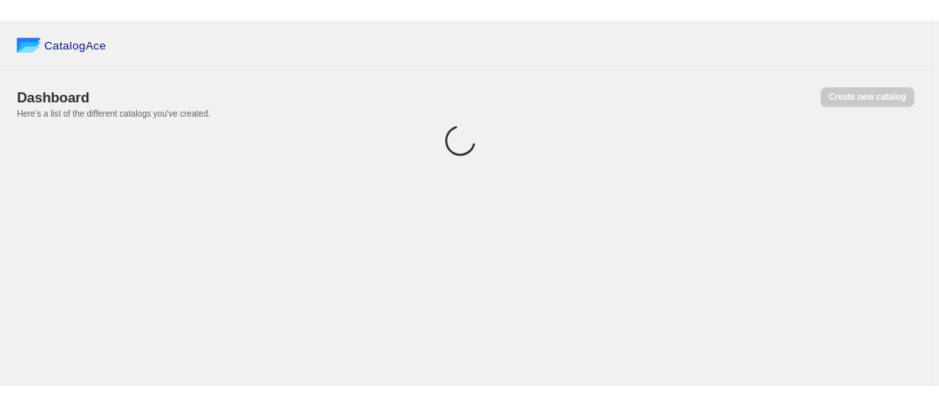
scroll to position [0, 0]
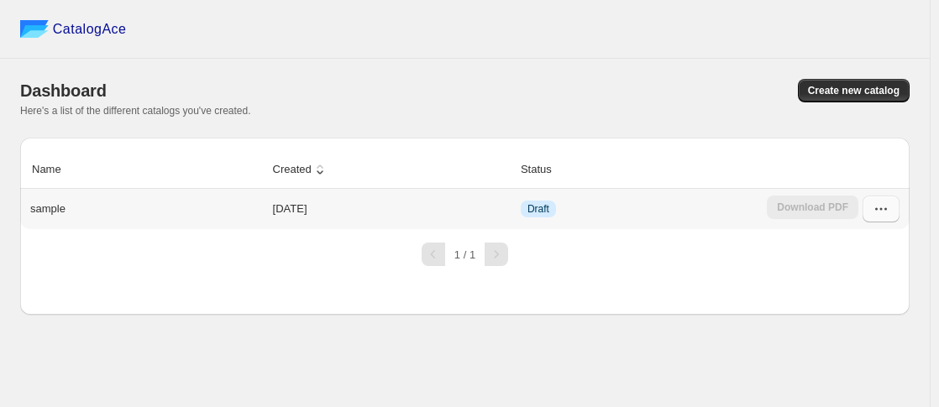
click at [873, 206] on icon "button" at bounding box center [881, 209] width 17 height 17
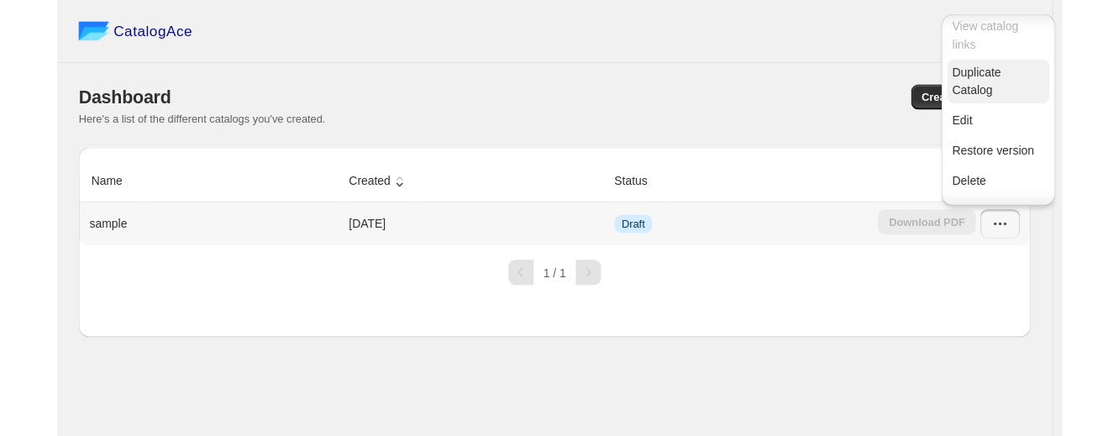
scroll to position [101, 0]
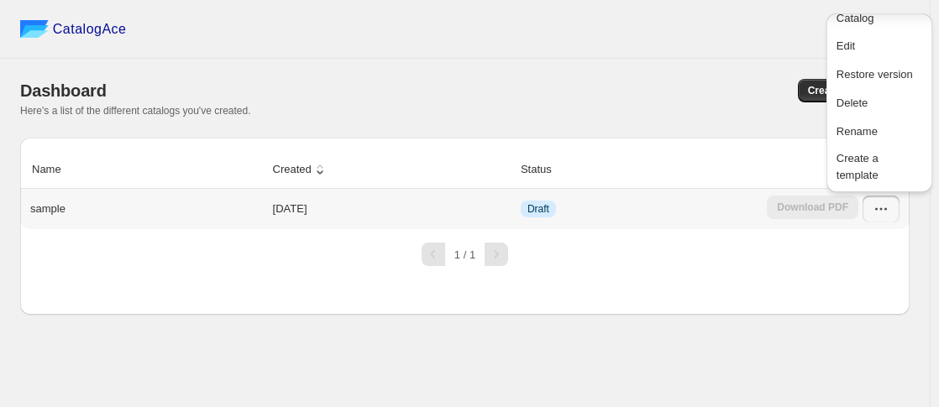
click at [599, 221] on td "Draft" at bounding box center [639, 209] width 246 height 40
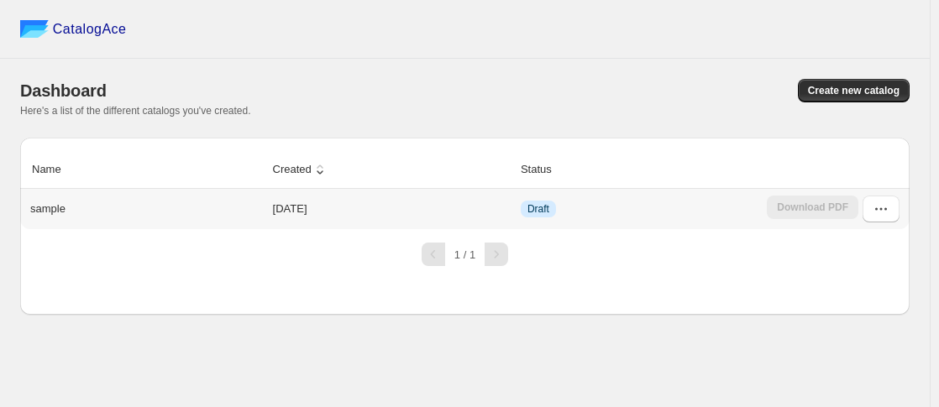
click at [410, 223] on td "[DATE]" at bounding box center [392, 209] width 248 height 40
click at [60, 207] on p "sample" at bounding box center [47, 209] width 35 height 17
click at [577, 208] on td "Draft" at bounding box center [639, 209] width 246 height 40
click at [880, 212] on icon "button" at bounding box center [881, 209] width 17 height 17
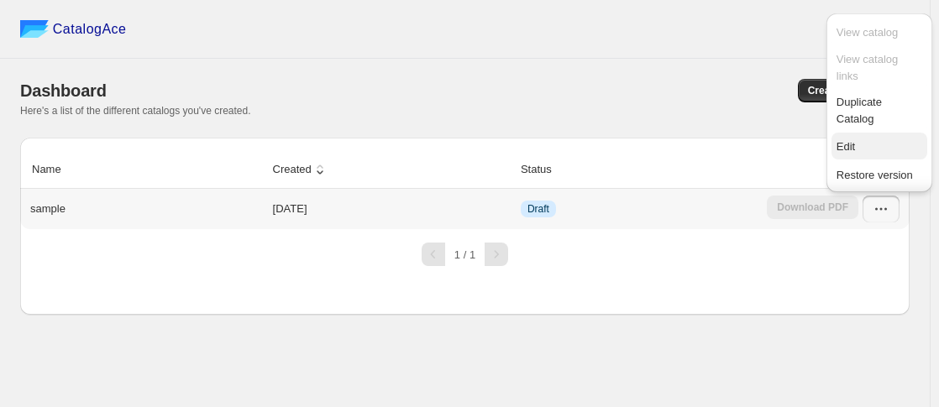
click at [868, 144] on span "Edit" at bounding box center [880, 147] width 86 height 17
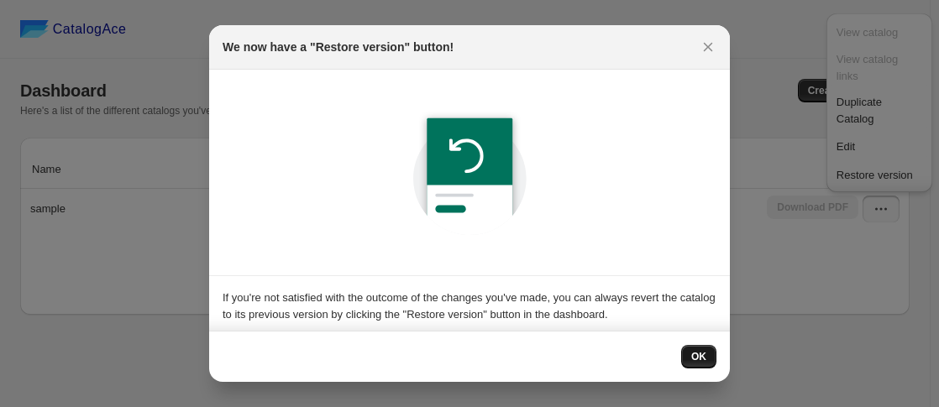
click at [694, 356] on span "OK" at bounding box center [698, 356] width 15 height 13
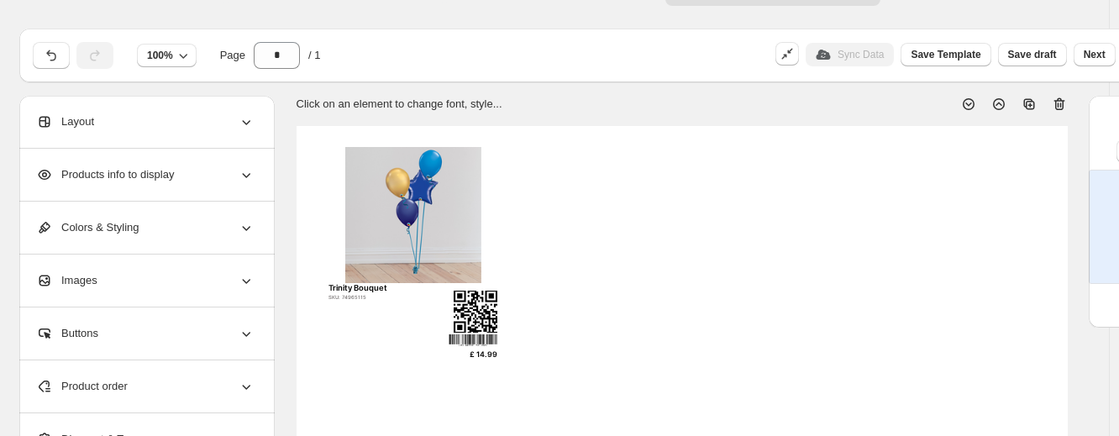
scroll to position [0, 1]
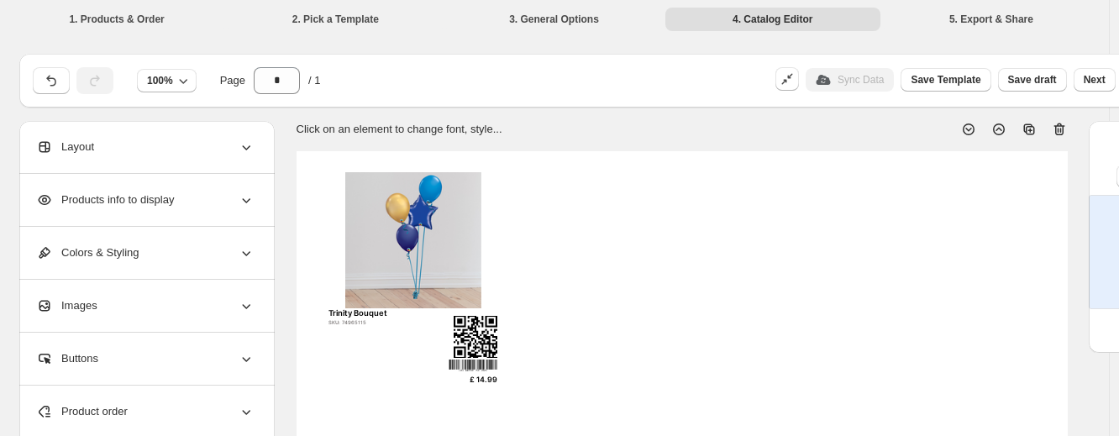
click at [244, 165] on div "Layout" at bounding box center [145, 147] width 218 height 52
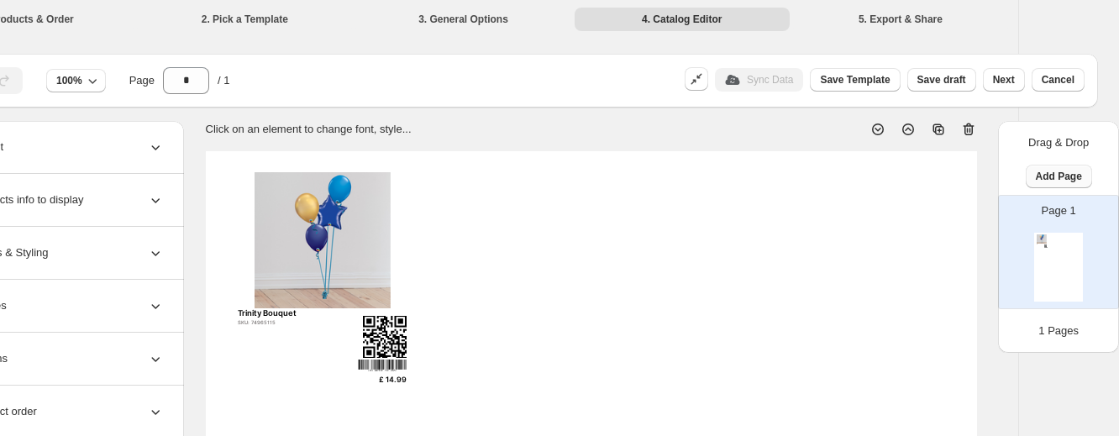
click at [938, 176] on span "Add Page" at bounding box center [1059, 176] width 46 height 13
click at [938, 248] on span "Product Grid Page" at bounding box center [965, 254] width 90 height 13
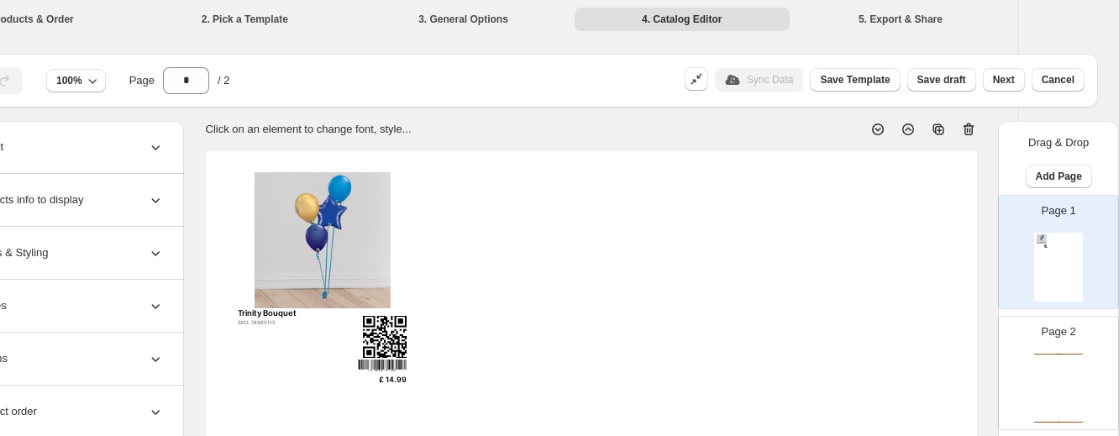
drag, startPoint x: 1081, startPoint y: 373, endPoint x: 1053, endPoint y: 265, distance: 111.3
drag, startPoint x: 1053, startPoint y: 265, endPoint x: 1095, endPoint y: 365, distance: 108.0
drag, startPoint x: 1095, startPoint y: 365, endPoint x: 799, endPoint y: 254, distance: 316.6
click at [938, 179] on span "Add Page" at bounding box center [1059, 176] width 46 height 13
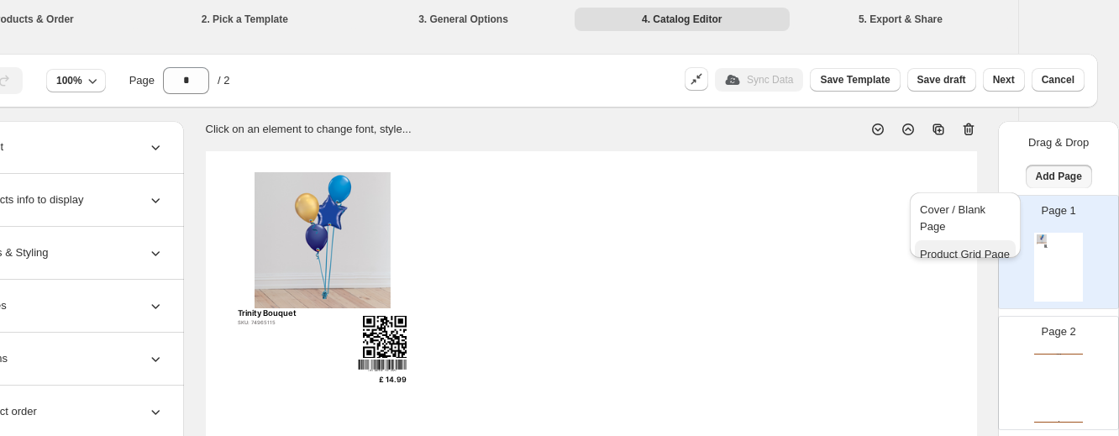
click at [938, 248] on span "Product Grid Page" at bounding box center [965, 254] width 90 height 13
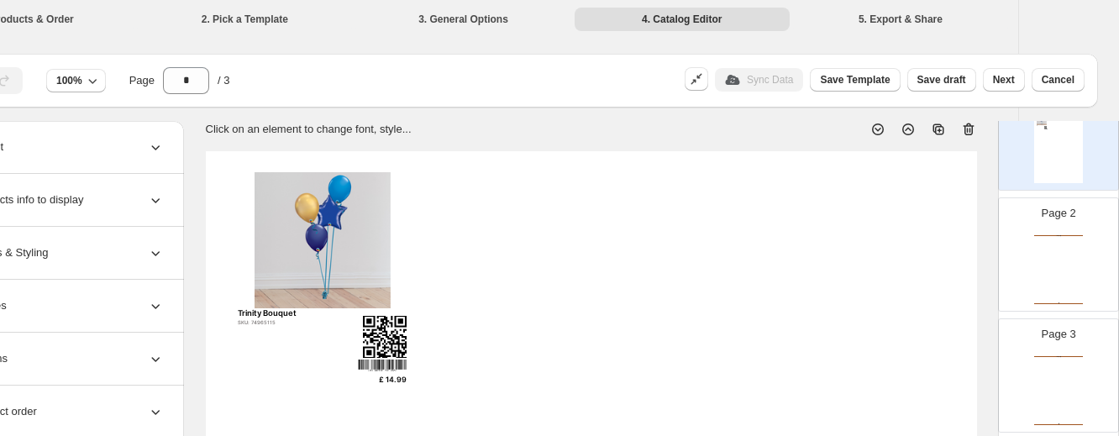
click at [938, 356] on div "Candle Shop Catalog" at bounding box center [1058, 356] width 49 height 1
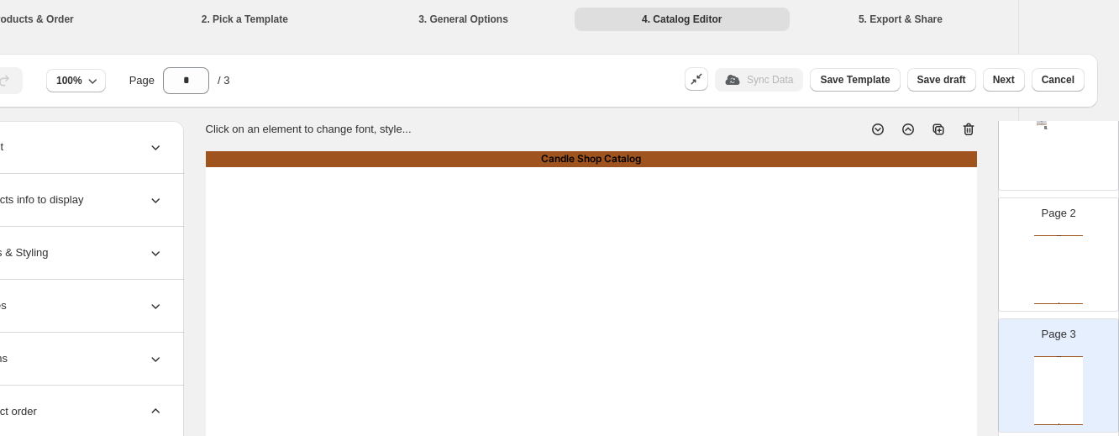
click at [938, 133] on icon at bounding box center [968, 129] width 17 height 17
drag, startPoint x: 1028, startPoint y: 338, endPoint x: 1028, endPoint y: 202, distance: 135.3
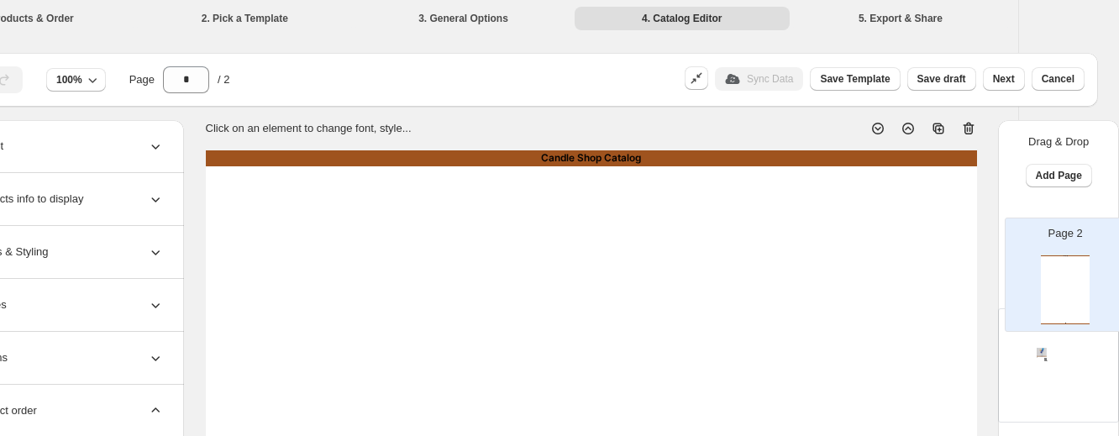
drag, startPoint x: 1028, startPoint y: 202, endPoint x: 1063, endPoint y: 240, distance: 51.1
click at [938, 240] on div "Page 1 Trinity Bouquet SKU: 74965115 £ 14.99 Page 2 Candle Shop Catalog Candle …" at bounding box center [1058, 311] width 121 height 235
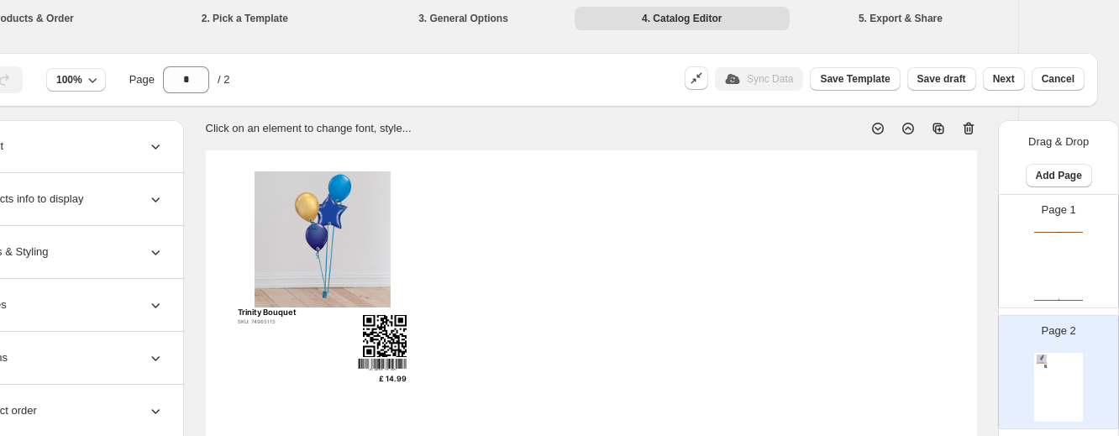
scroll to position [37, 0]
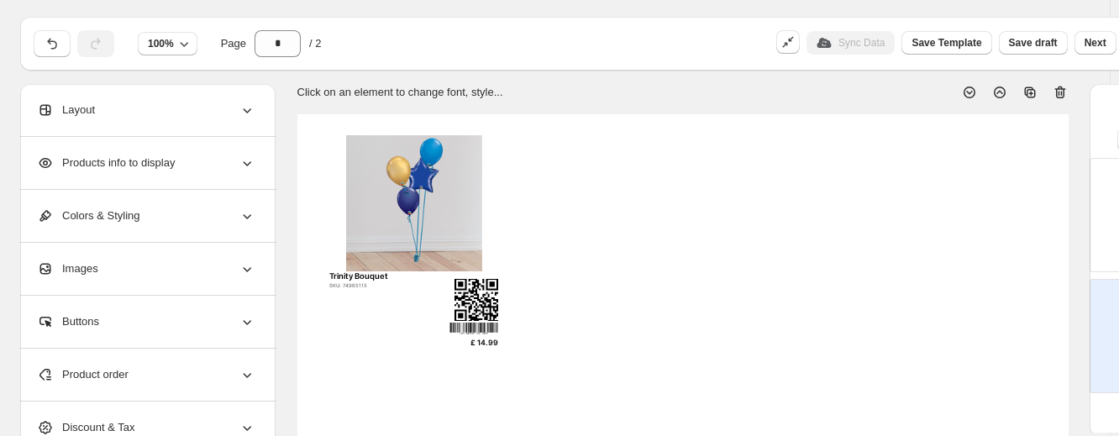
click at [202, 118] on div "Layout" at bounding box center [146, 110] width 218 height 52
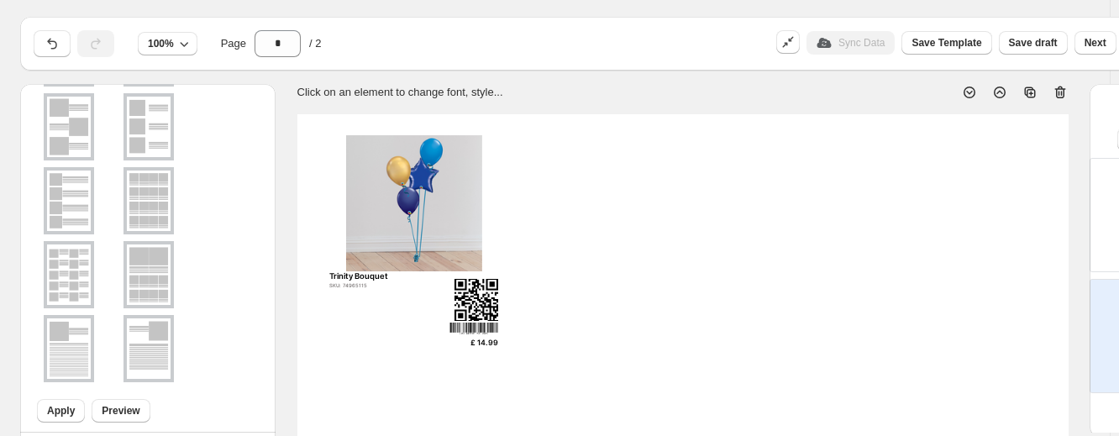
scroll to position [330, 0]
click at [153, 284] on img at bounding box center [149, 273] width 44 height 60
click at [153, 284] on div at bounding box center [148, 272] width 50 height 67
click at [60, 404] on span "Apply" at bounding box center [61, 408] width 28 height 13
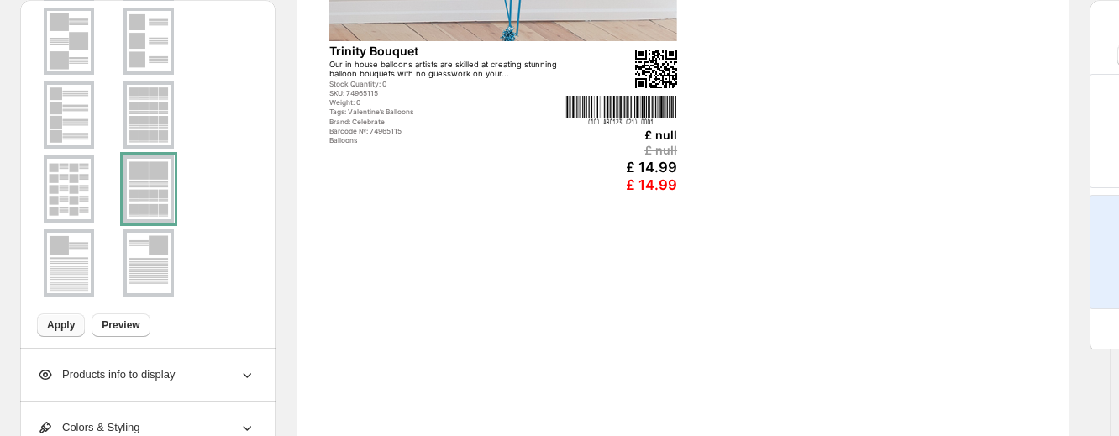
scroll to position [427, 0]
click at [135, 108] on img at bounding box center [149, 115] width 44 height 60
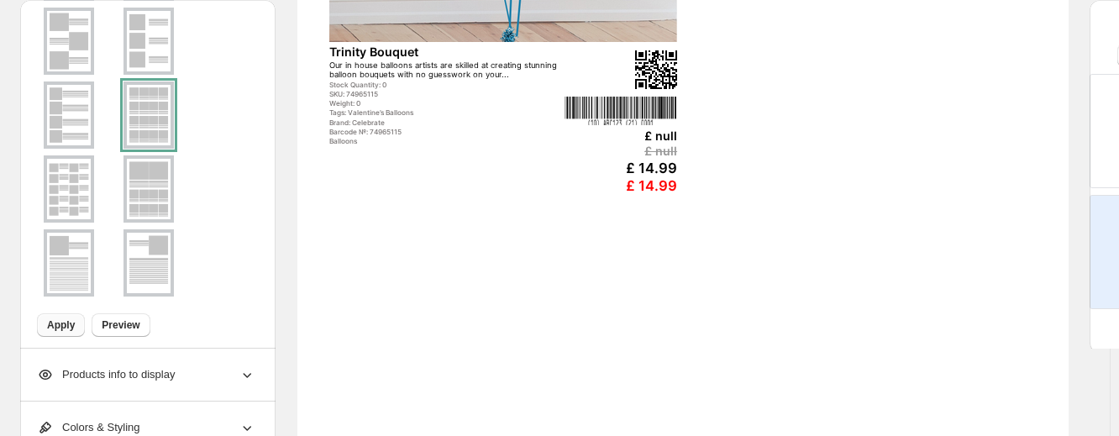
click at [62, 330] on span "Apply" at bounding box center [61, 324] width 28 height 13
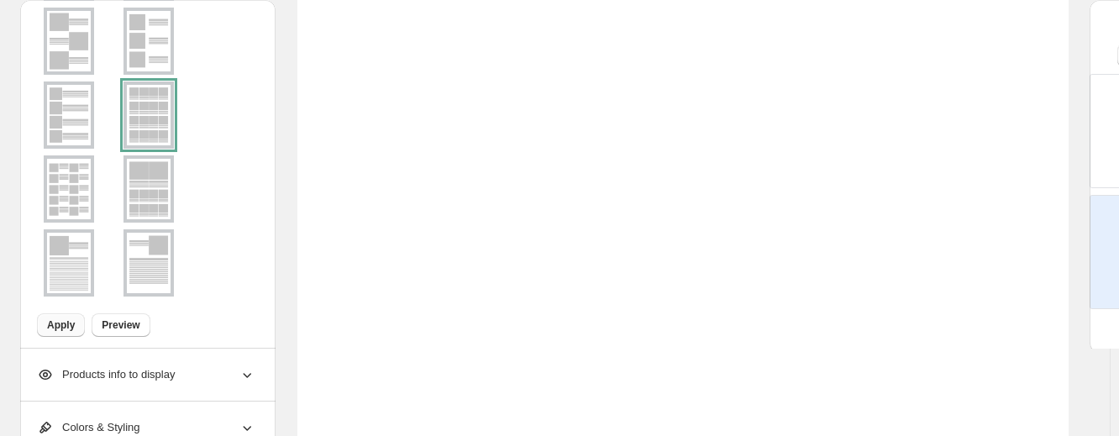
scroll to position [427, 92]
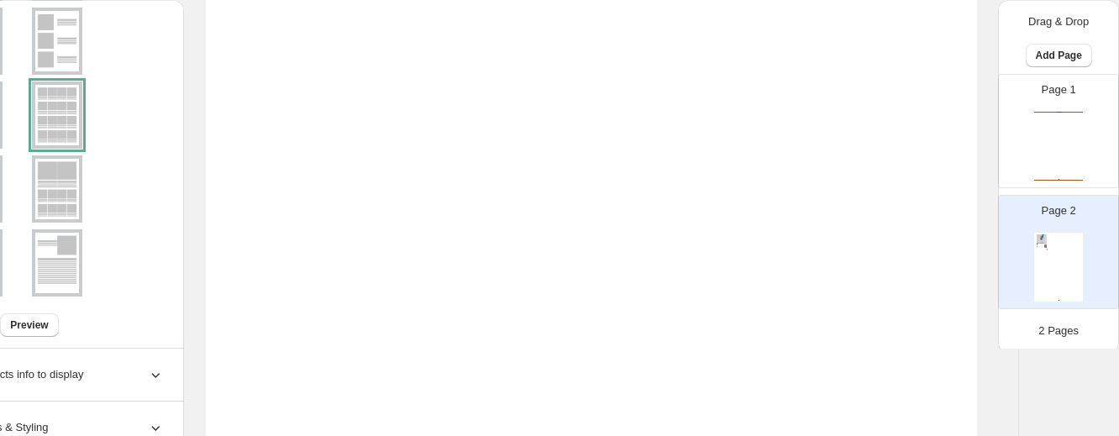
click at [938, 150] on div "Candle Shop Catalog Candle Shop Catalog | Page undefined" at bounding box center [1058, 146] width 49 height 69
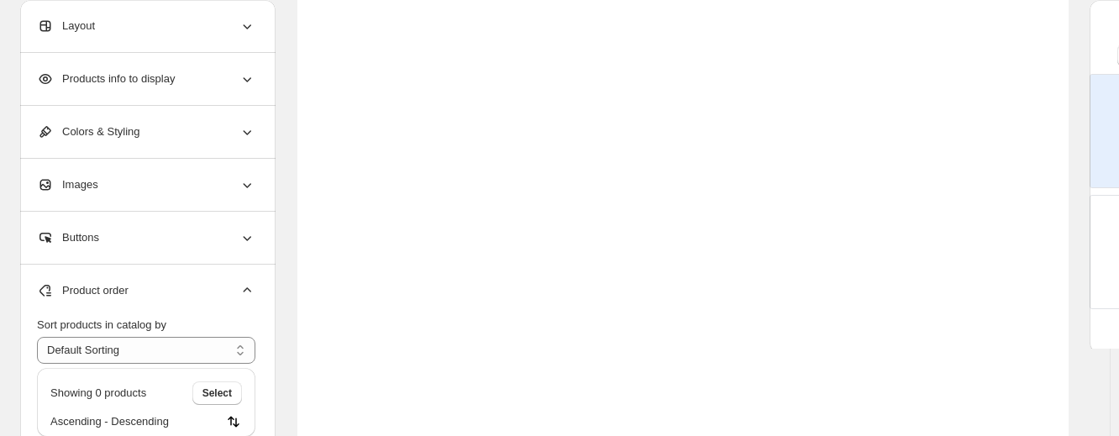
scroll to position [436, 0]
click at [144, 38] on div "Layout" at bounding box center [146, 26] width 218 height 52
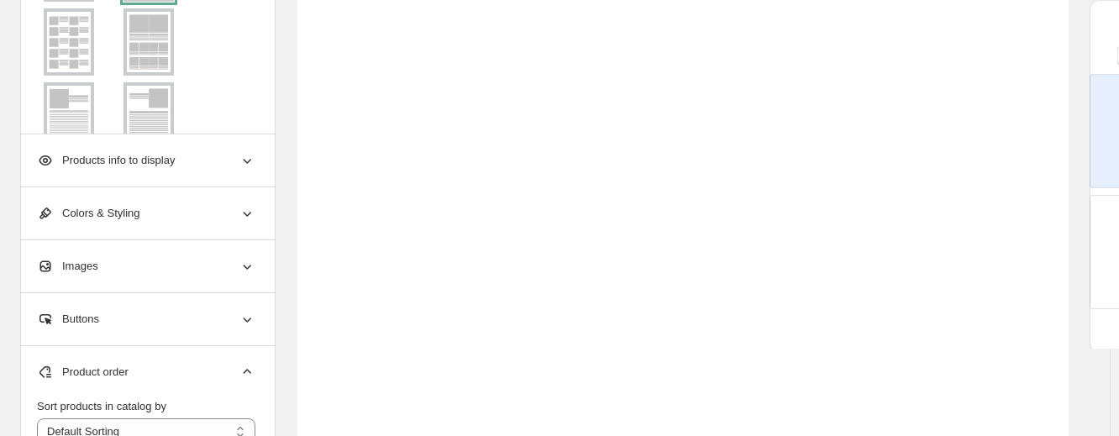
scroll to position [264, 0]
click at [141, 24] on img at bounding box center [149, 41] width 44 height 60
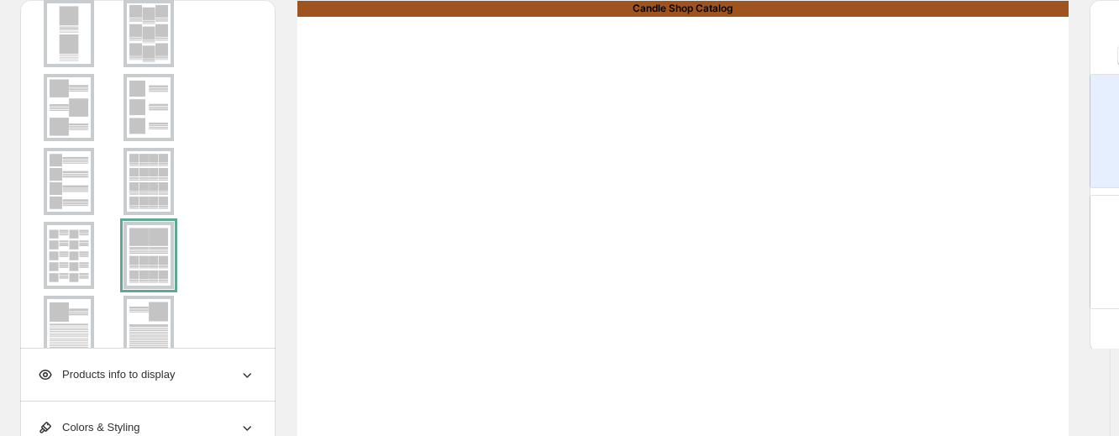
scroll to position [0, 0]
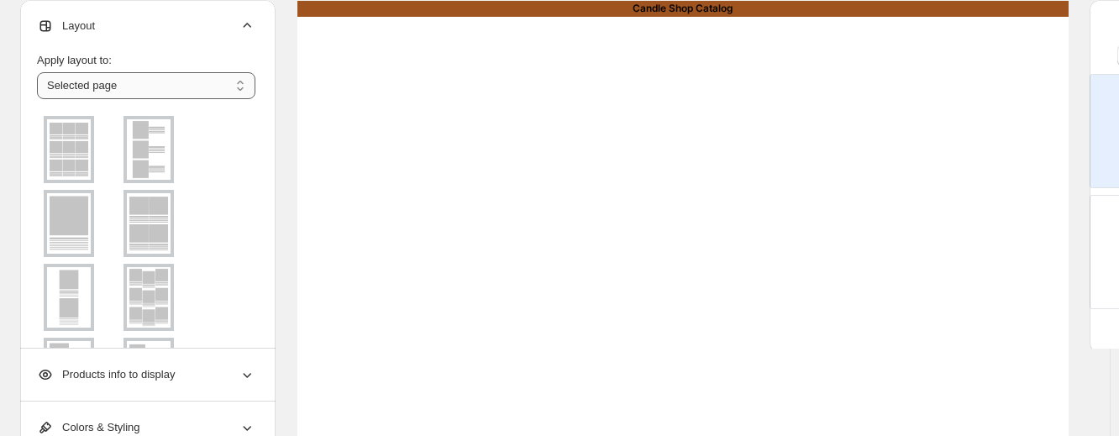
click at [141, 79] on select "**********" at bounding box center [146, 85] width 218 height 27
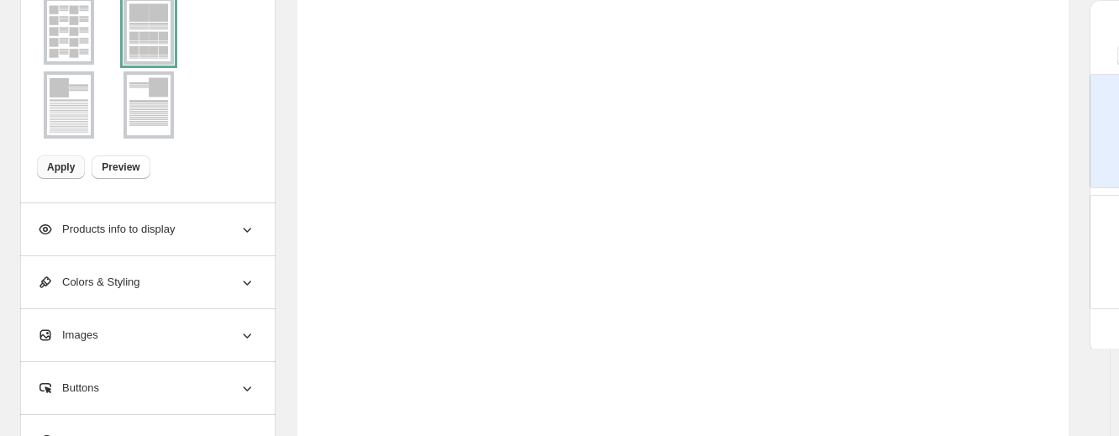
scroll to position [370, 0]
click at [66, 165] on button "Apply" at bounding box center [61, 165] width 48 height 24
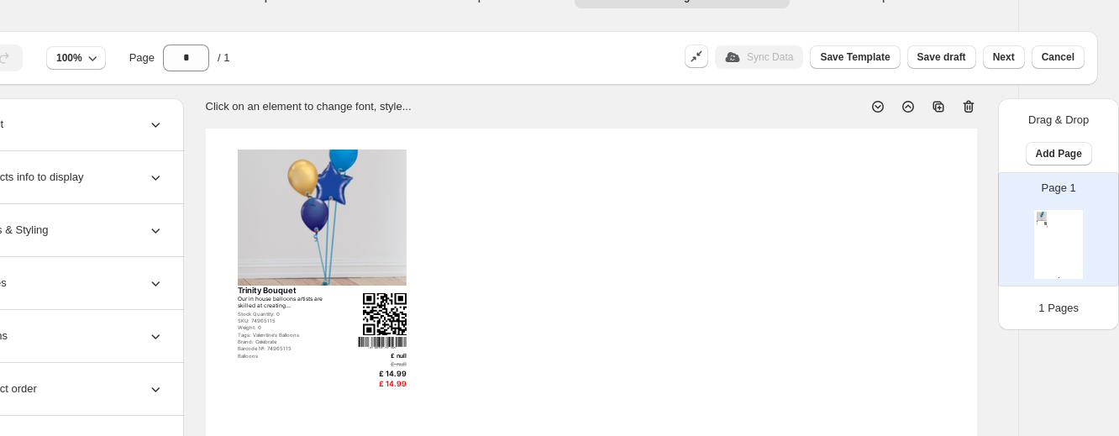
scroll to position [25, 92]
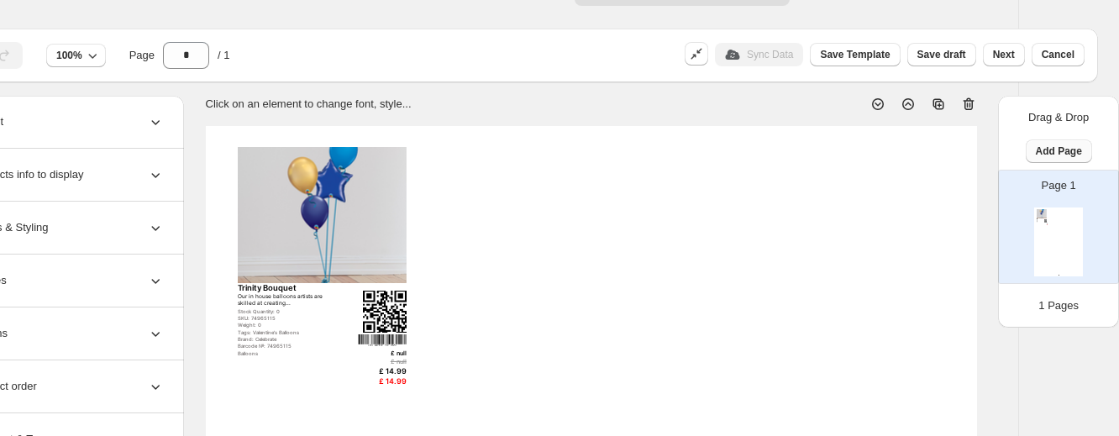
click at [938, 144] on button "Add Page" at bounding box center [1059, 151] width 66 height 24
click at [938, 223] on span "Product Grid Page" at bounding box center [965, 229] width 90 height 13
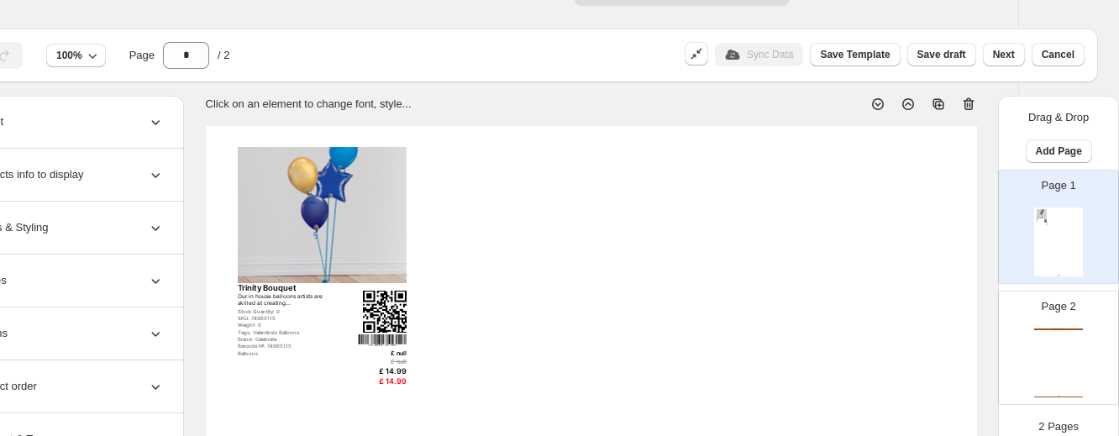
click at [938, 315] on div "Page 2 Candle Shop Catalog Candle Shop Catalog | Page undefined" at bounding box center [1052, 341] width 106 height 113
type input "*"
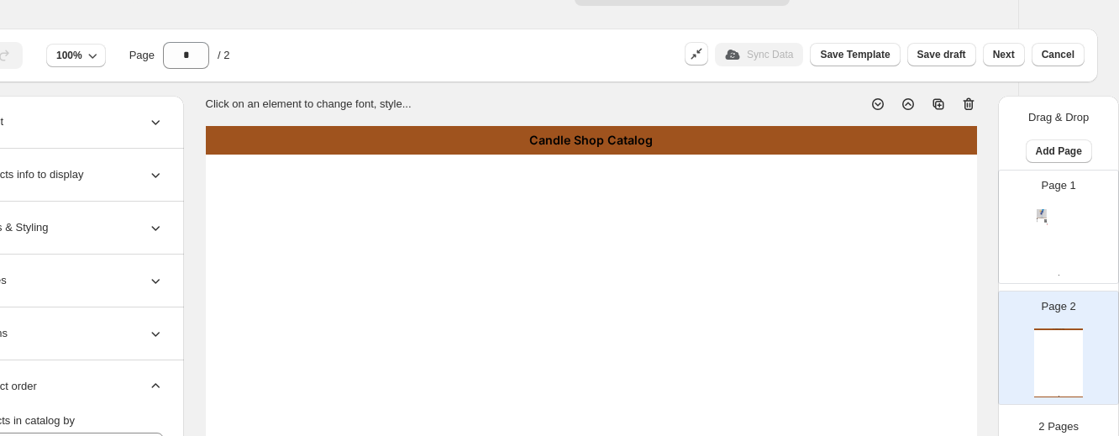
scroll to position [25, 0]
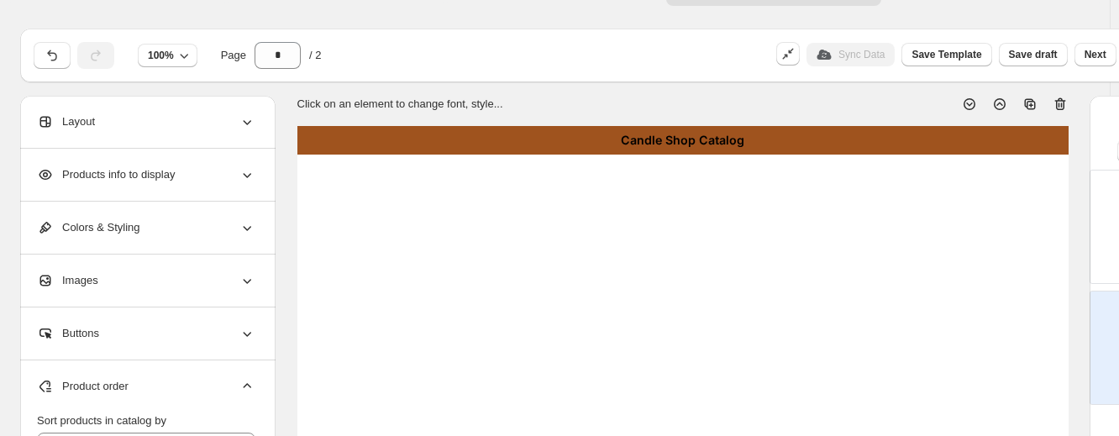
click at [123, 123] on div "Layout" at bounding box center [146, 122] width 218 height 52
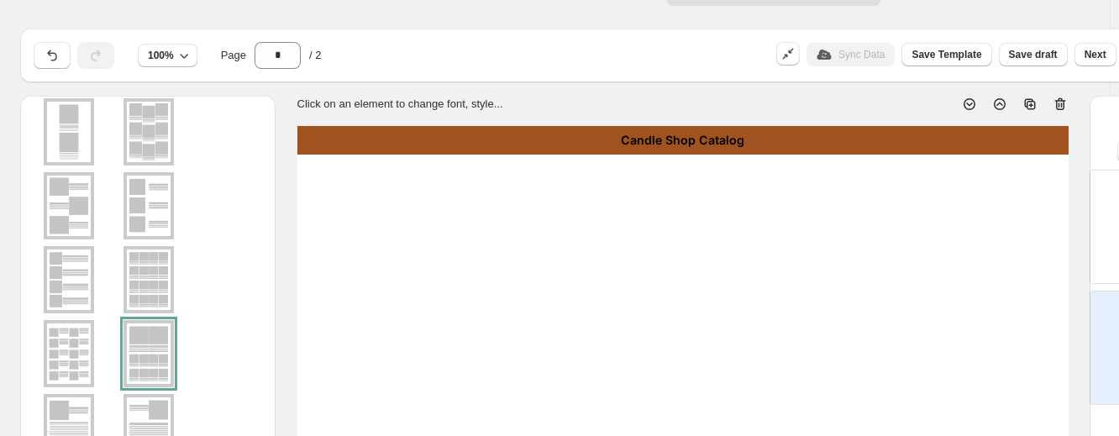
scroll to position [343, 0]
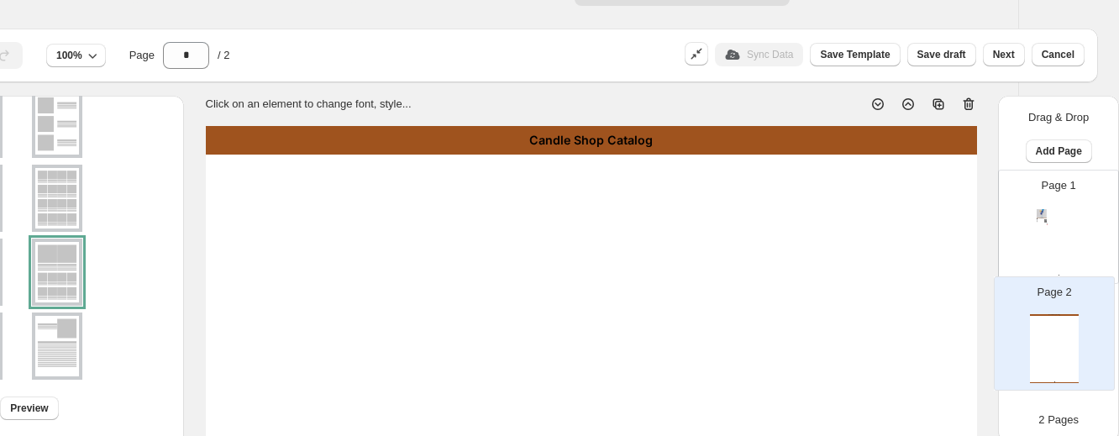
scroll to position [27, 92]
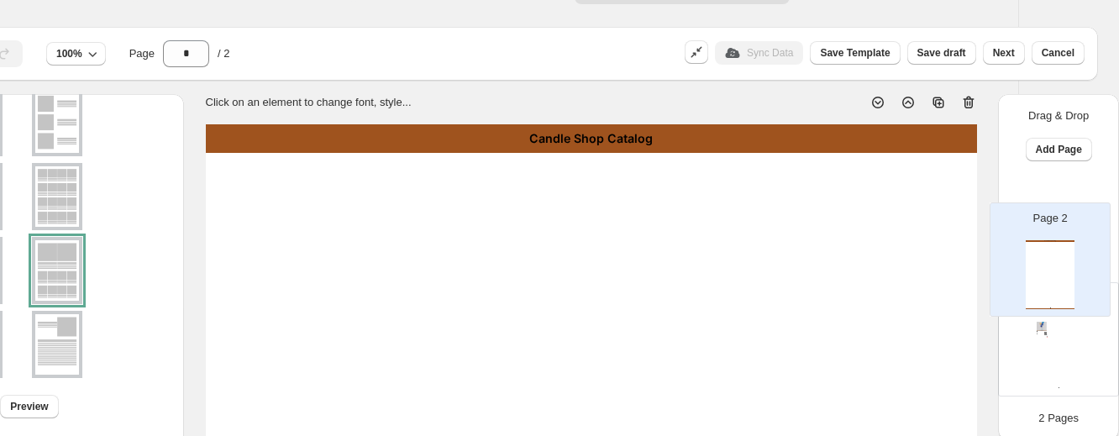
drag, startPoint x: 1019, startPoint y: 311, endPoint x: 1011, endPoint y: 218, distance: 92.8
click at [938, 218] on div "Page 1 Trinity Bouquet Our in house balloons artists are skilled at creating...…" at bounding box center [1058, 285] width 121 height 235
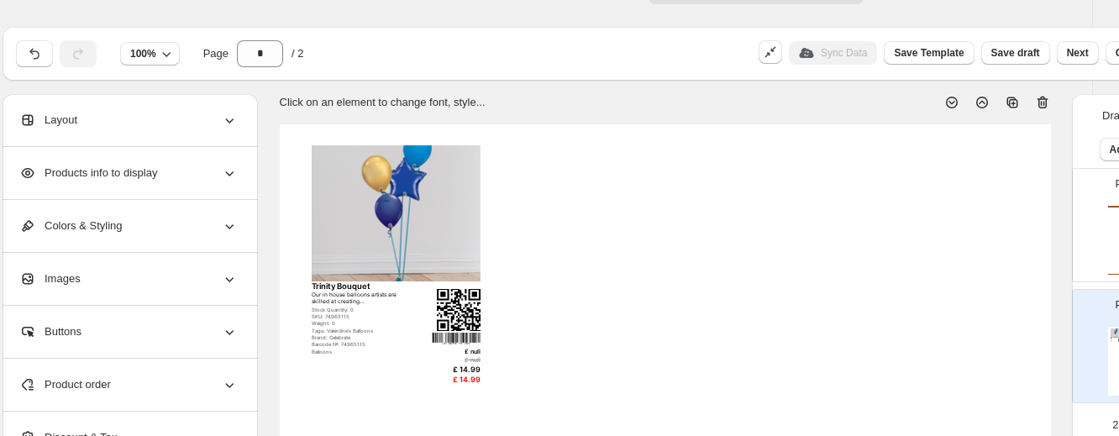
scroll to position [27, 0]
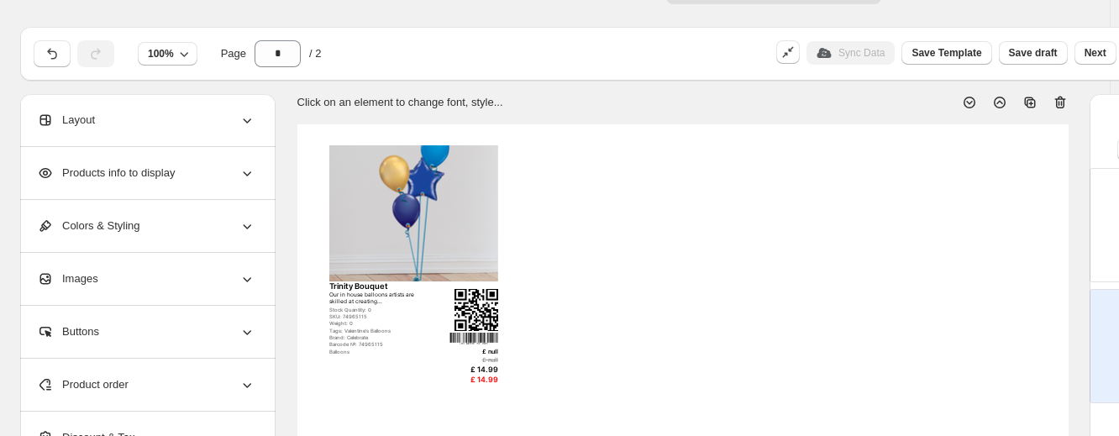
click at [175, 178] on span "Products info to display" at bounding box center [106, 173] width 138 height 17
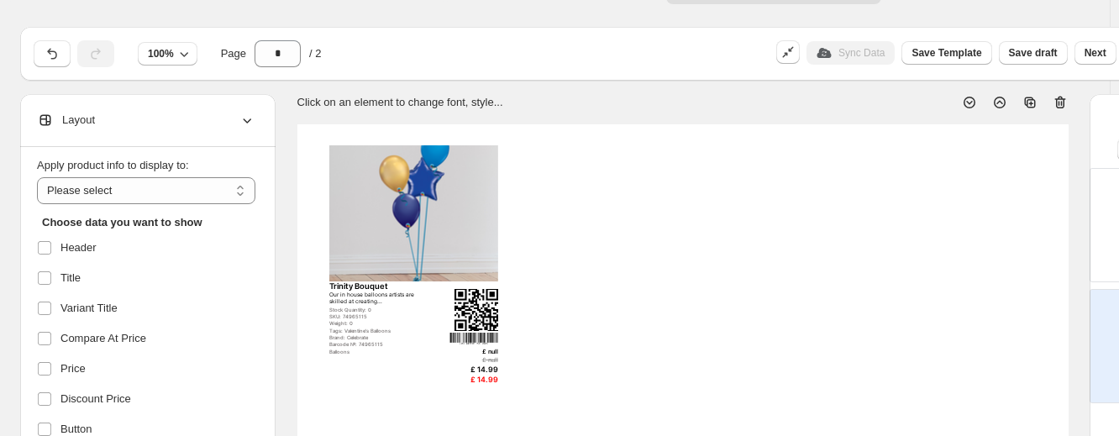
scroll to position [52, 0]
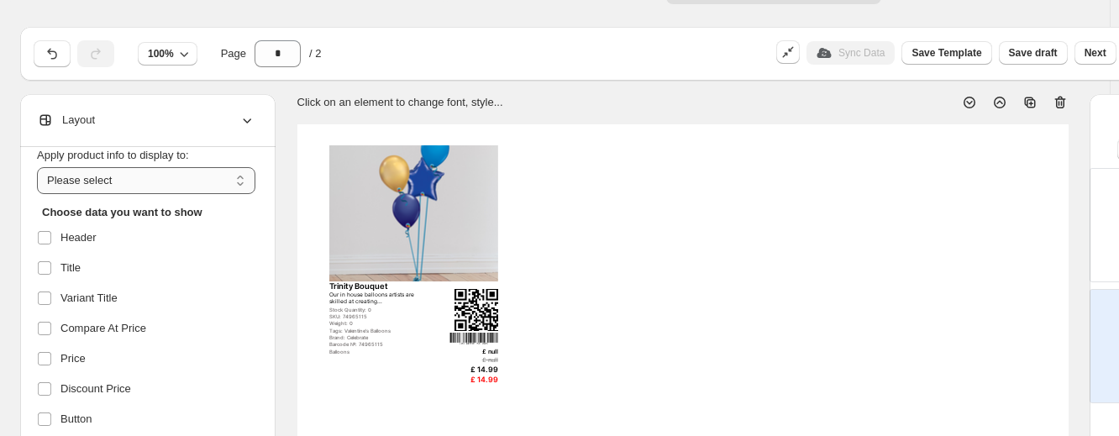
click at [133, 180] on select "**********" at bounding box center [146, 180] width 218 height 27
select select "*********"
click at [37, 167] on select "**********" at bounding box center [146, 180] width 218 height 27
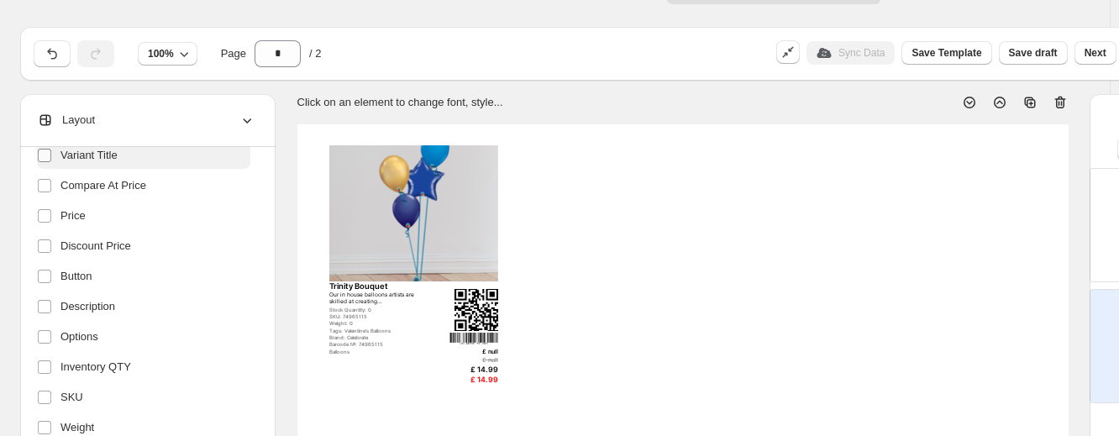
scroll to position [217, 0]
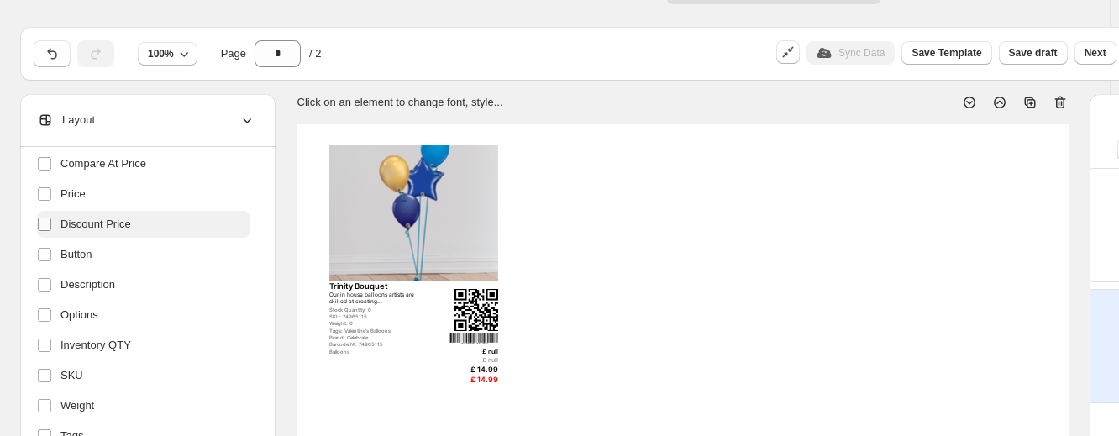
click at [46, 217] on span at bounding box center [44, 224] width 15 height 15
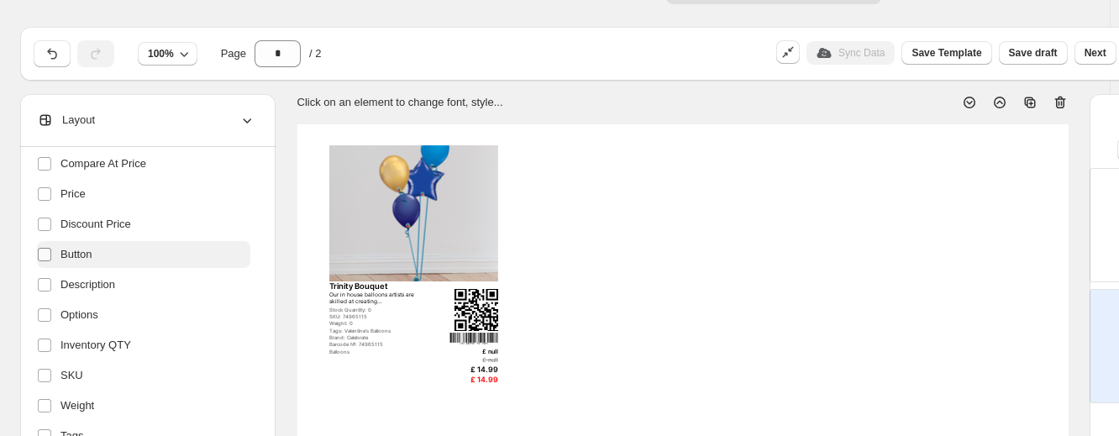
click at [45, 245] on label at bounding box center [48, 255] width 22 height 22
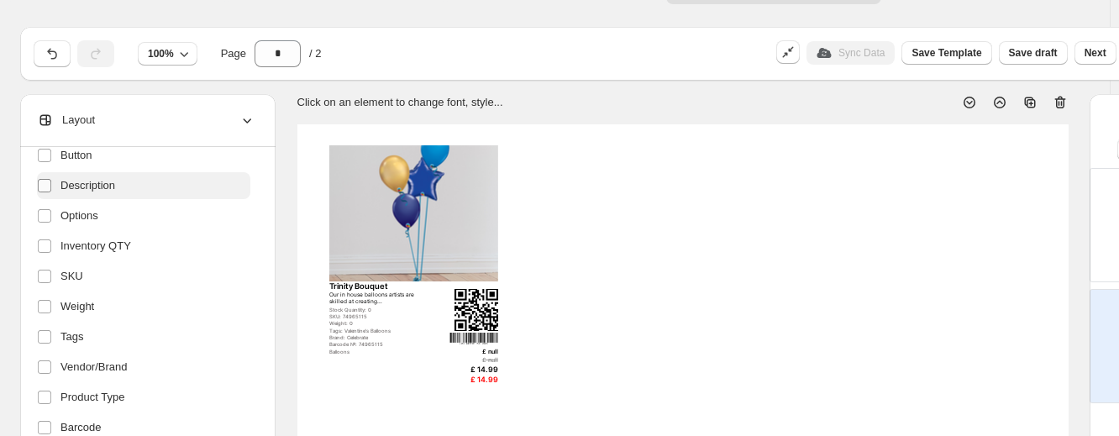
scroll to position [317, 0]
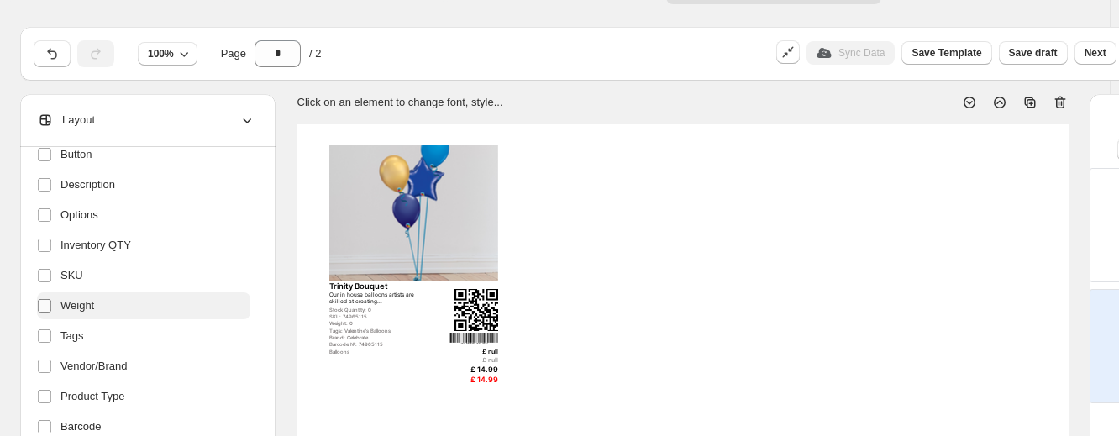
click at [41, 298] on span at bounding box center [44, 305] width 15 height 15
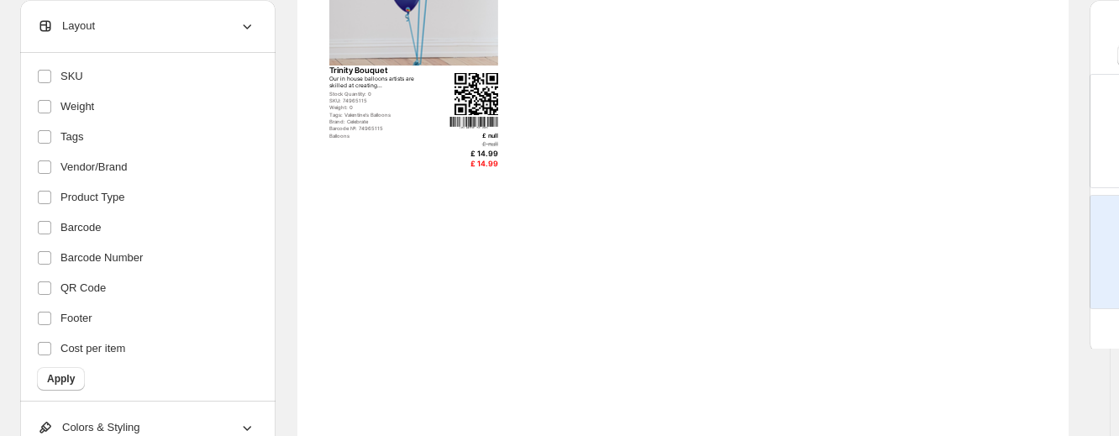
scroll to position [246, 0]
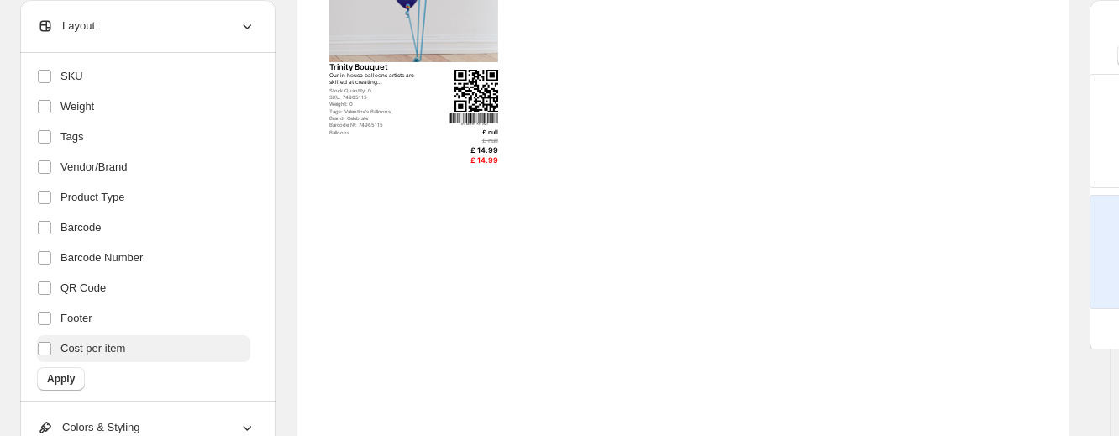
click at [74, 348] on span "Cost per item" at bounding box center [92, 348] width 65 height 17
click at [60, 372] on button "Apply" at bounding box center [61, 379] width 48 height 24
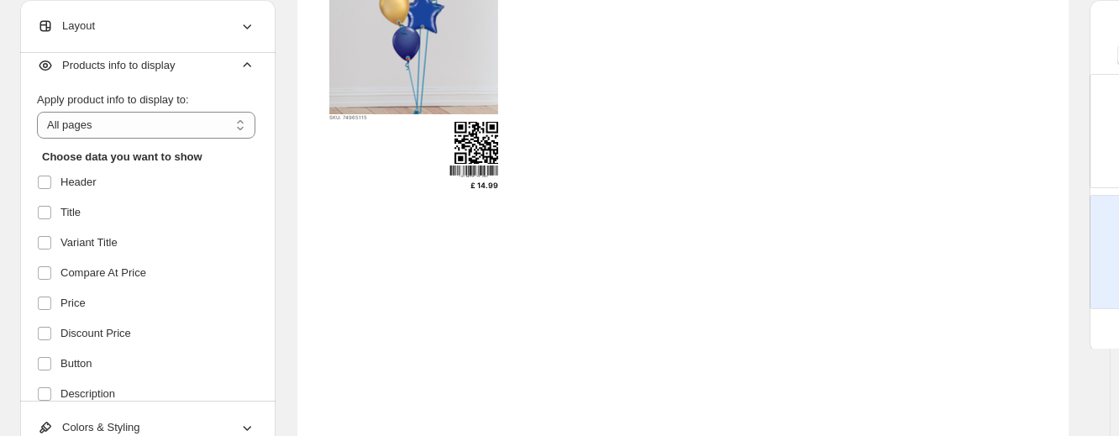
scroll to position [13, 0]
click at [71, 209] on span "Title" at bounding box center [70, 213] width 20 height 17
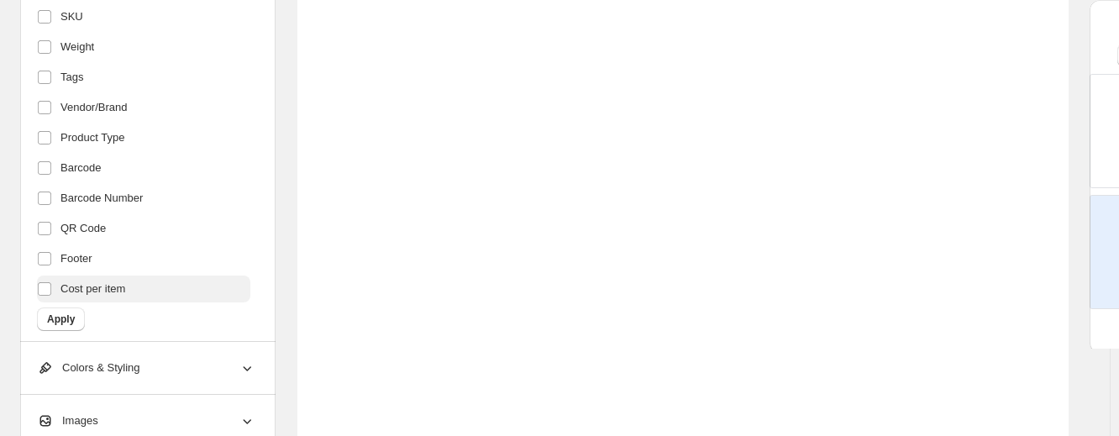
scroll to position [549, 0]
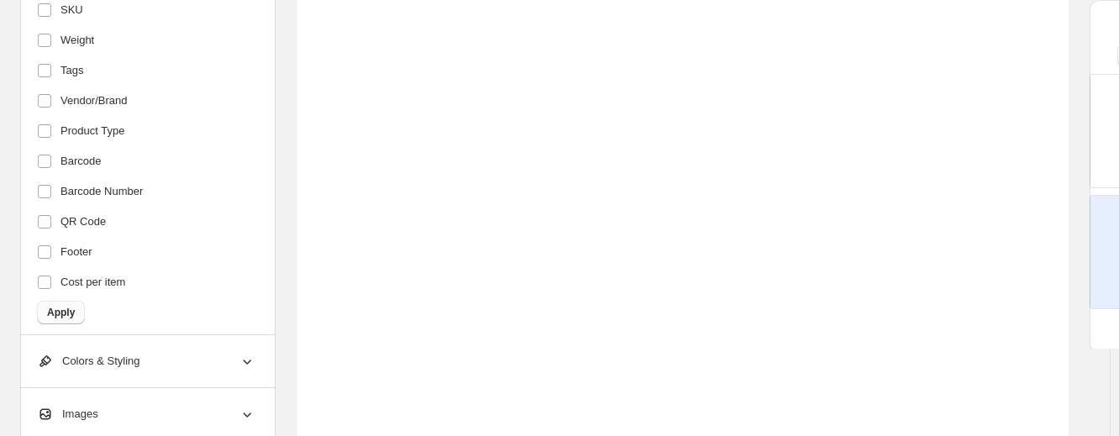
click at [62, 312] on span "Apply" at bounding box center [61, 312] width 28 height 13
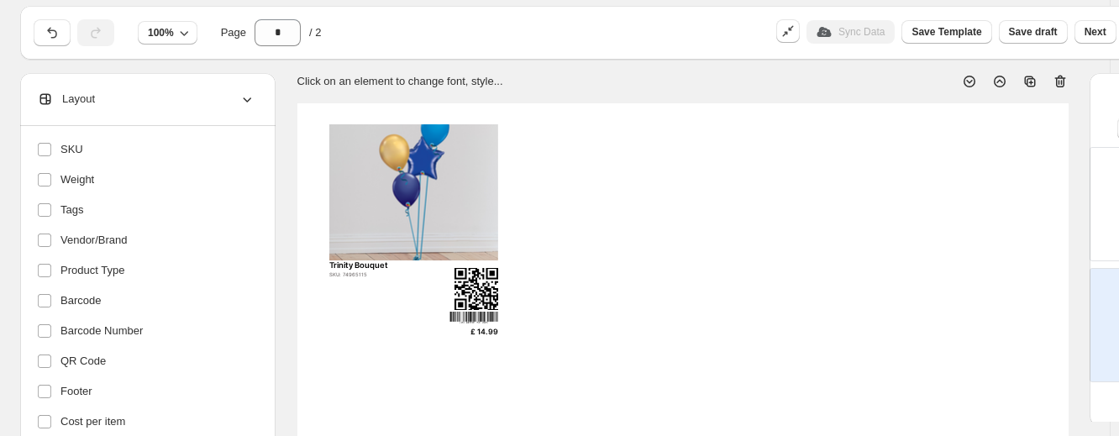
scroll to position [0, 0]
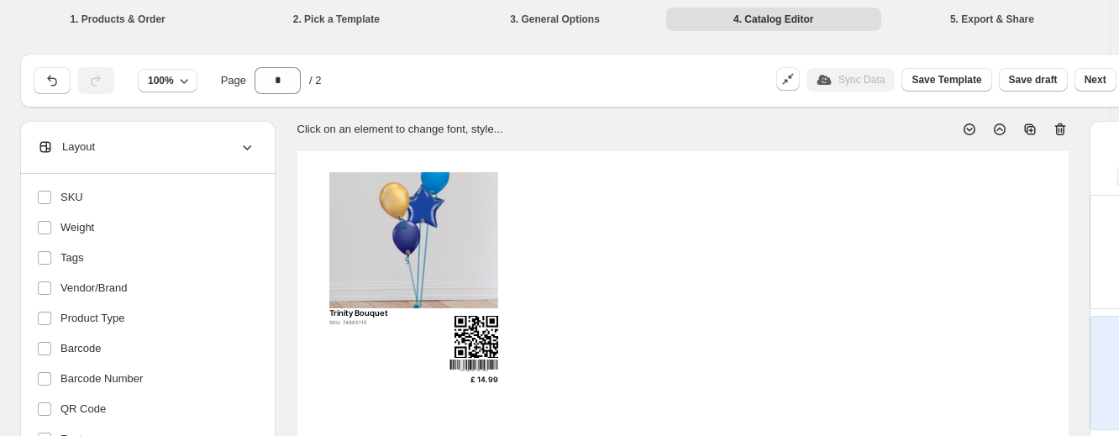
click at [239, 141] on icon at bounding box center [247, 147] width 17 height 17
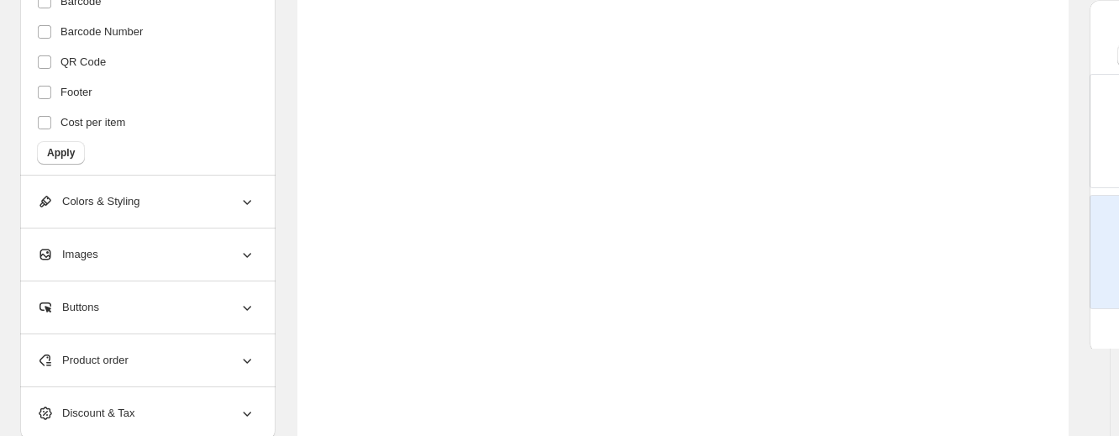
scroll to position [710, 0]
click at [217, 241] on div "Images" at bounding box center [146, 254] width 218 height 52
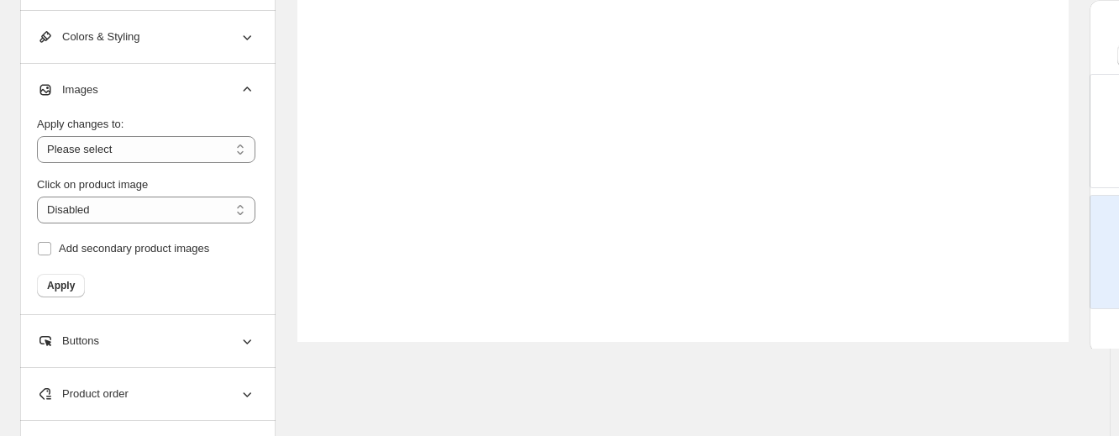
scroll to position [812, 0]
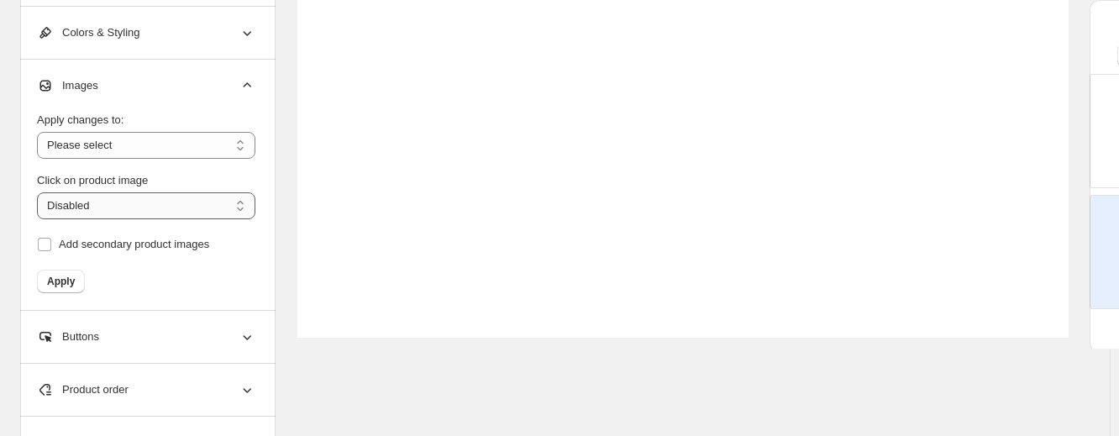
click at [144, 219] on select "**********" at bounding box center [146, 205] width 218 height 27
click at [131, 159] on select "**********" at bounding box center [146, 145] width 218 height 27
click at [118, 155] on select "**********" at bounding box center [146, 145] width 218 height 27
click at [169, 218] on select "**********" at bounding box center [146, 205] width 218 height 27
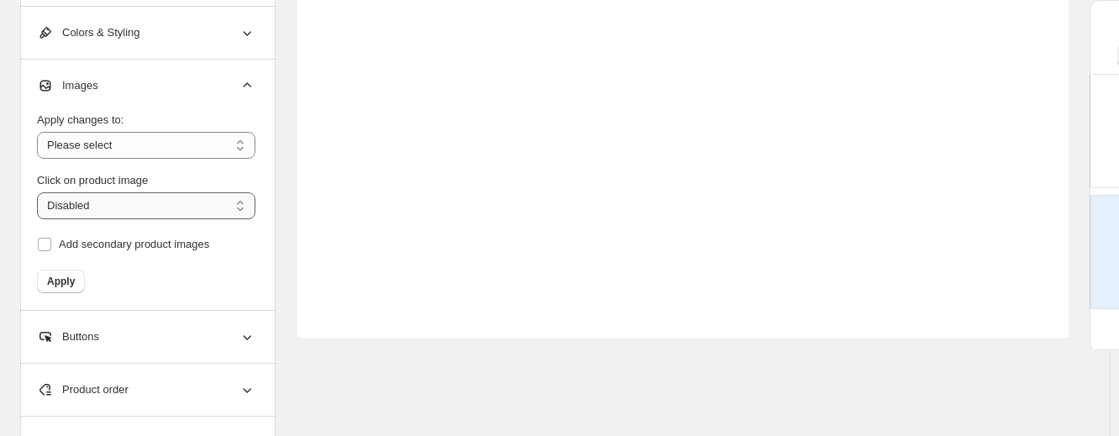
click at [169, 218] on select "**********" at bounding box center [146, 205] width 218 height 27
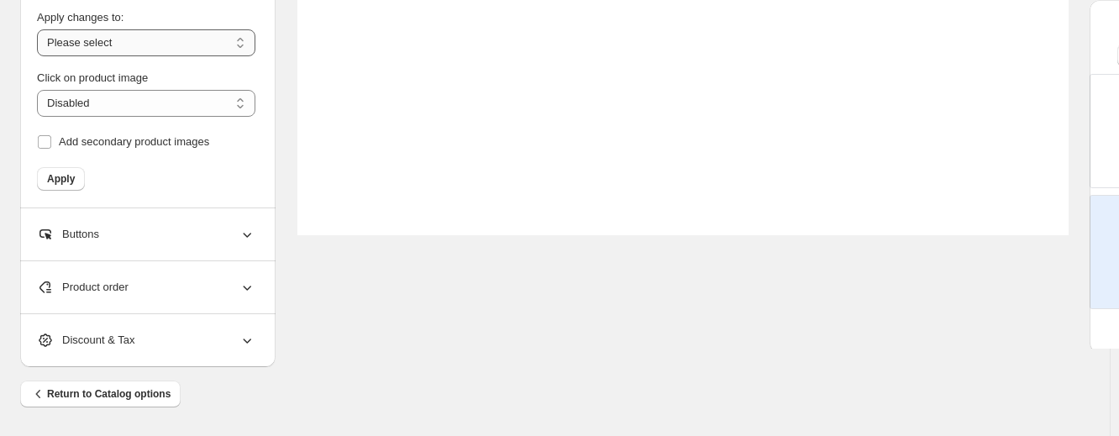
scroll to position [924, 0]
click at [192, 241] on div "Buttons" at bounding box center [146, 234] width 218 height 52
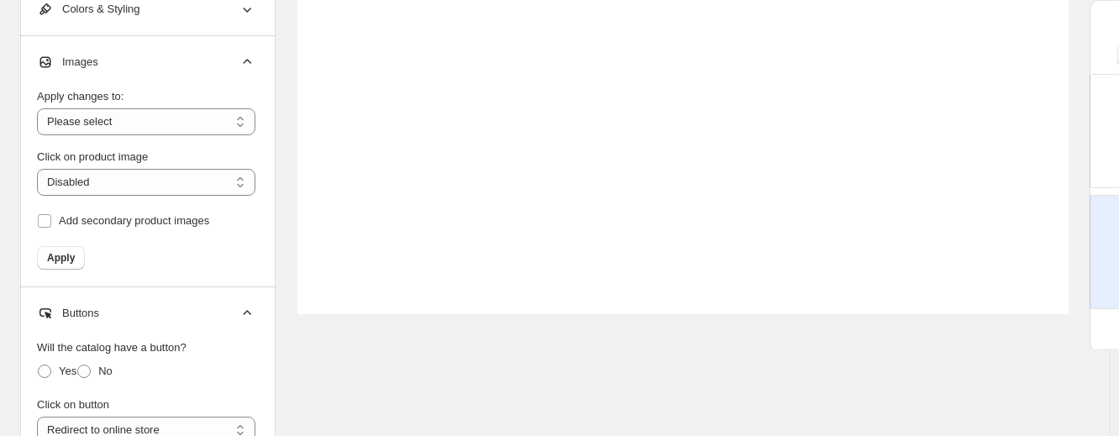
scroll to position [813, 0]
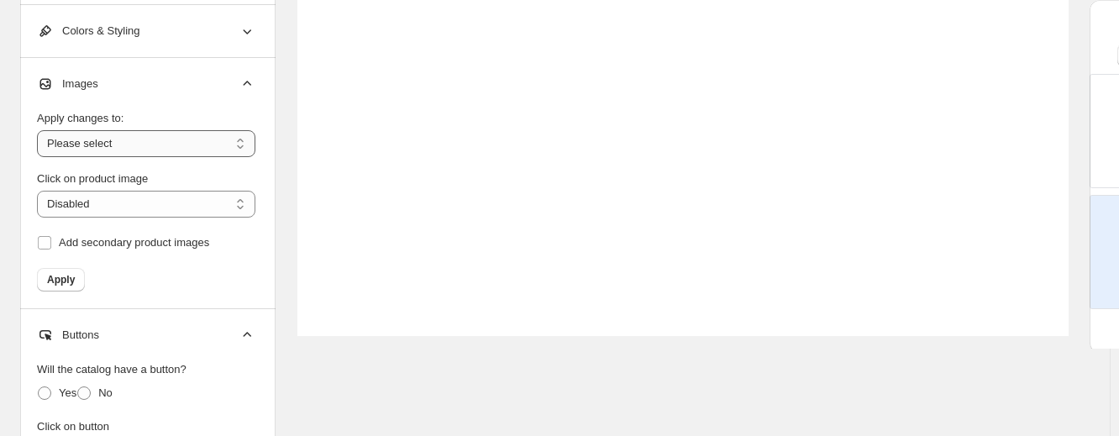
click at [141, 157] on select "**********" at bounding box center [146, 143] width 218 height 27
click at [37, 144] on select "**********" at bounding box center [146, 143] width 218 height 27
click at [133, 218] on select "**********" at bounding box center [146, 204] width 218 height 27
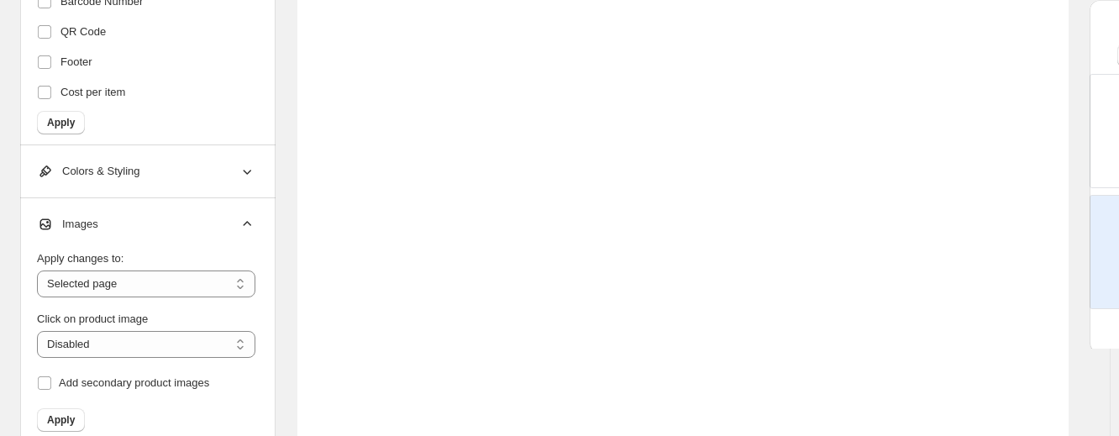
scroll to position [672, 0]
click at [153, 198] on div "Colors & Styling" at bounding box center [146, 172] width 218 height 52
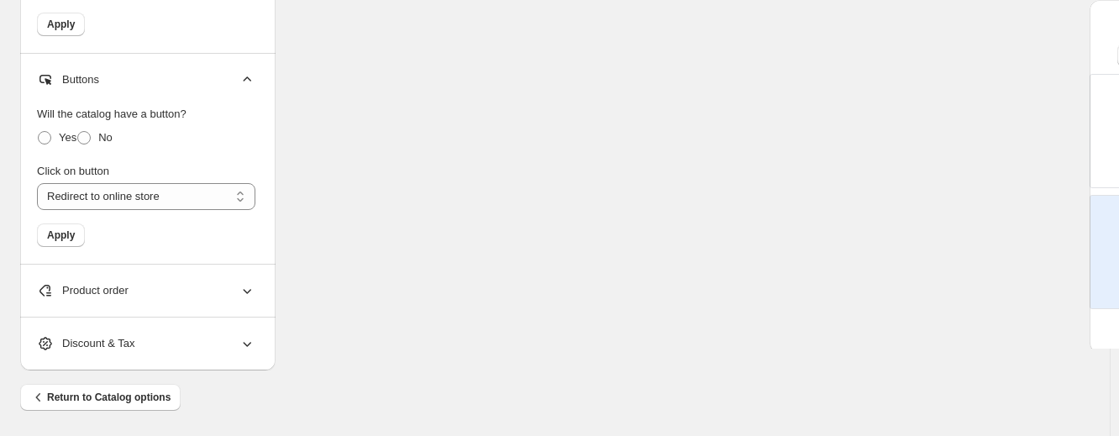
scroll to position [1366, 0]
click at [162, 305] on div "Product order" at bounding box center [146, 290] width 218 height 52
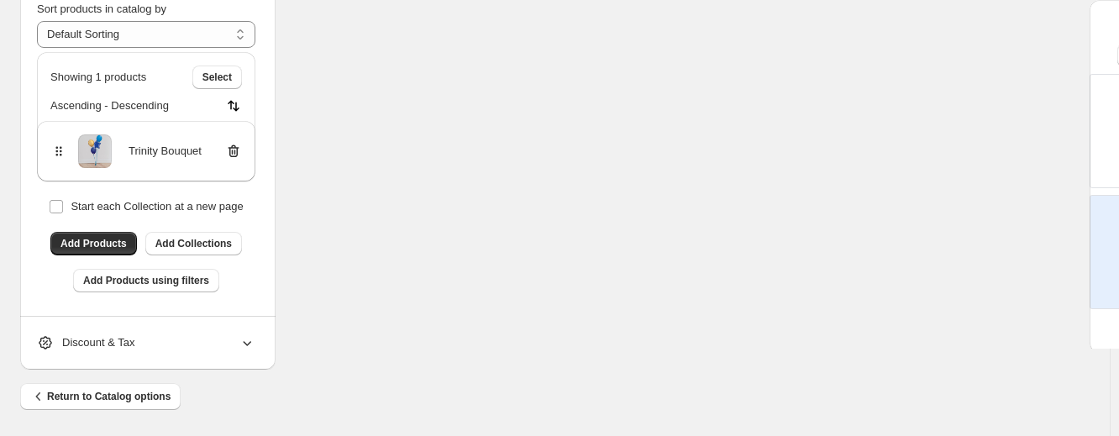
scroll to position [1668, 0]
click at [181, 351] on div "Discount & Tax" at bounding box center [146, 341] width 218 height 52
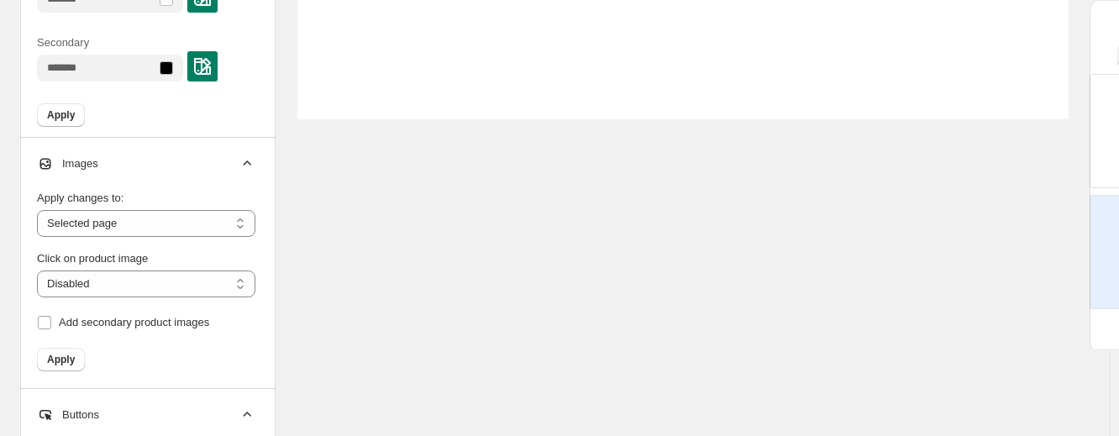
scroll to position [1029, 0]
click at [202, 238] on select "**********" at bounding box center [146, 224] width 218 height 27
select select "**********"
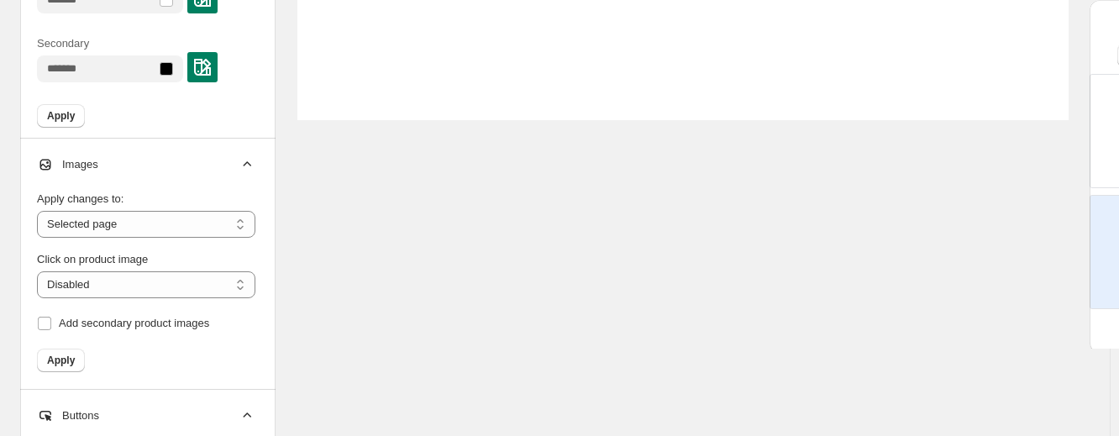
click at [37, 230] on select "**********" at bounding box center [146, 224] width 218 height 27
click at [155, 298] on select "**********" at bounding box center [146, 284] width 218 height 27
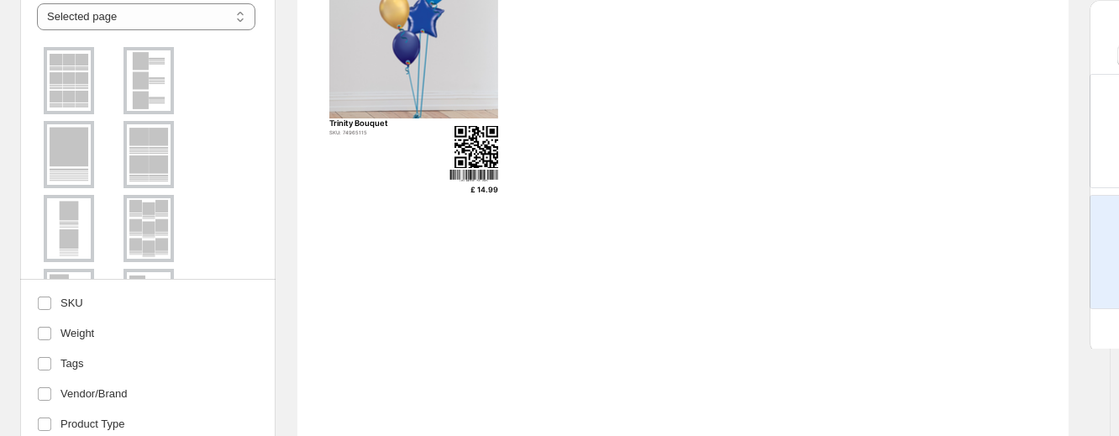
scroll to position [94, 0]
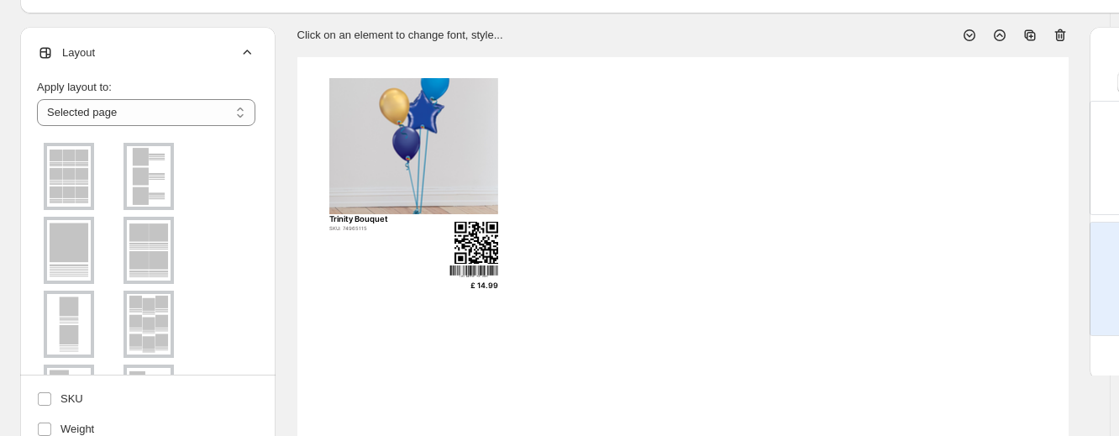
click at [368, 170] on img at bounding box center [413, 146] width 168 height 136
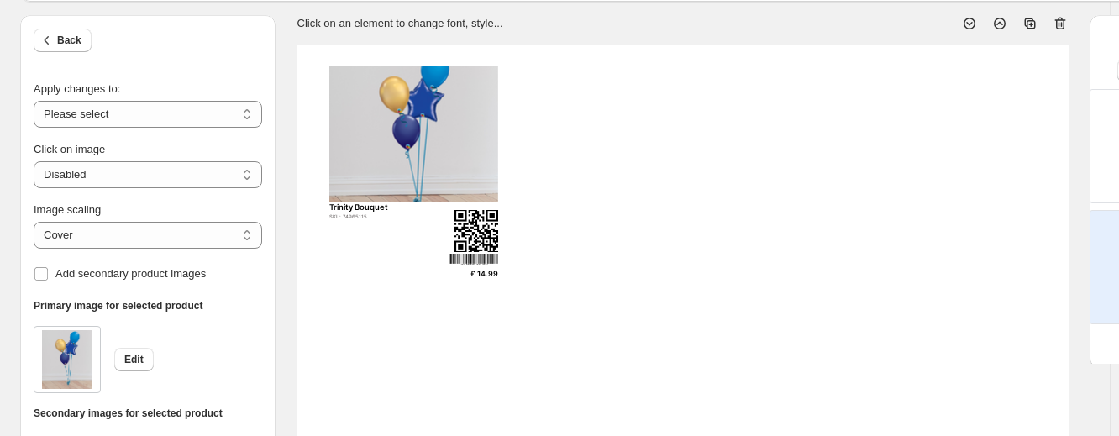
scroll to position [107, 0]
click at [141, 239] on select "***** *******" at bounding box center [148, 234] width 228 height 27
click at [34, 240] on select "***** *******" at bounding box center [148, 234] width 228 height 27
select select "*****"
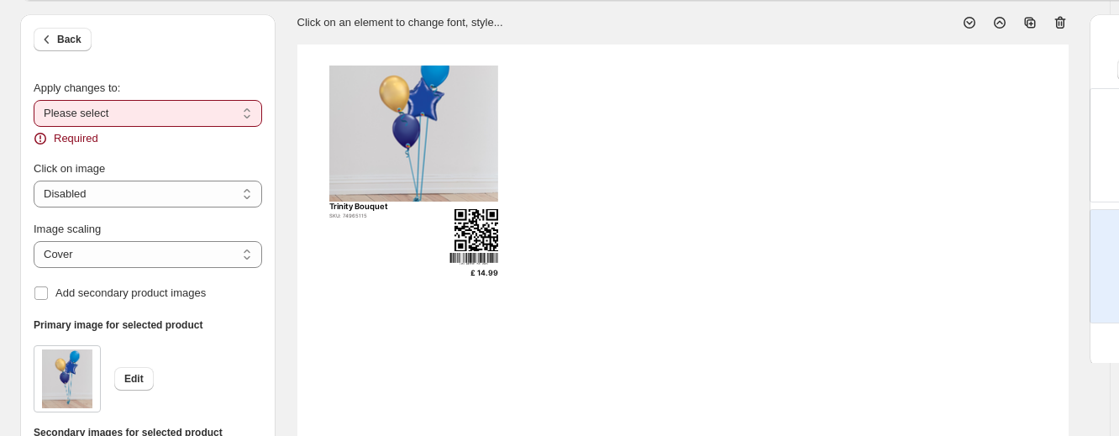
click at [106, 117] on select "**********" at bounding box center [148, 113] width 228 height 27
select select "**********"
click at [34, 100] on select "**********" at bounding box center [148, 113] width 228 height 27
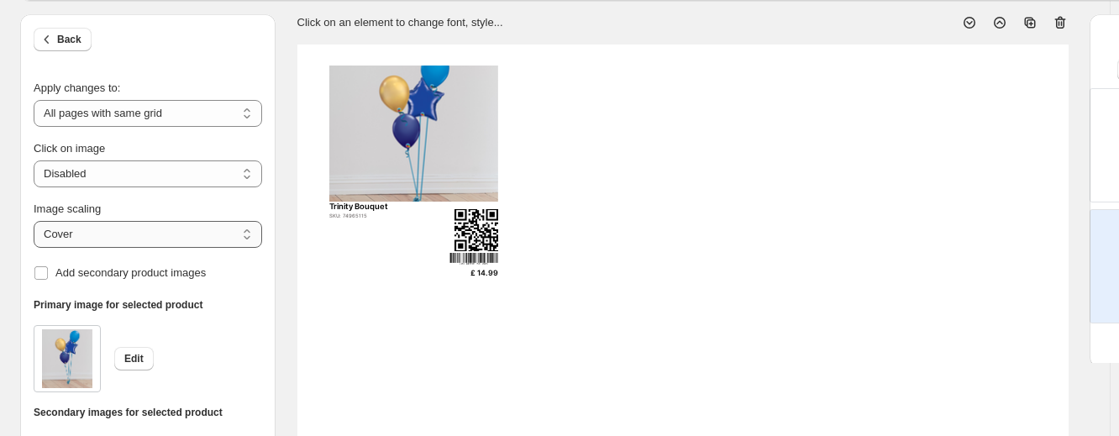
click at [107, 232] on select "***** *******" at bounding box center [148, 234] width 228 height 27
select select "*******"
click at [34, 221] on select "***** *******" at bounding box center [148, 234] width 228 height 27
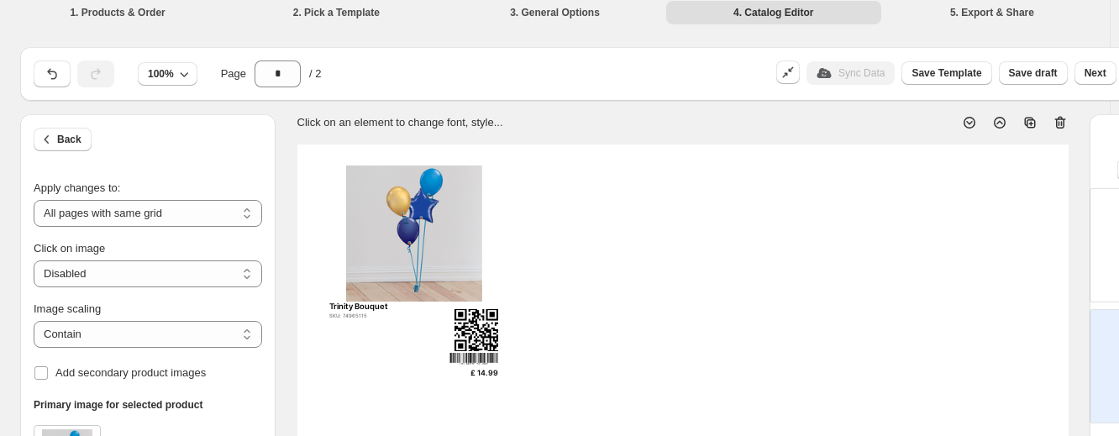
scroll to position [3, 0]
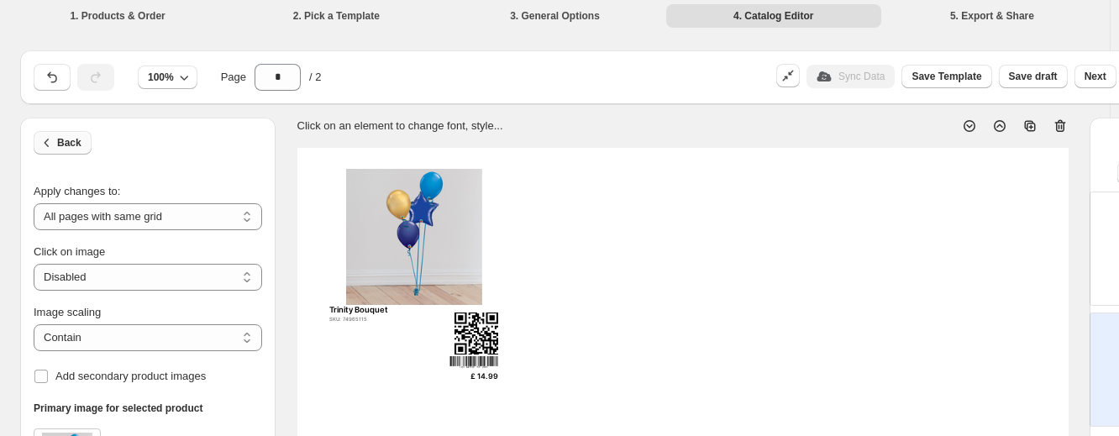
click at [60, 139] on span "Back" at bounding box center [69, 142] width 24 height 13
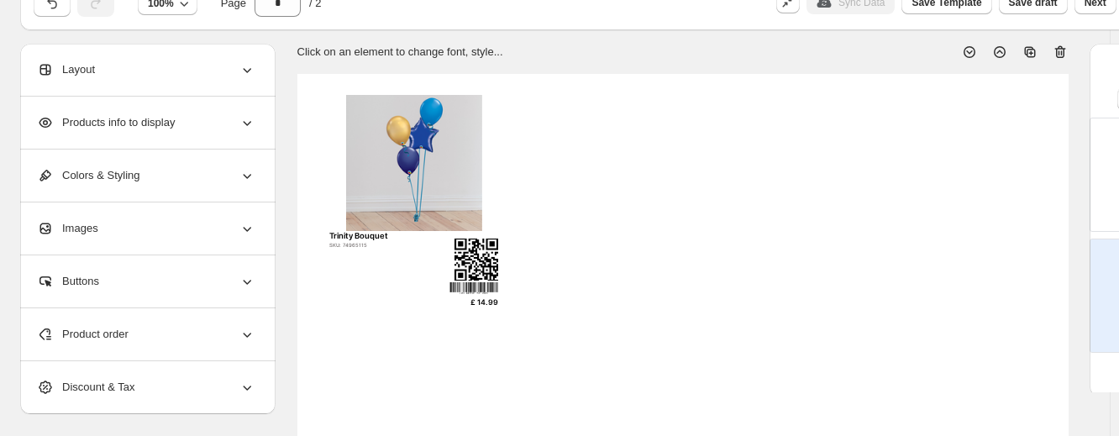
scroll to position [73, 0]
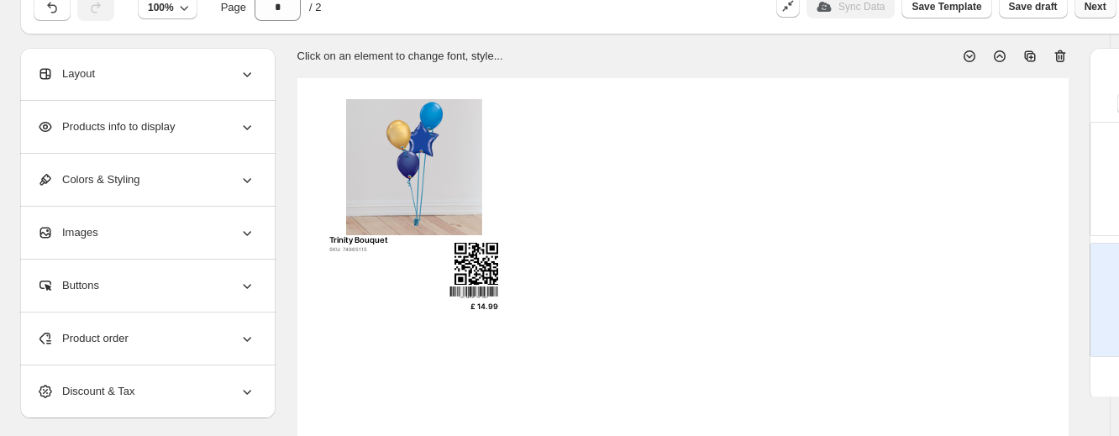
click at [938, 10] on span "Next" at bounding box center [1096, 6] width 22 height 13
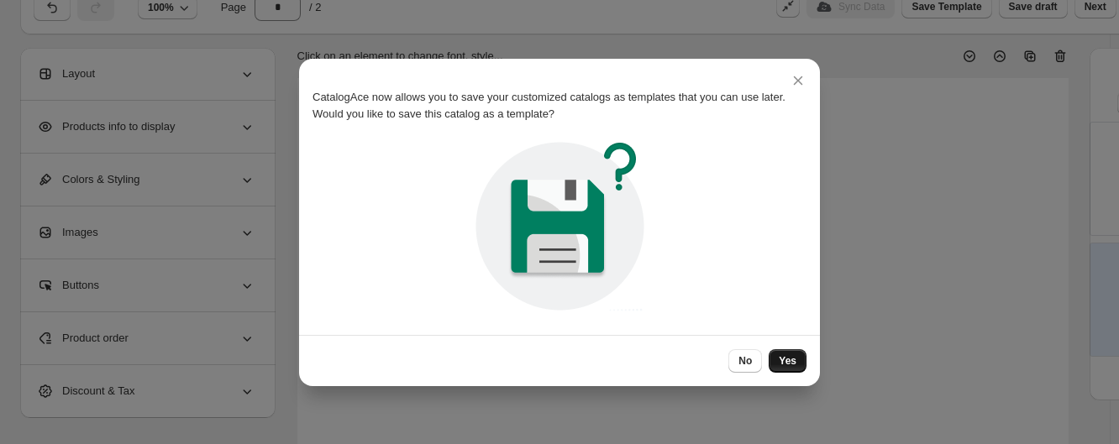
click at [792, 353] on button "Yes" at bounding box center [788, 361] width 38 height 24
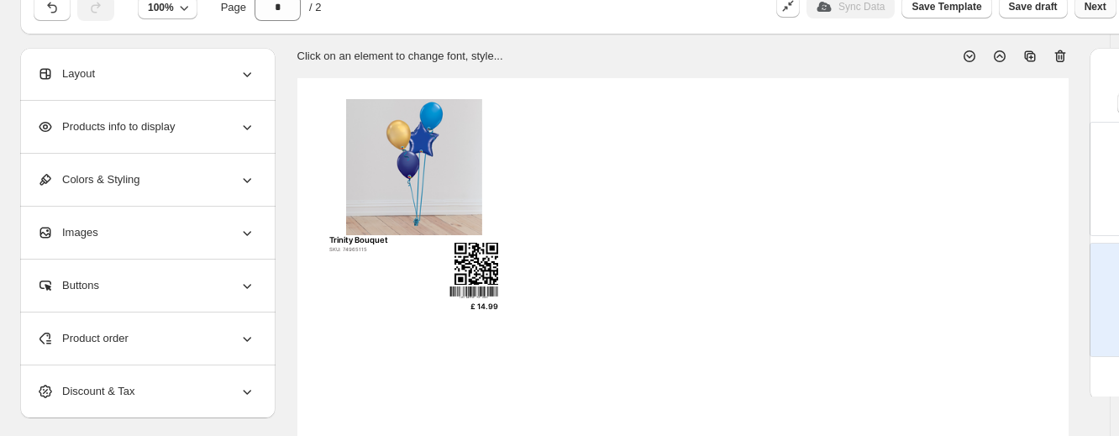
click at [938, 9] on button "Next" at bounding box center [1095, 7] width 42 height 24
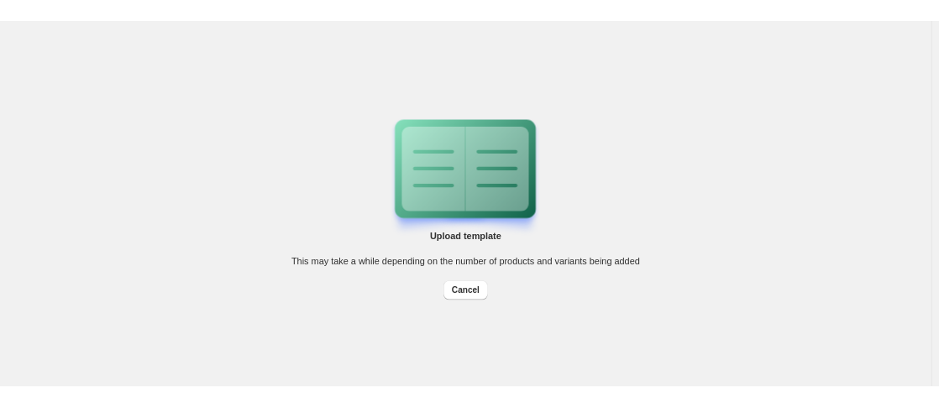
scroll to position [0, 0]
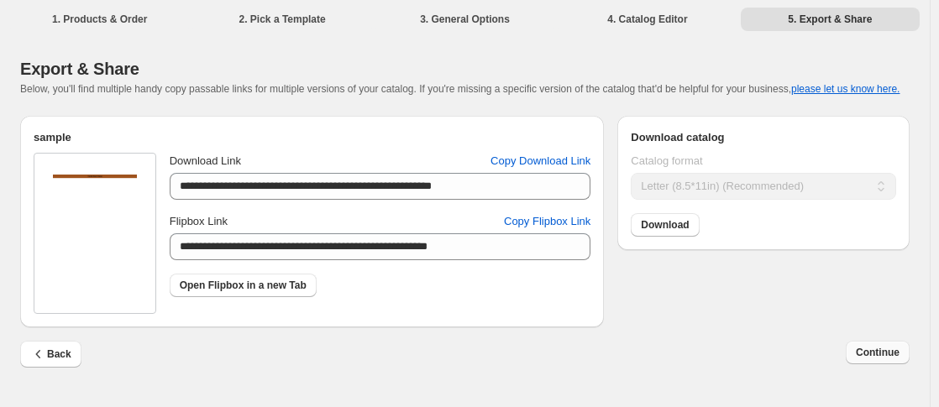
click at [868, 349] on span "Continue" at bounding box center [878, 352] width 44 height 13
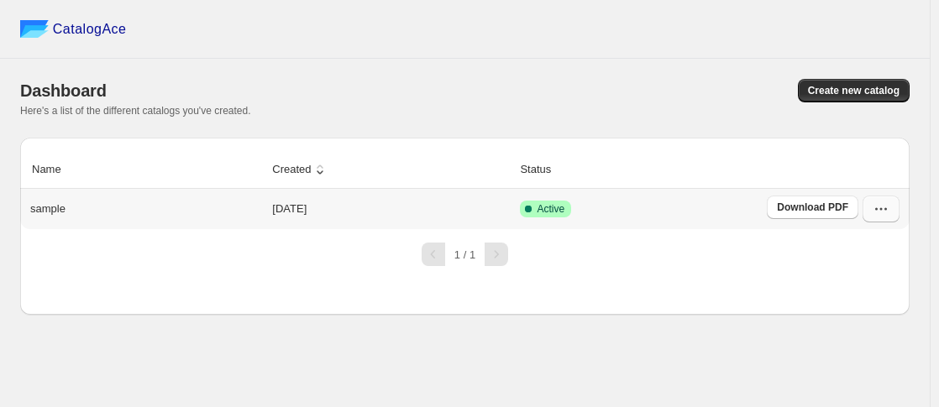
click at [874, 212] on icon "button" at bounding box center [881, 209] width 17 height 17
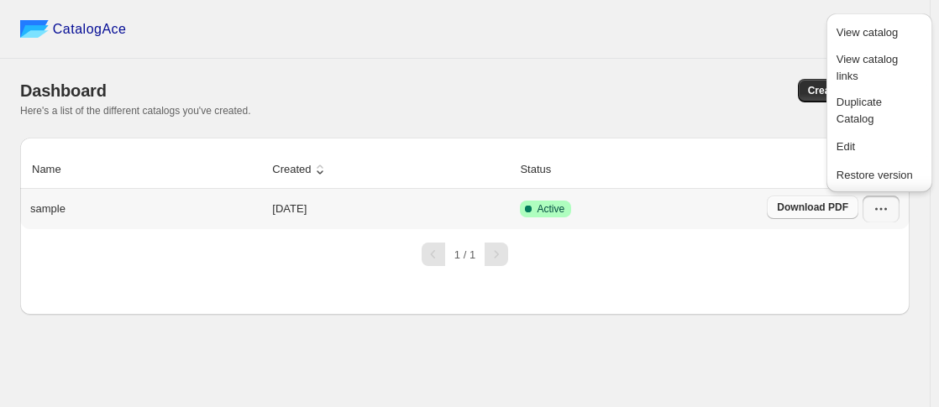
click at [848, 211] on span "Download PDF" at bounding box center [812, 207] width 71 height 13
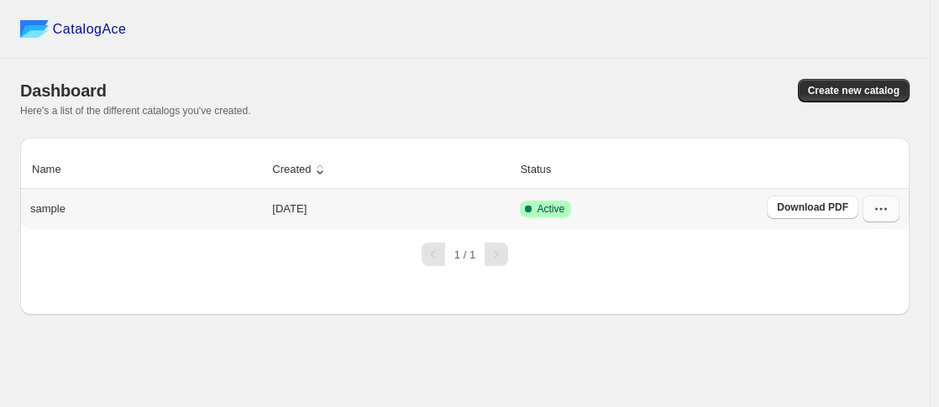
click at [891, 211] on button "button" at bounding box center [881, 209] width 37 height 27
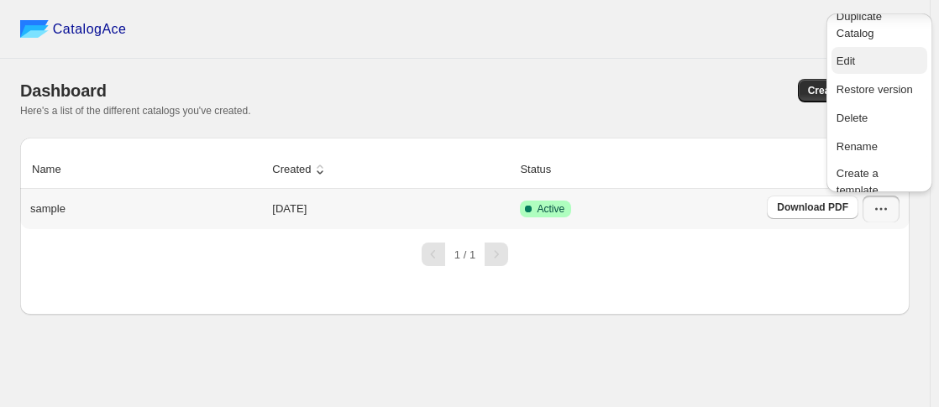
scroll to position [101, 0]
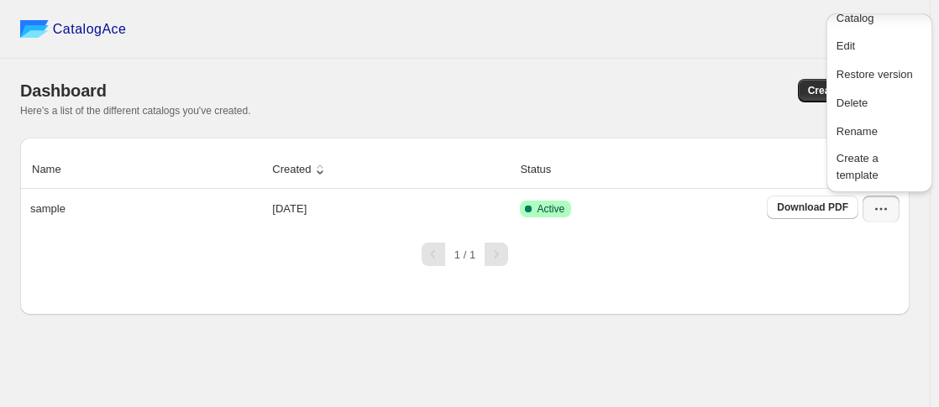
click at [577, 105] on div "Here's a list of the different catalogs you've created." at bounding box center [465, 110] width 890 height 13
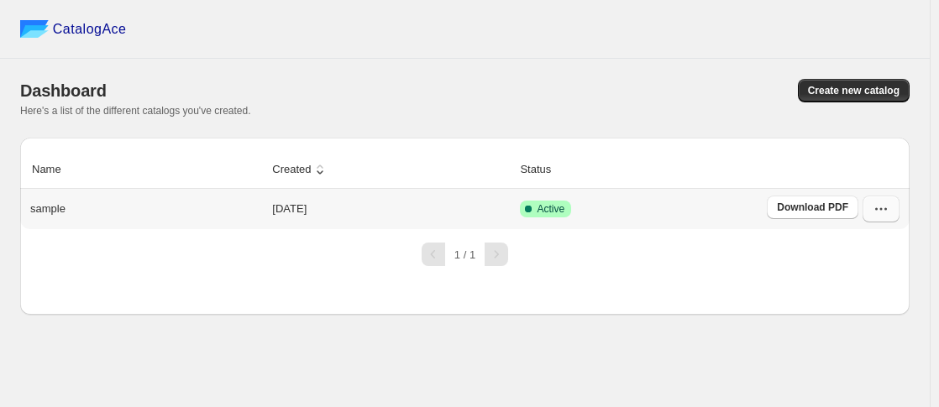
click at [885, 206] on icon "button" at bounding box center [881, 209] width 17 height 17
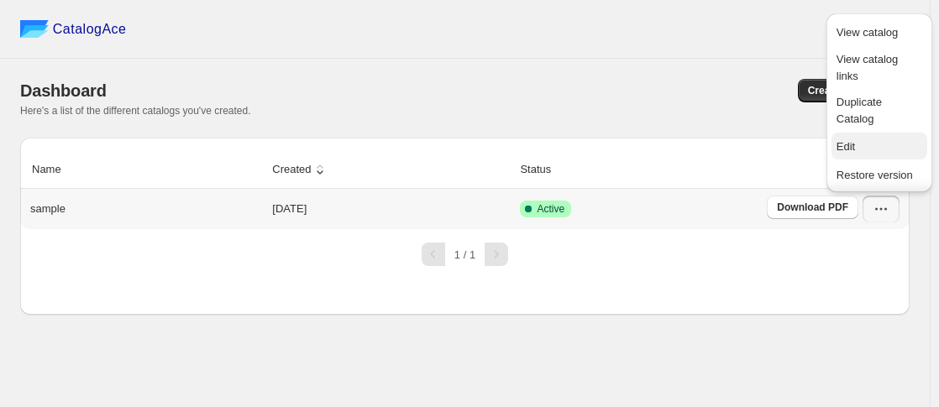
click at [880, 151] on span "Edit" at bounding box center [880, 147] width 86 height 17
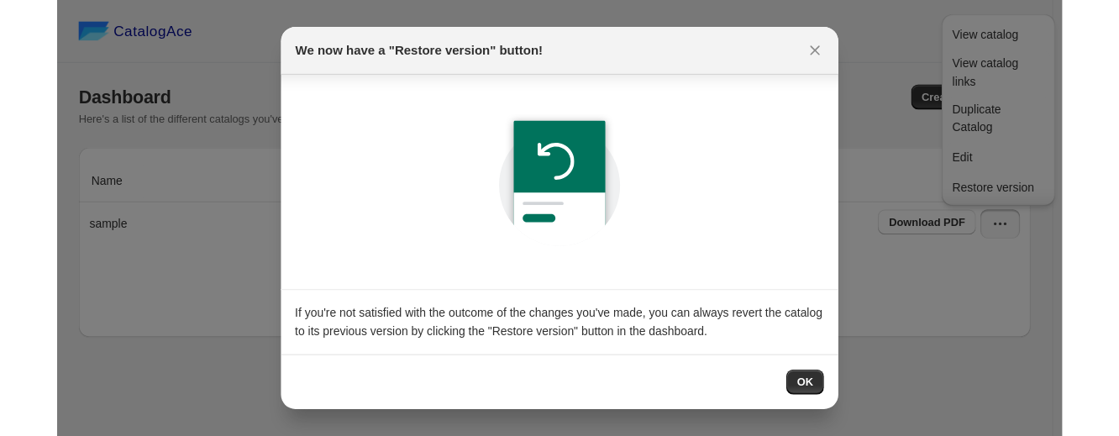
scroll to position [5, 0]
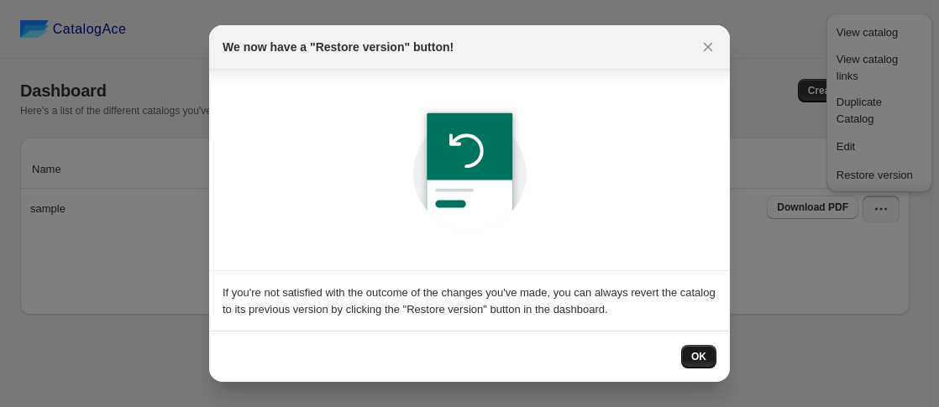
click at [702, 364] on button "OK" at bounding box center [698, 357] width 35 height 24
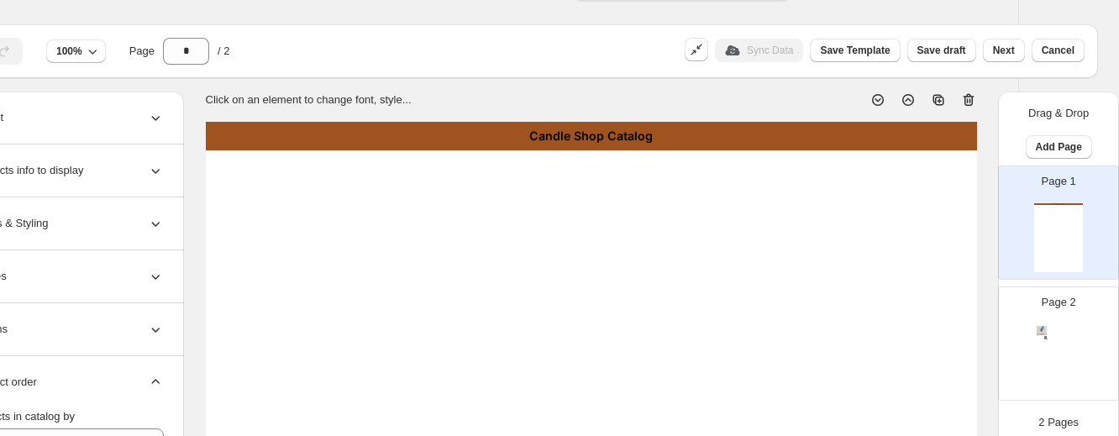
scroll to position [32, 92]
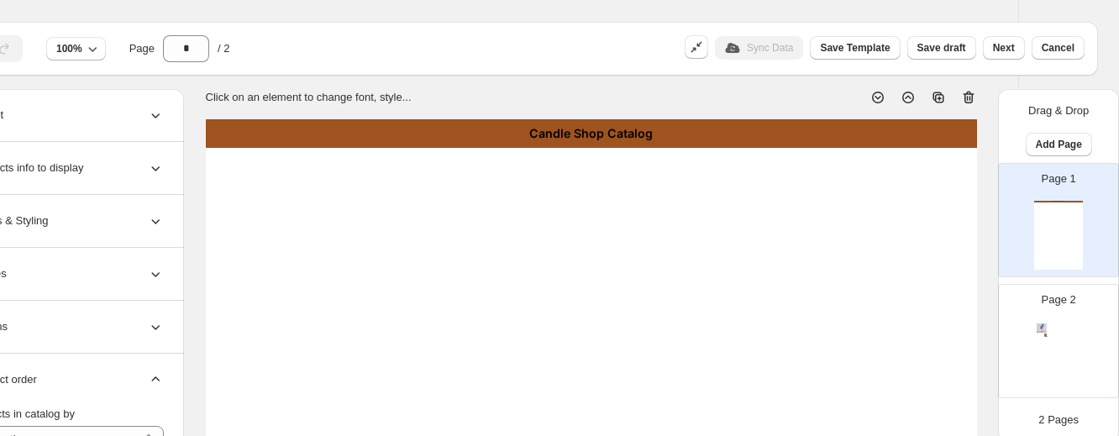
click at [938, 346] on div "Trinity Bouquet SKU: 74965115 £ 14.99" at bounding box center [1058, 356] width 49 height 69
type input "*"
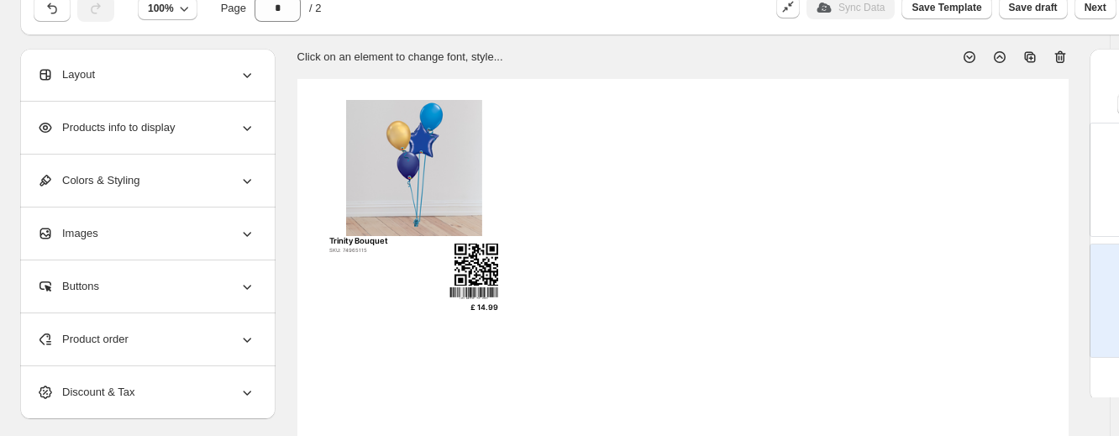
scroll to position [49, 0]
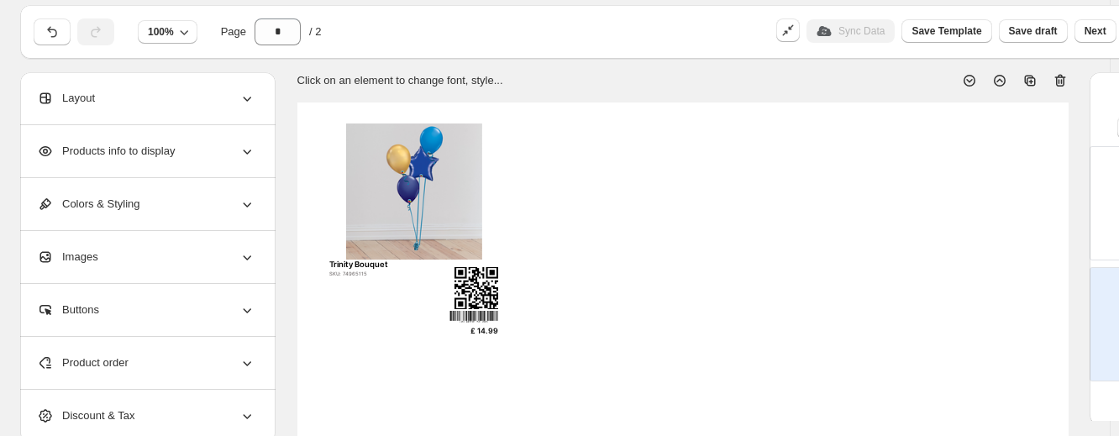
click at [201, 113] on div "Layout" at bounding box center [146, 98] width 218 height 52
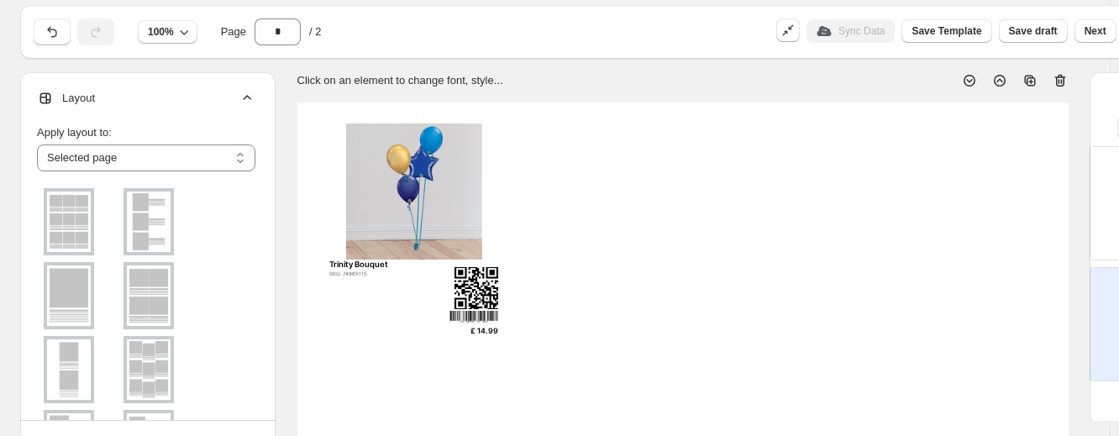
click at [234, 97] on div "Layout" at bounding box center [146, 98] width 218 height 52
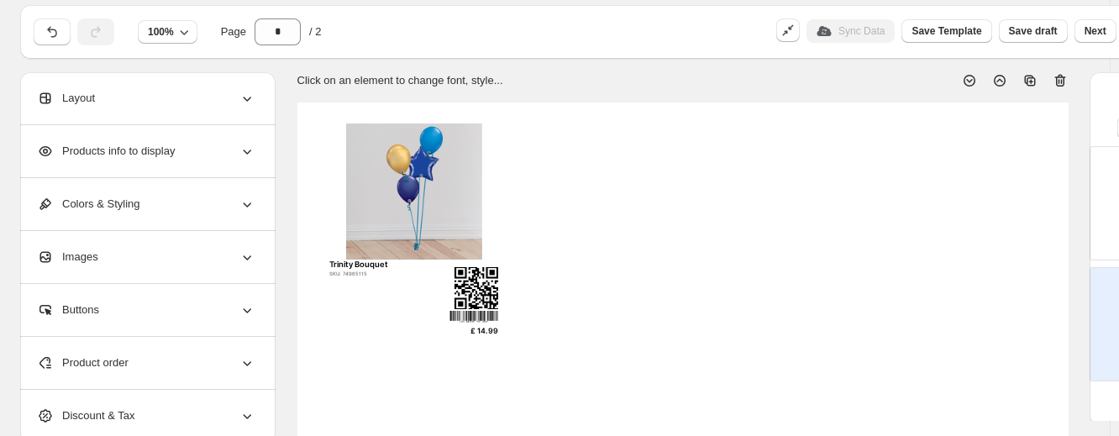
click at [215, 147] on div "Products info to display" at bounding box center [146, 151] width 218 height 52
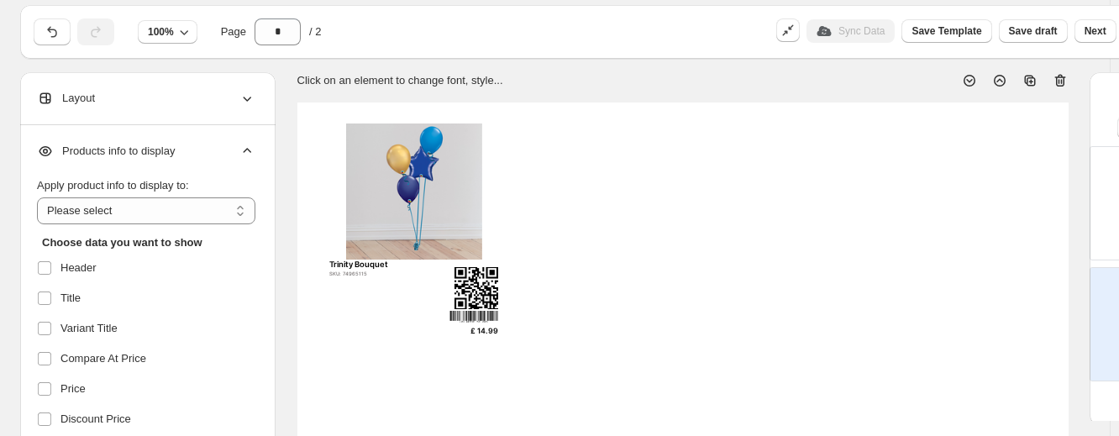
click at [215, 147] on div "Products info to display" at bounding box center [146, 151] width 218 height 52
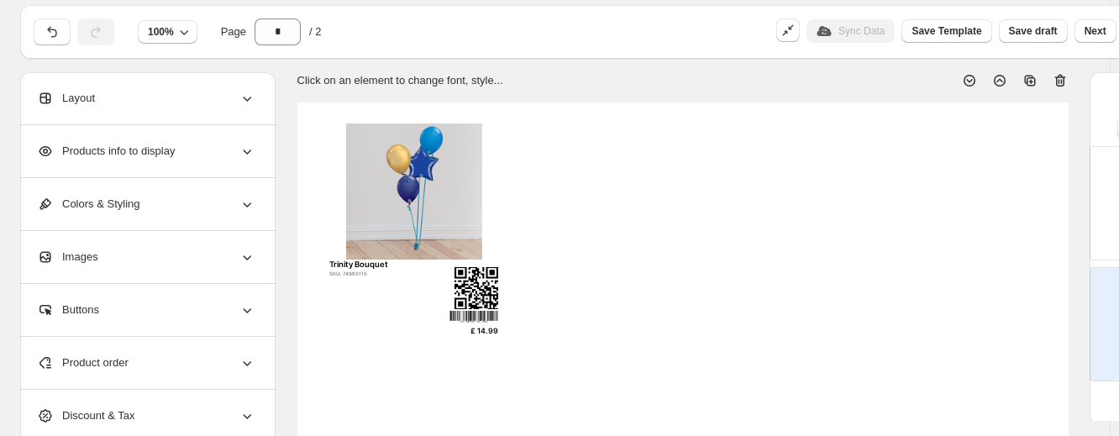
click at [215, 147] on div "Products info to display" at bounding box center [146, 151] width 218 height 52
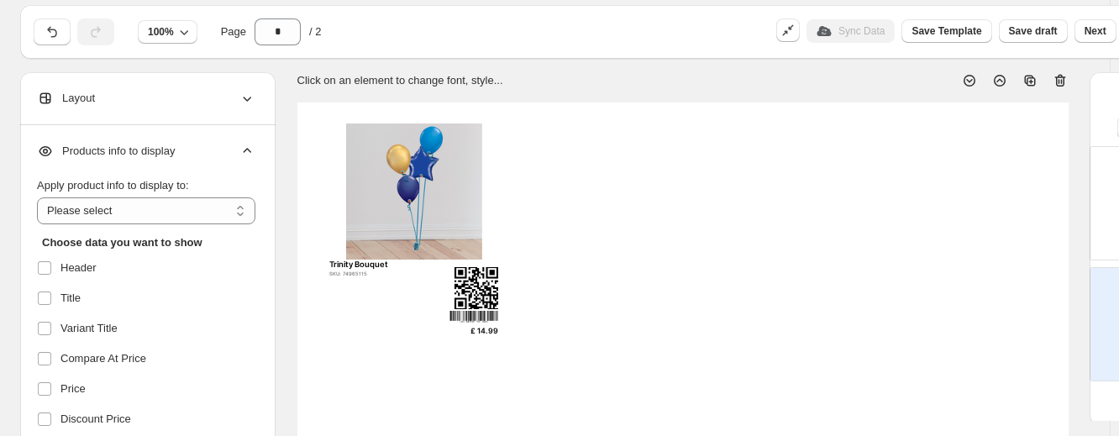
click at [215, 147] on div "Products info to display" at bounding box center [146, 151] width 218 height 52
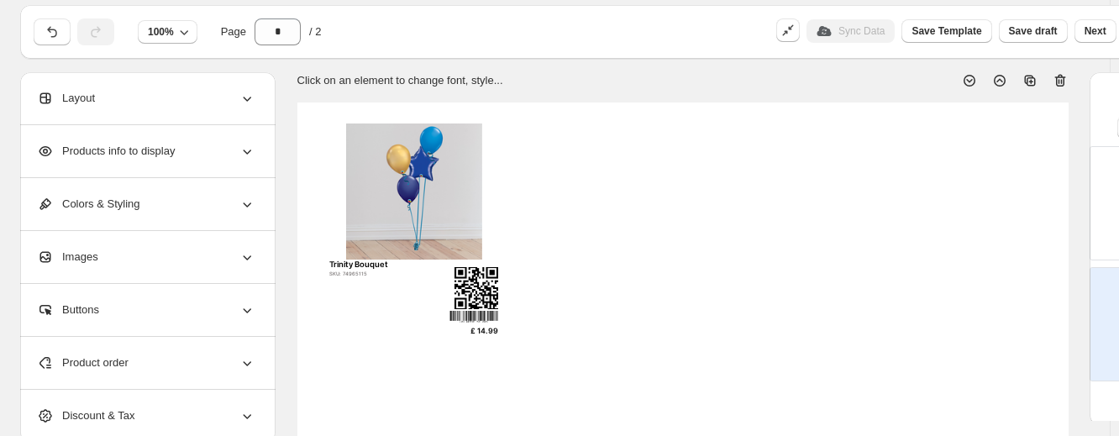
click at [196, 251] on div "Images" at bounding box center [146, 257] width 218 height 52
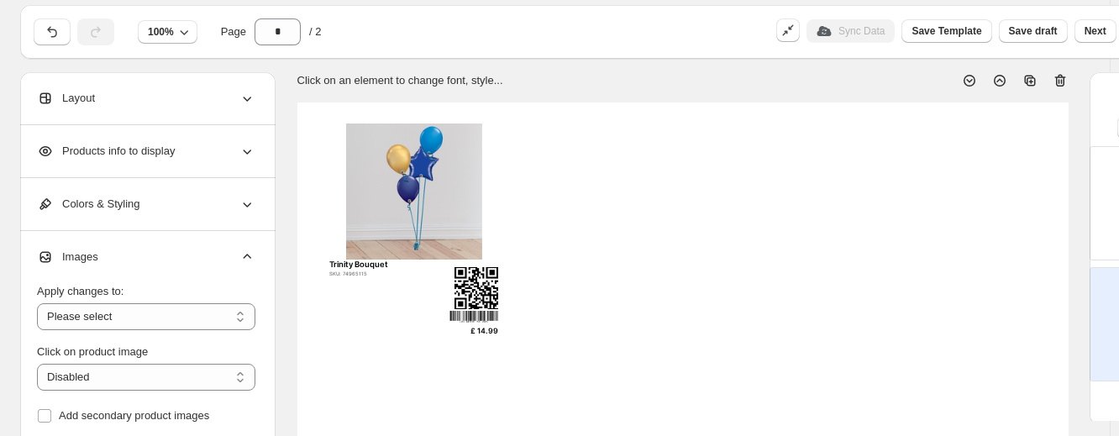
click at [196, 251] on div "Images" at bounding box center [146, 257] width 218 height 52
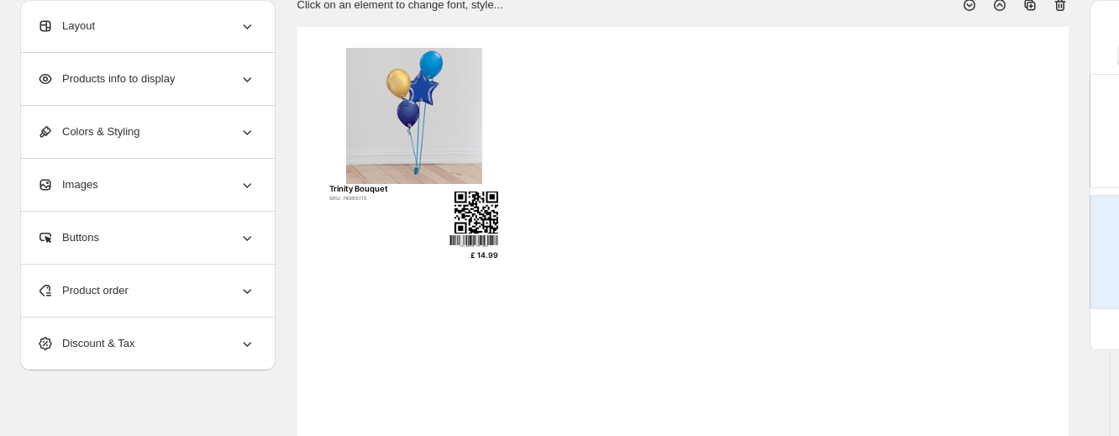
scroll to position [134, 0]
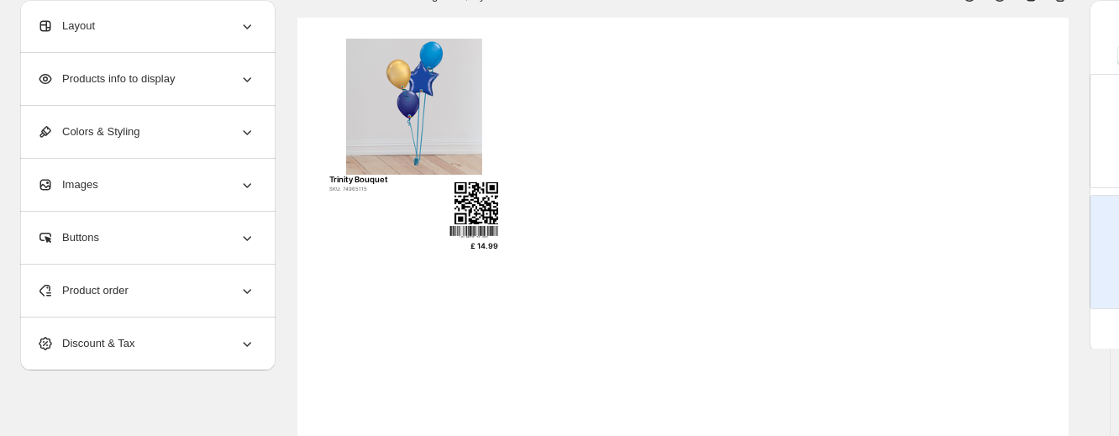
click at [200, 285] on div "Product order" at bounding box center [146, 291] width 218 height 52
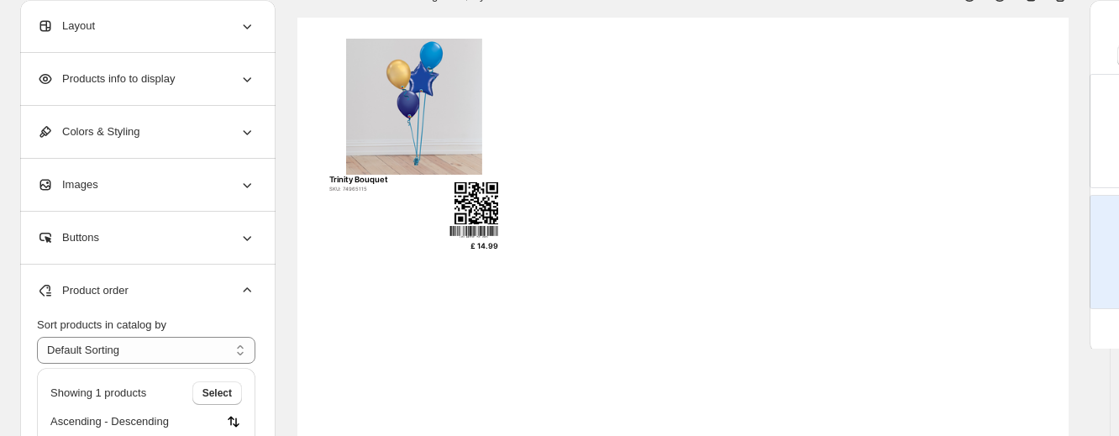
scroll to position [19, 0]
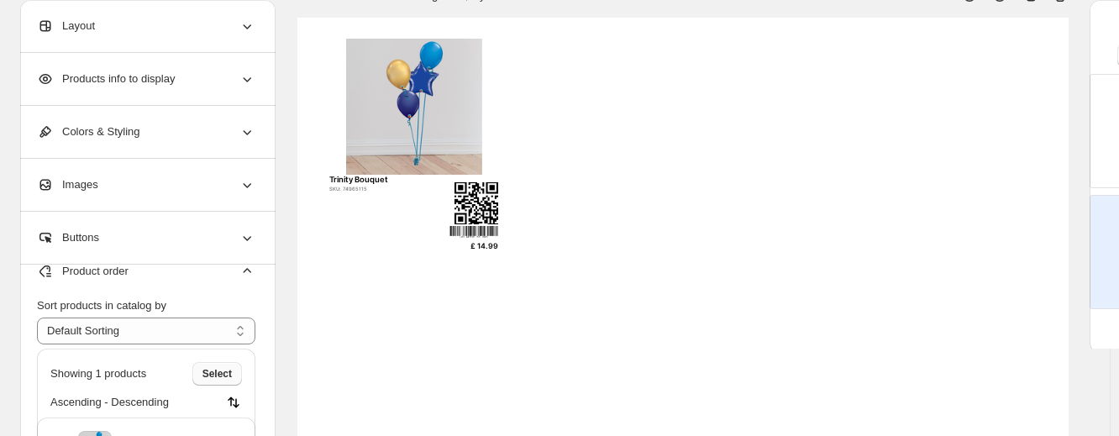
click at [226, 369] on span "Select" at bounding box center [216, 373] width 29 height 13
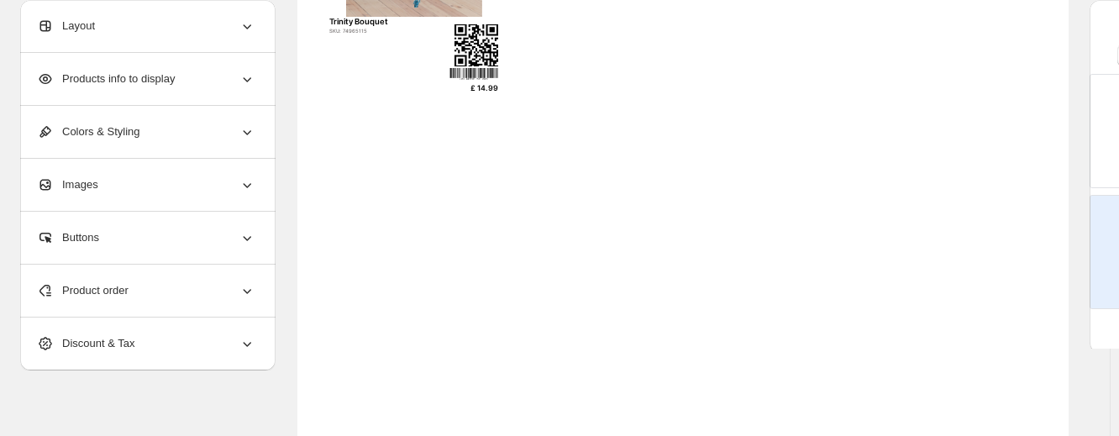
scroll to position [292, 0]
click at [140, 295] on div "Product order" at bounding box center [146, 291] width 218 height 52
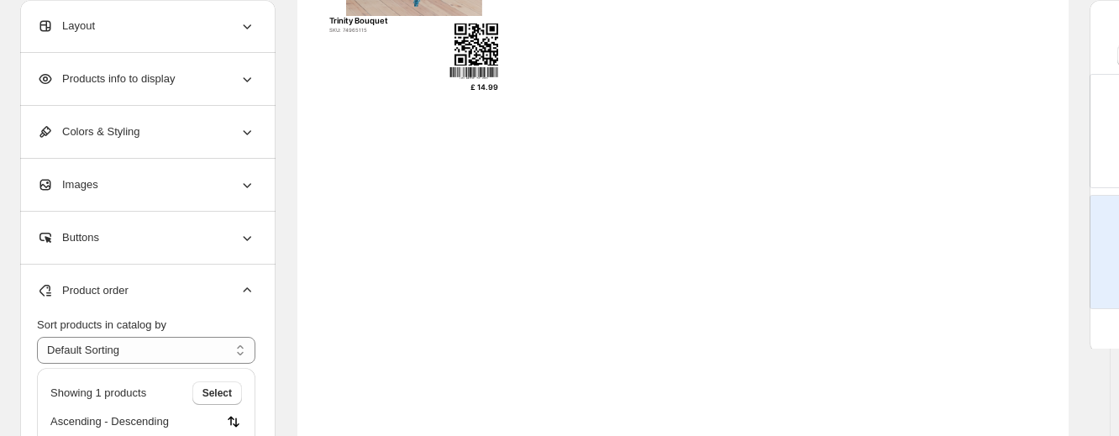
scroll to position [19, 0]
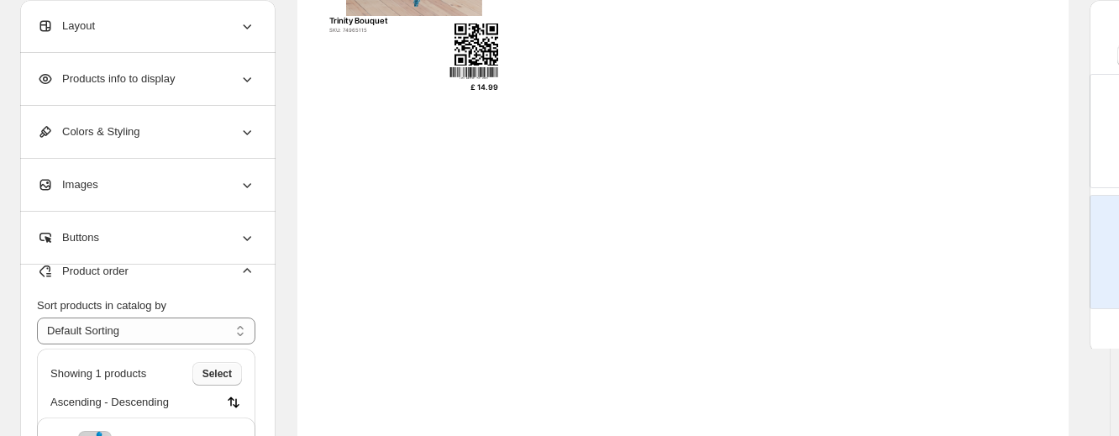
click at [217, 372] on span "Select" at bounding box center [216, 373] width 29 height 13
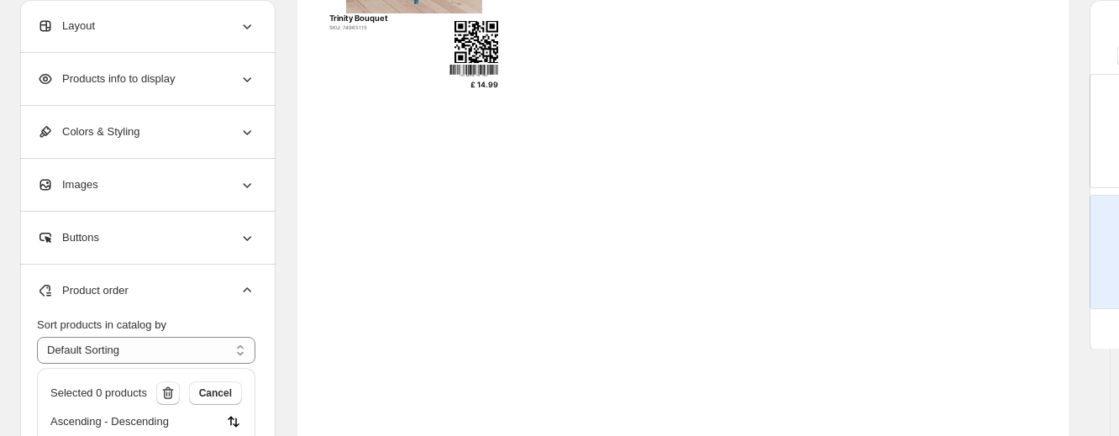
click at [176, 322] on div "Sort products in catalog by" at bounding box center [146, 325] width 218 height 17
click at [174, 348] on select "**********" at bounding box center [146, 350] width 218 height 27
click at [239, 290] on icon at bounding box center [247, 290] width 17 height 17
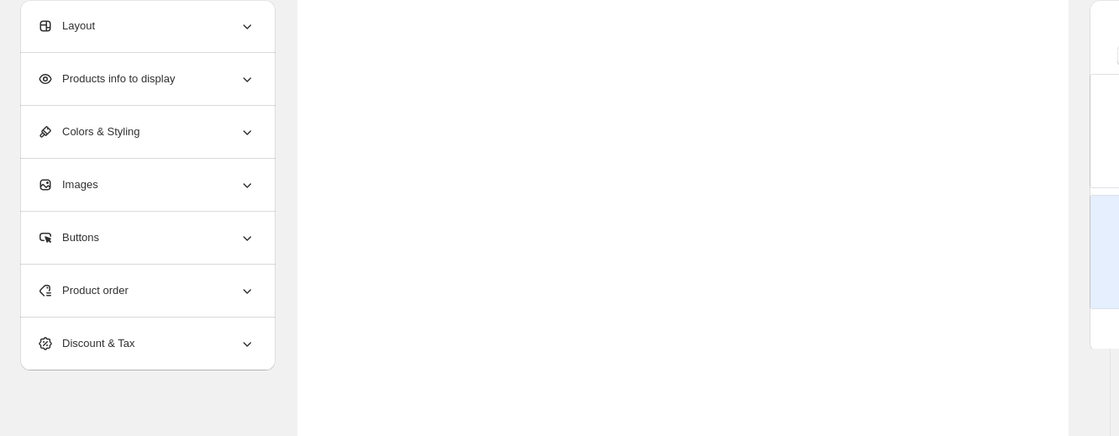
scroll to position [782, 0]
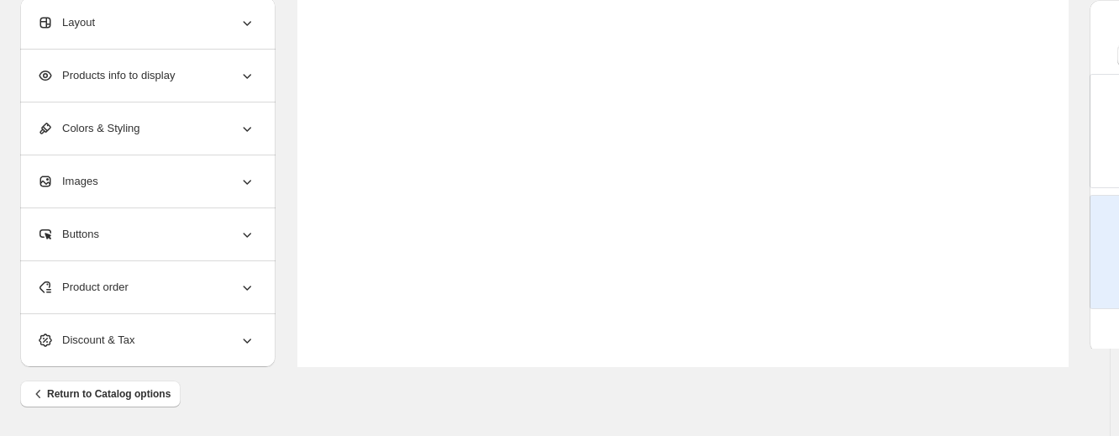
click at [241, 273] on div "Product order" at bounding box center [146, 287] width 218 height 52
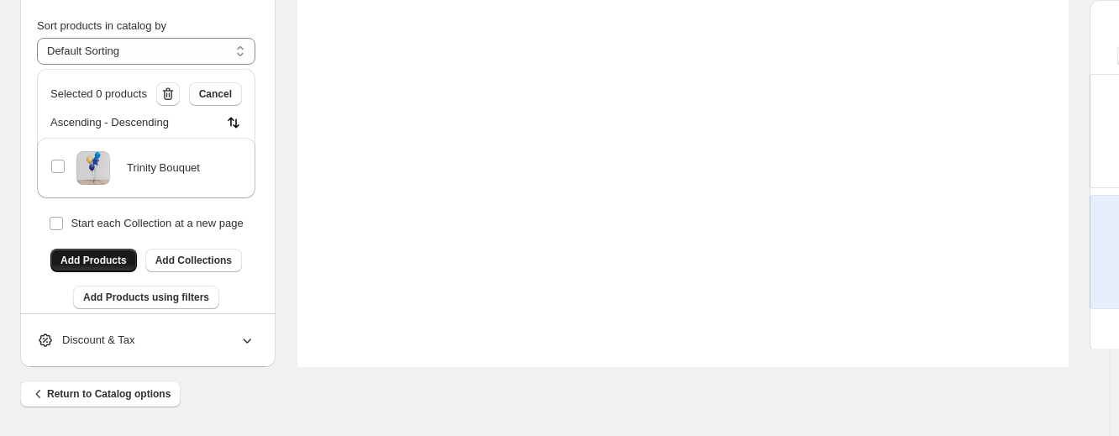
click at [109, 254] on span "Add Products" at bounding box center [93, 260] width 66 height 13
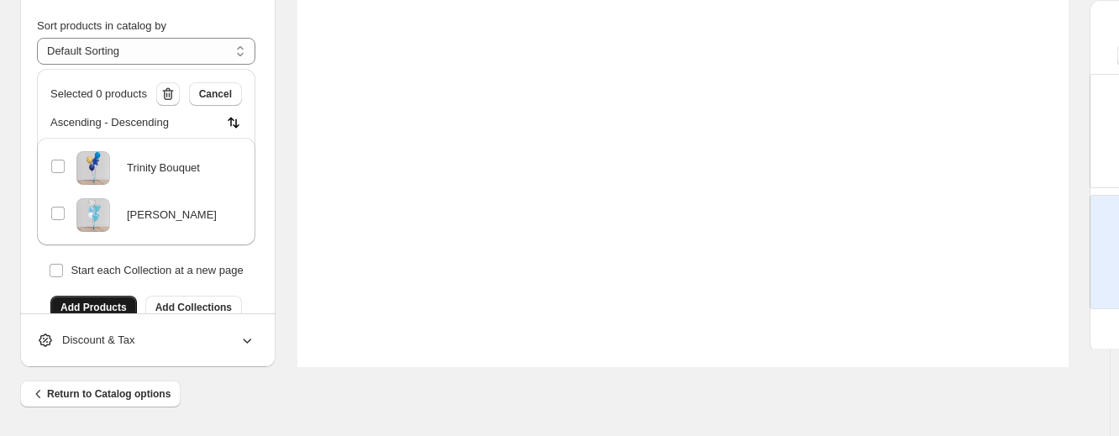
click at [113, 305] on span "Add Products" at bounding box center [93, 307] width 66 height 13
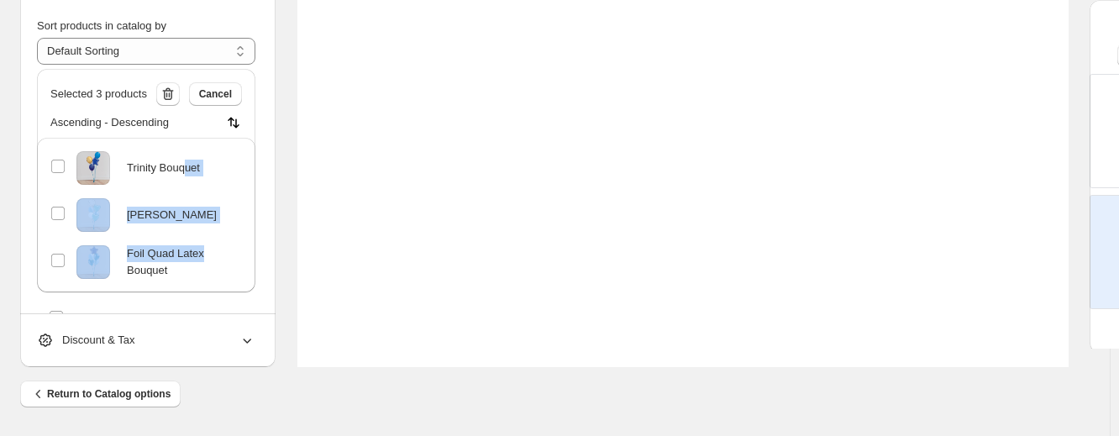
drag, startPoint x: 215, startPoint y: 234, endPoint x: 186, endPoint y: 169, distance: 71.8
click at [186, 169] on div "Trinity Bouquet [PERSON_NAME] Bouquet Foil Quad Latex Bouquet" at bounding box center [146, 215] width 218 height 155
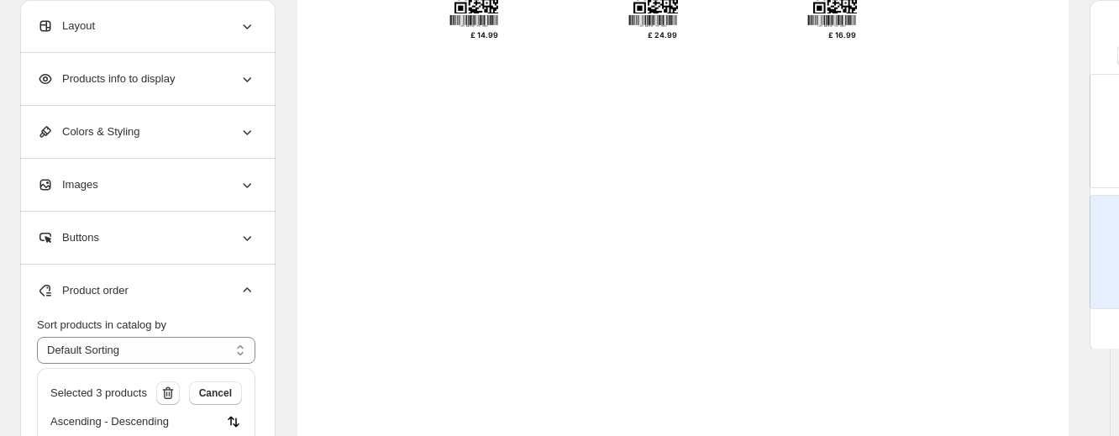
scroll to position [428, 0]
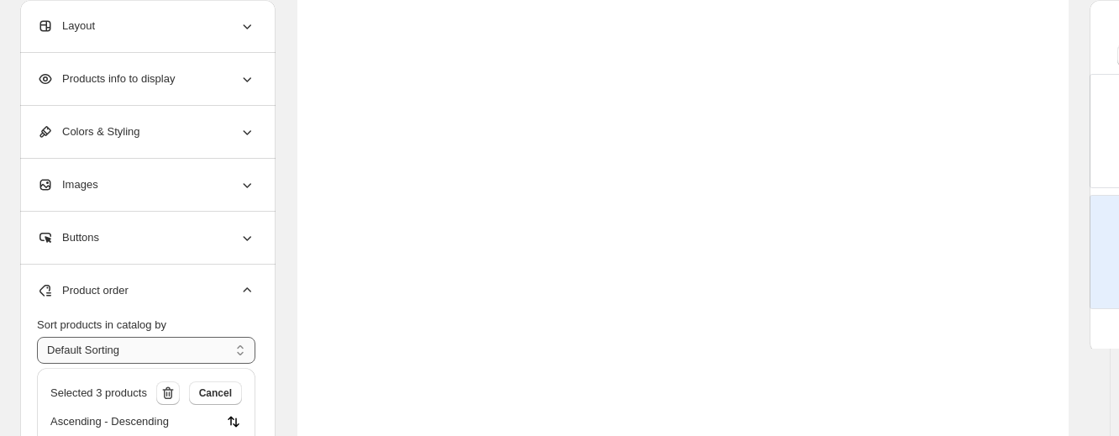
click at [133, 354] on select "**********" at bounding box center [146, 350] width 218 height 27
click at [37, 337] on select "**********" at bounding box center [146, 350] width 218 height 27
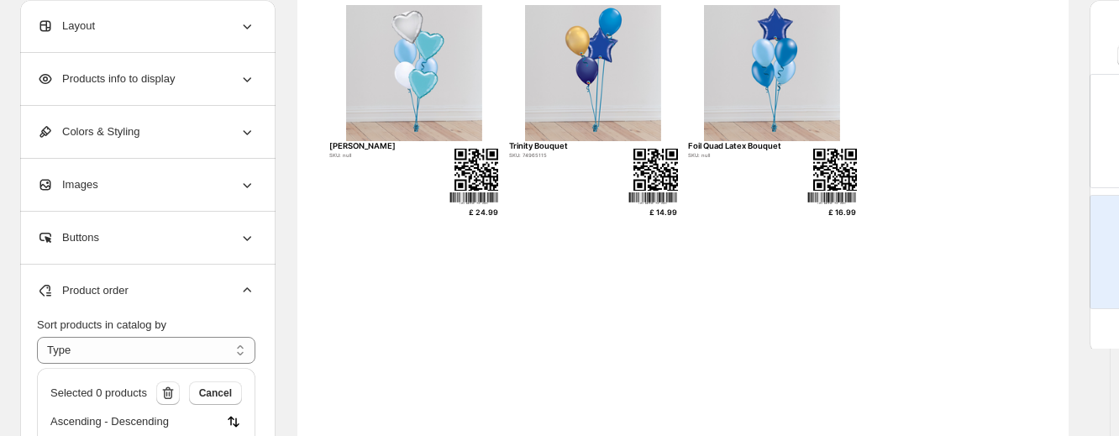
scroll to position [166, 0]
click at [211, 350] on select "**********" at bounding box center [146, 350] width 218 height 27
select select "*****"
click at [37, 337] on select "**********" at bounding box center [146, 350] width 218 height 27
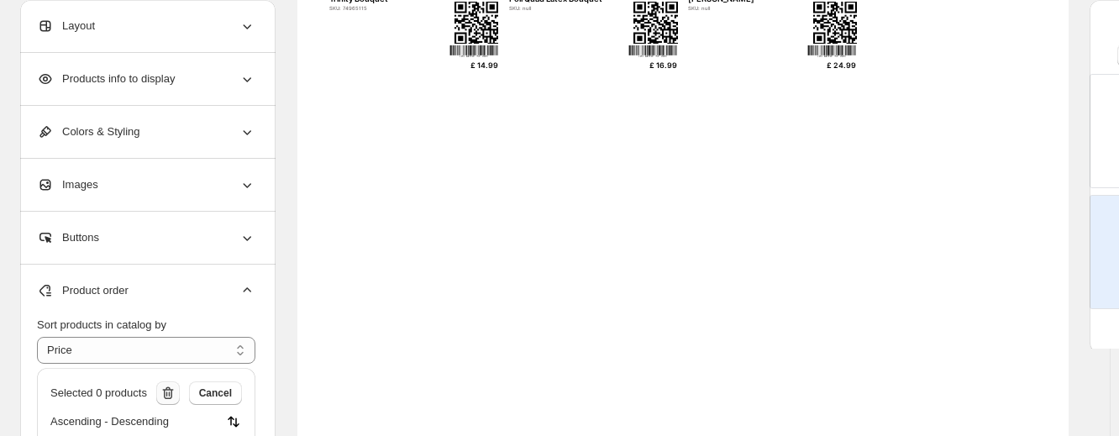
scroll to position [113, 0]
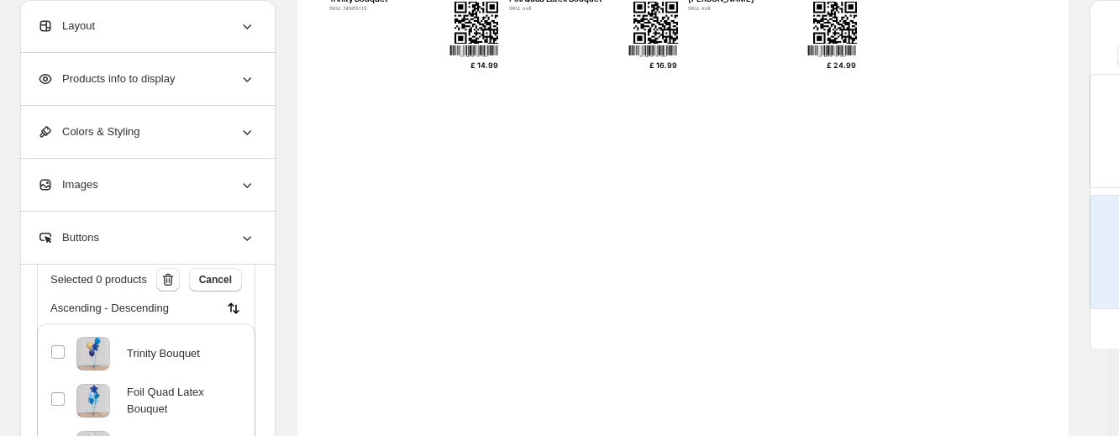
click at [228, 304] on img at bounding box center [233, 308] width 17 height 17
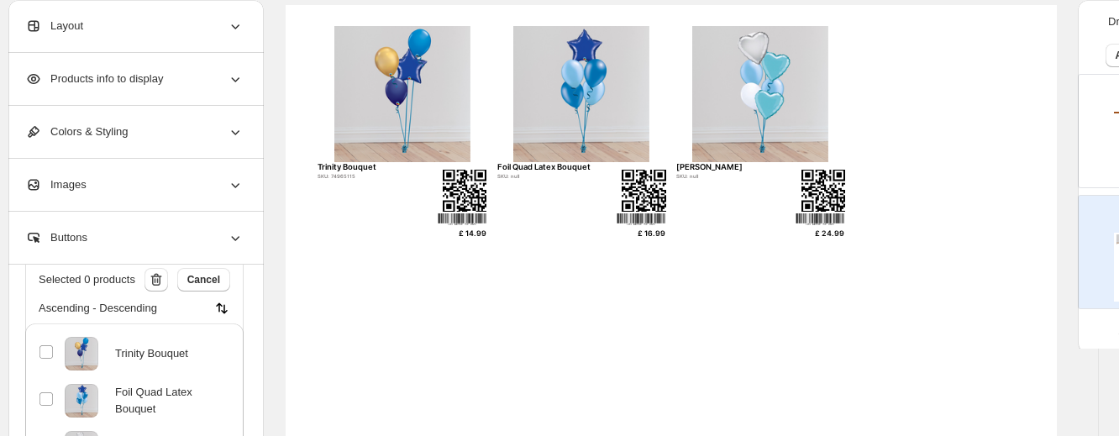
scroll to position [144, 13]
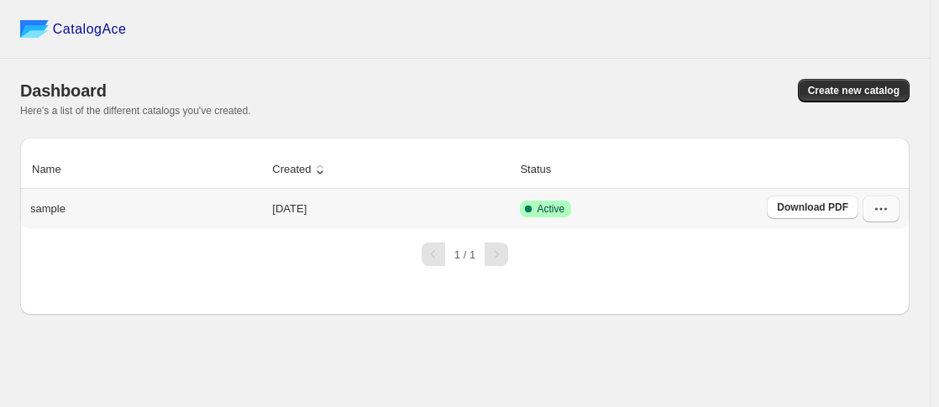
click at [875, 209] on icon "button" at bounding box center [881, 209] width 17 height 17
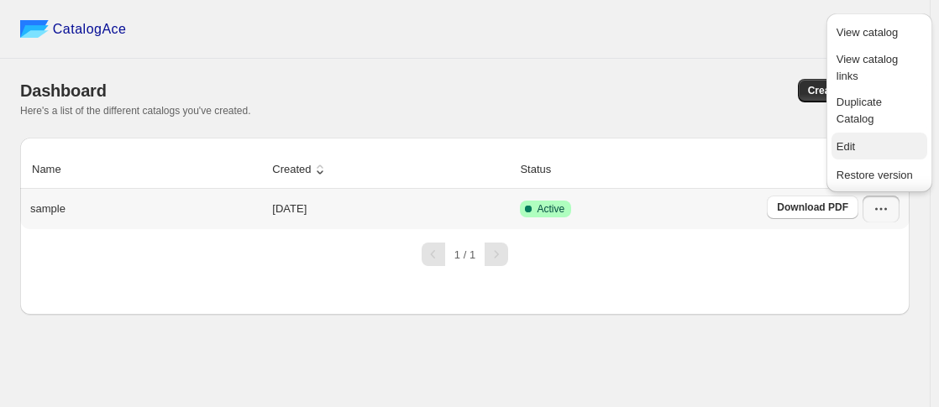
click at [849, 150] on span "Edit" at bounding box center [846, 146] width 18 height 13
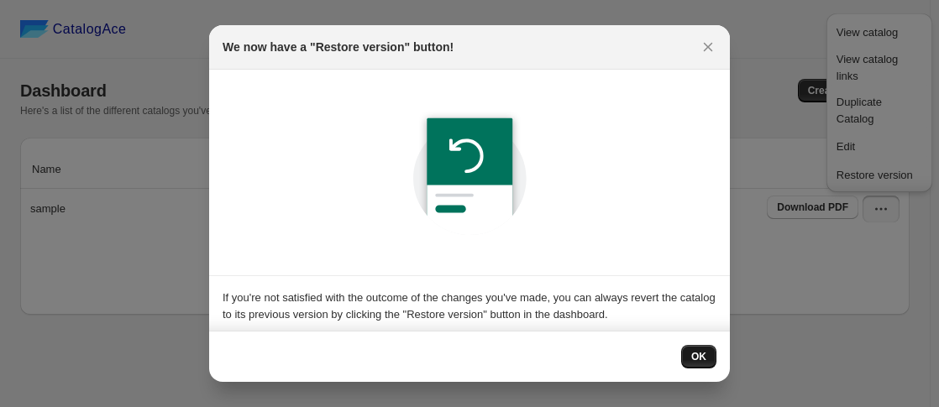
click at [704, 362] on span "OK" at bounding box center [698, 356] width 15 height 13
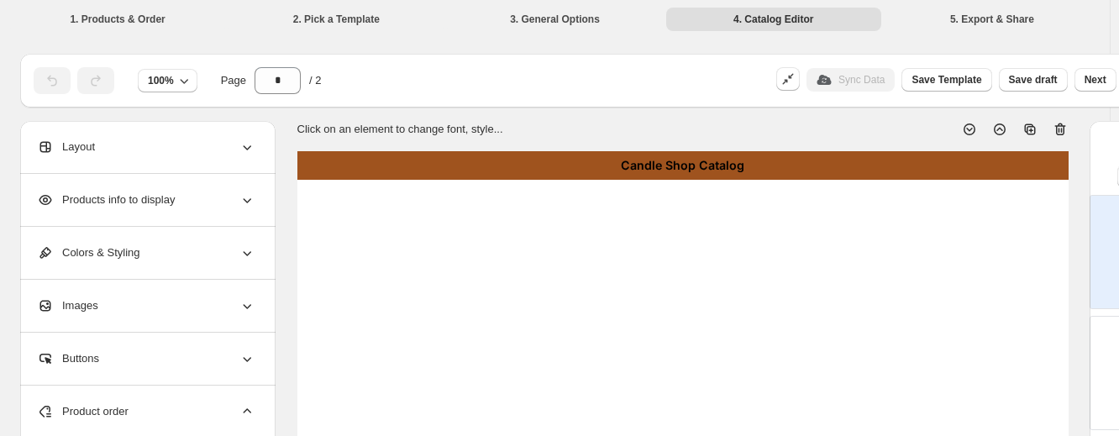
scroll to position [0, 92]
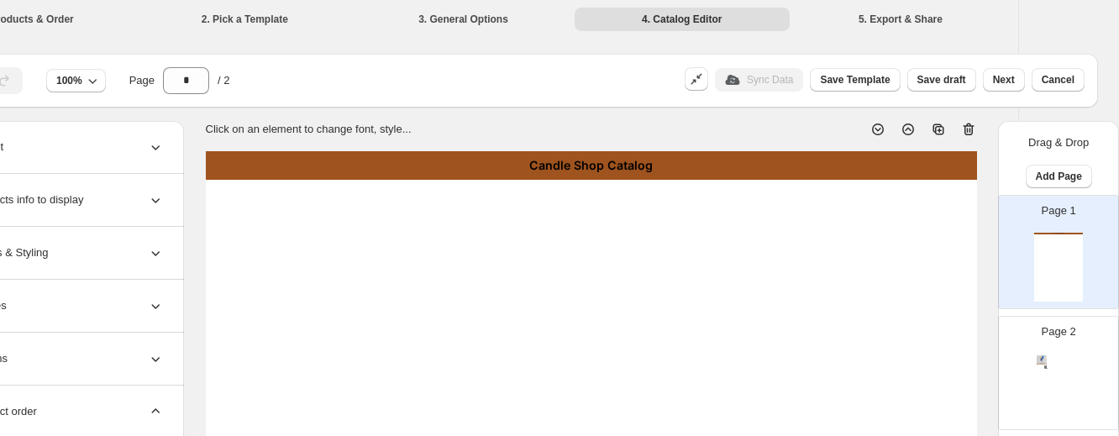
drag, startPoint x: 1080, startPoint y: 358, endPoint x: 1068, endPoint y: 370, distance: 17.8
click at [938, 370] on div "Trinity Bouquet SKU: 74965115 £ 14.99" at bounding box center [1058, 388] width 49 height 69
type input "*"
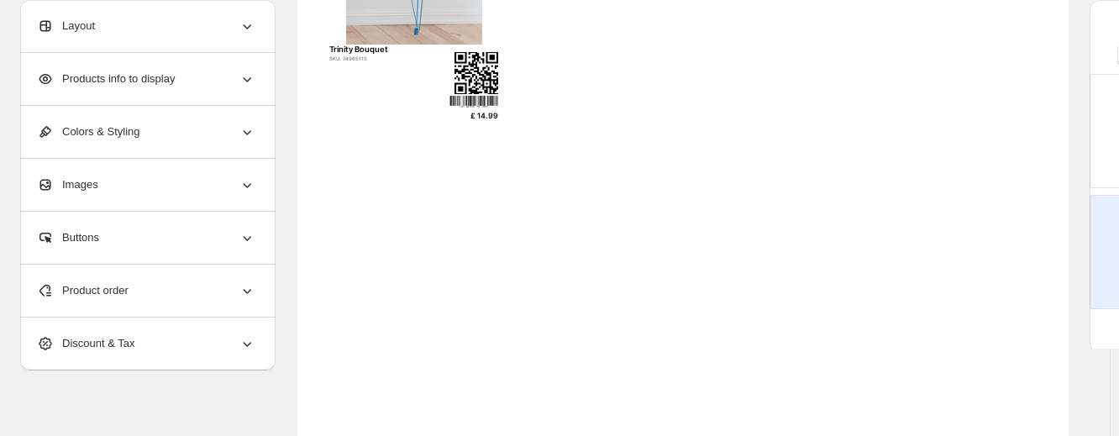
scroll to position [267, 0]
